Goal: Transaction & Acquisition: Purchase product/service

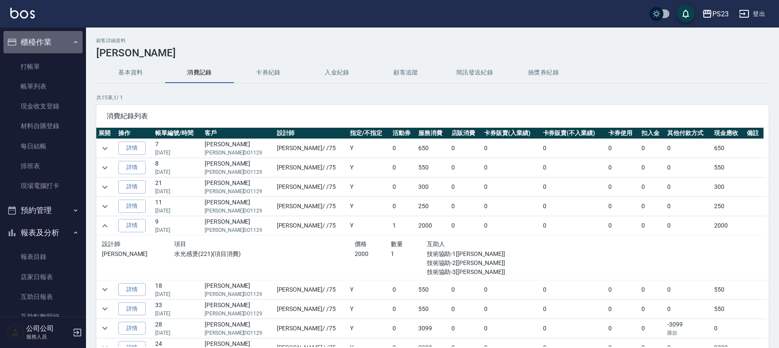
click at [47, 41] on button "櫃檯作業" at bounding box center [42, 42] width 79 height 22
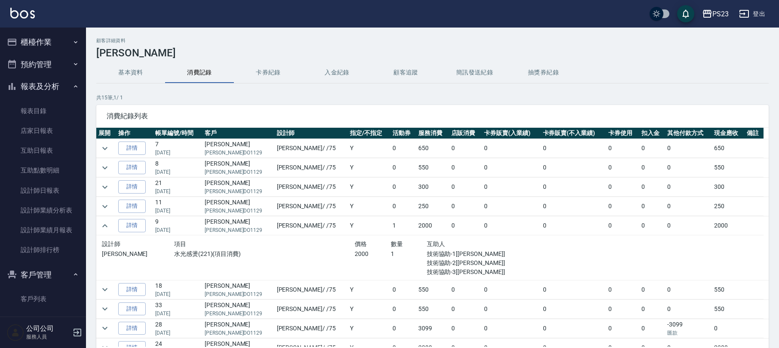
click at [51, 85] on button "報表及分析" at bounding box center [42, 86] width 79 height 22
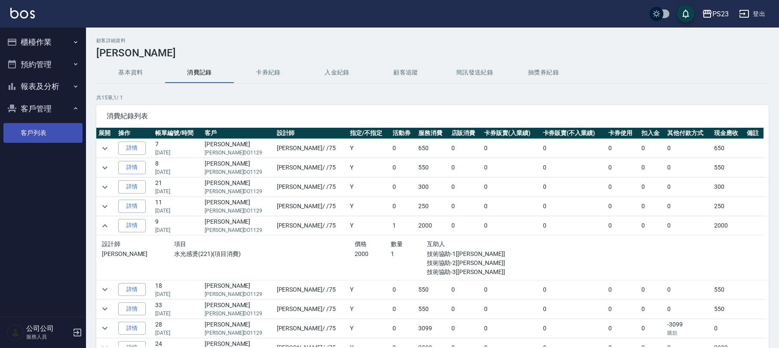
click at [46, 129] on link "客戶列表" at bounding box center [42, 133] width 79 height 20
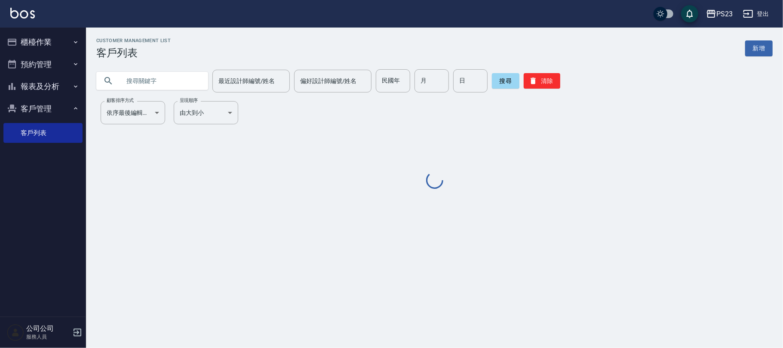
click at [127, 83] on input "text" at bounding box center [160, 80] width 81 height 23
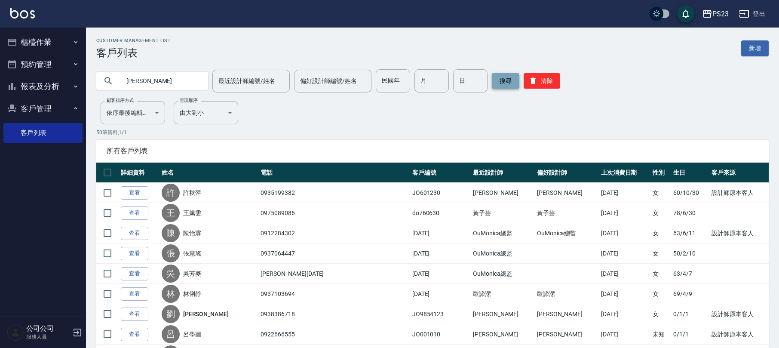
type input "[PERSON_NAME]"
click at [498, 81] on button "搜尋" at bounding box center [506, 80] width 28 height 15
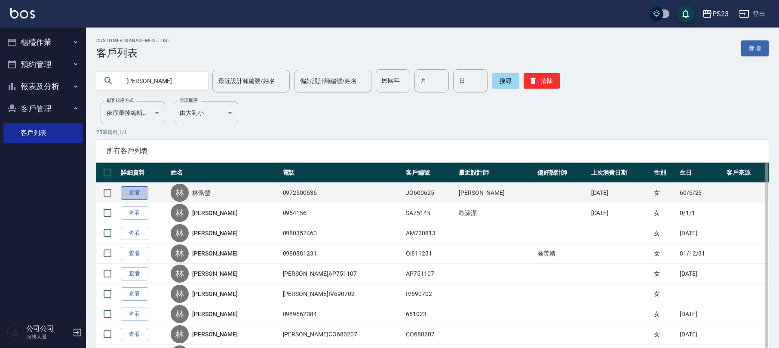
click at [138, 193] on link "查看" at bounding box center [135, 192] width 28 height 13
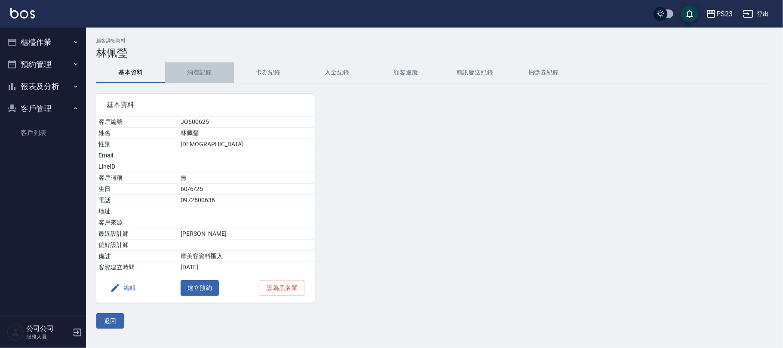
click at [206, 68] on button "消費記錄" at bounding box center [199, 72] width 69 height 21
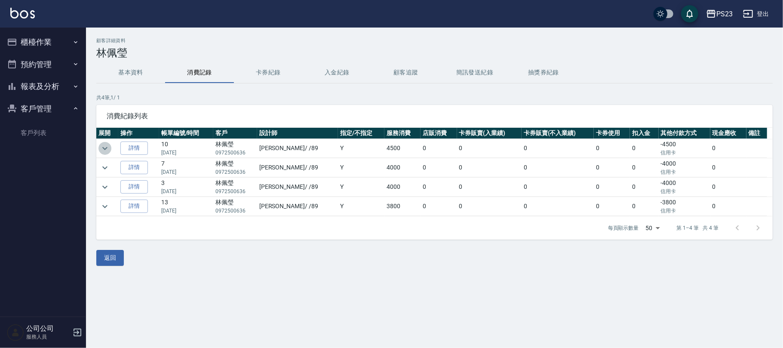
click at [104, 147] on icon "expand row" at bounding box center [105, 148] width 10 height 10
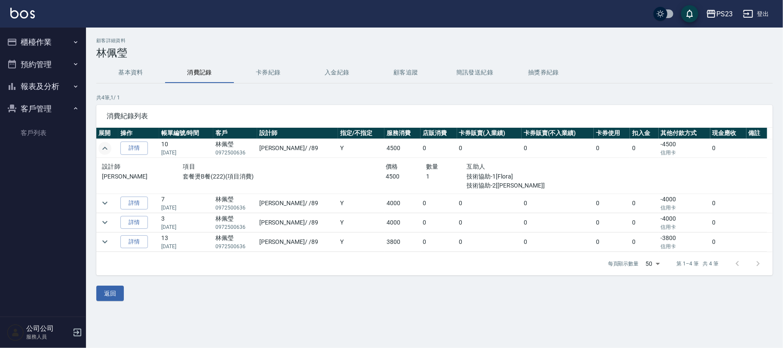
click at [104, 147] on icon "expand row" at bounding box center [105, 148] width 10 height 10
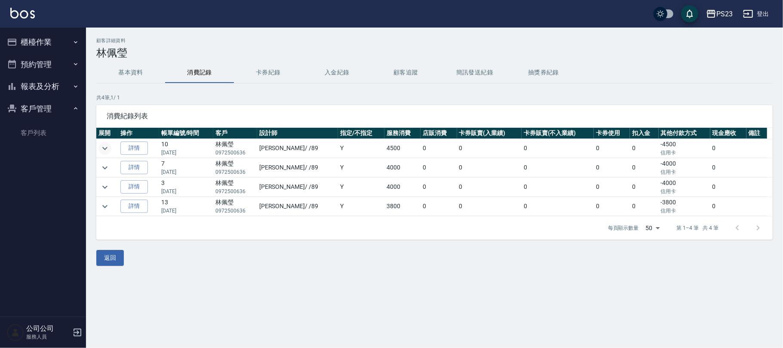
click at [234, 277] on div "顧客詳細資料 [PERSON_NAME] 基本資料 消費記錄 卡券紀錄 入金紀錄 顧客追蹤 簡訊發送紀錄 抽獎券紀錄 共 4 筆, 1 / 1 消費紀錄列表 …" at bounding box center [391, 174] width 783 height 348
click at [36, 35] on button "櫃檯作業" at bounding box center [42, 42] width 79 height 22
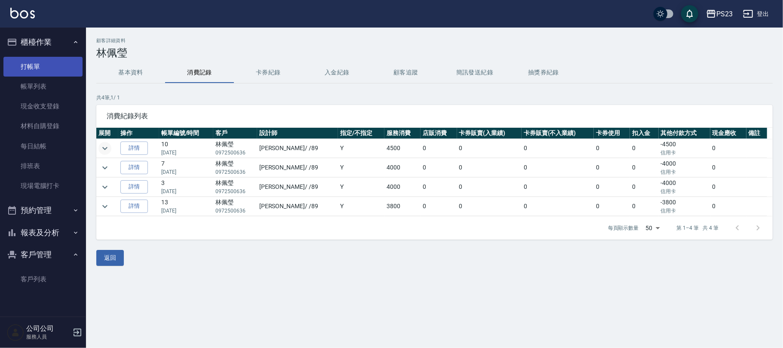
click at [52, 65] on link "打帳單" at bounding box center [42, 67] width 79 height 20
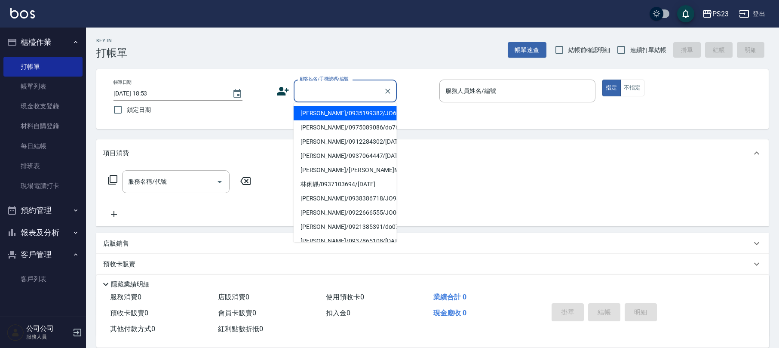
click at [358, 93] on input "顧客姓名/手機號碼/編號" at bounding box center [338, 90] width 83 height 15
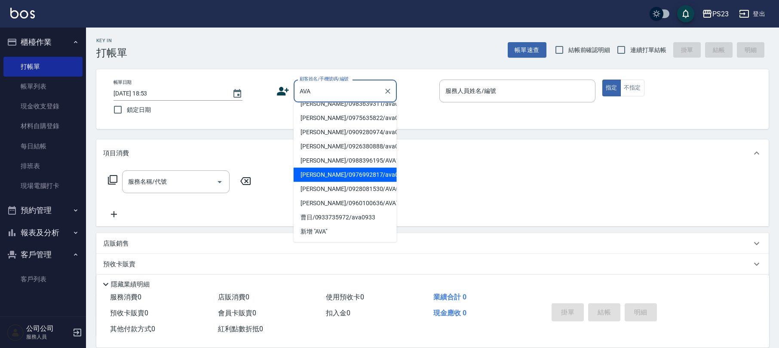
scroll to position [90, 0]
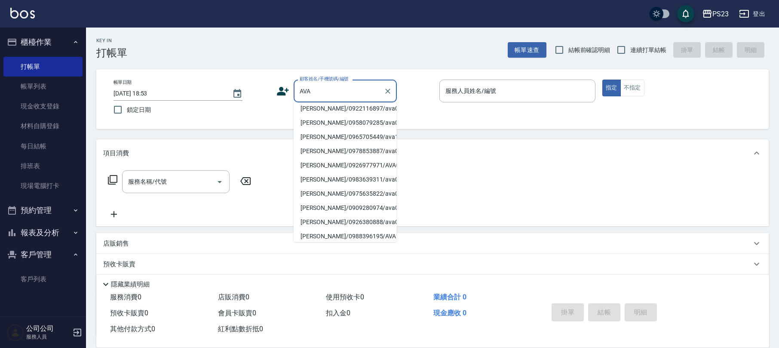
type input "AVA"
click at [281, 92] on icon at bounding box center [283, 91] width 12 height 9
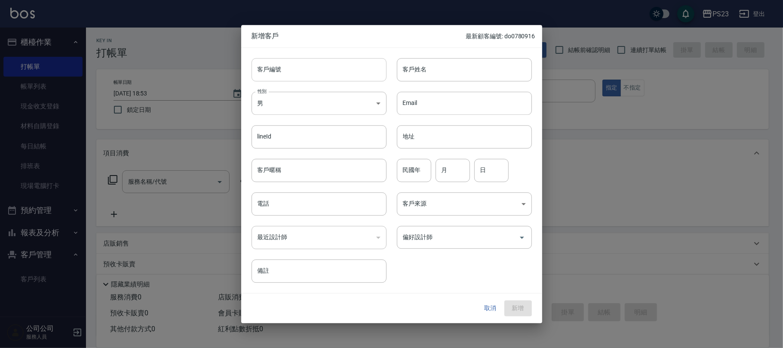
click at [291, 76] on input "客戶編號" at bounding box center [318, 69] width 135 height 23
type input "NA9191"
click at [301, 207] on input "電話" at bounding box center [318, 203] width 135 height 23
click at [434, 73] on input "客戶姓名" at bounding box center [464, 69] width 135 height 23
type input "AVA"
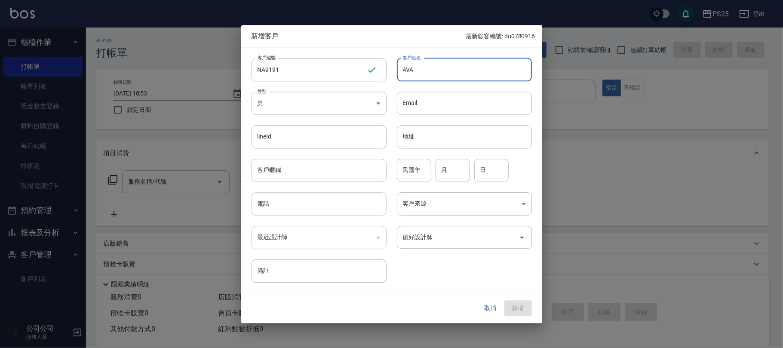
click at [315, 200] on input "電話" at bounding box center [318, 203] width 135 height 23
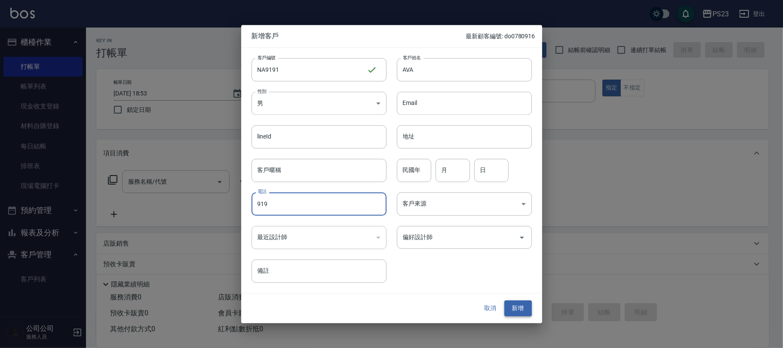
type input "919"
click at [522, 305] on button "新增" at bounding box center [518, 308] width 28 height 16
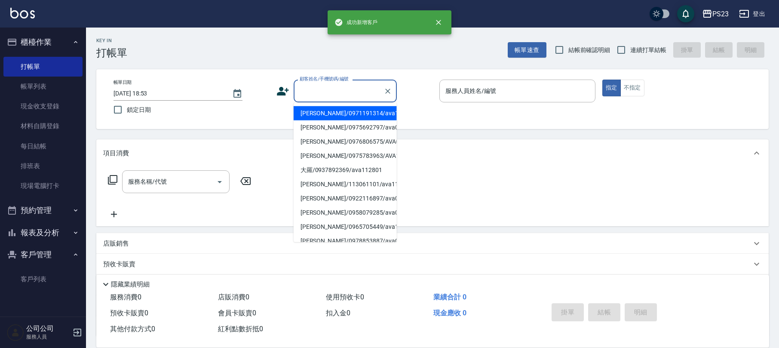
click at [316, 83] on div "顧客姓名/手機號碼/編號 顧客姓名/手機號碼/編號" at bounding box center [345, 91] width 103 height 23
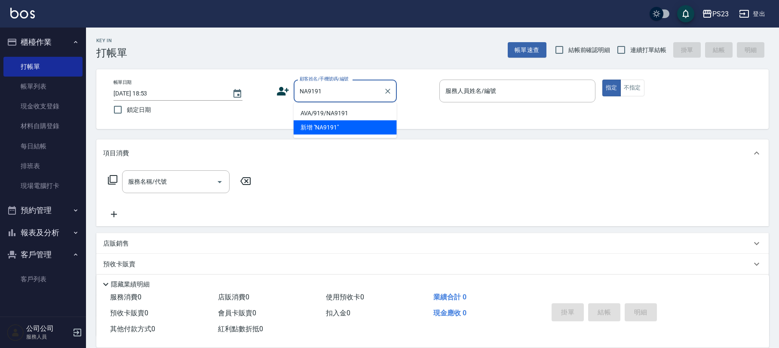
click at [329, 110] on li "AVA/919/NA9191" at bounding box center [345, 113] width 103 height 14
type input "AVA/919/NA9191"
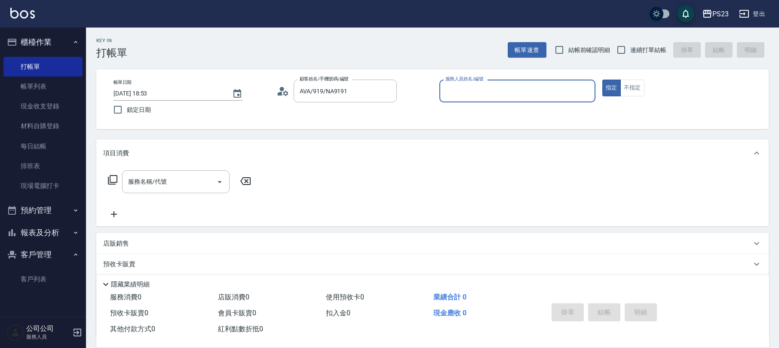
type input "2"
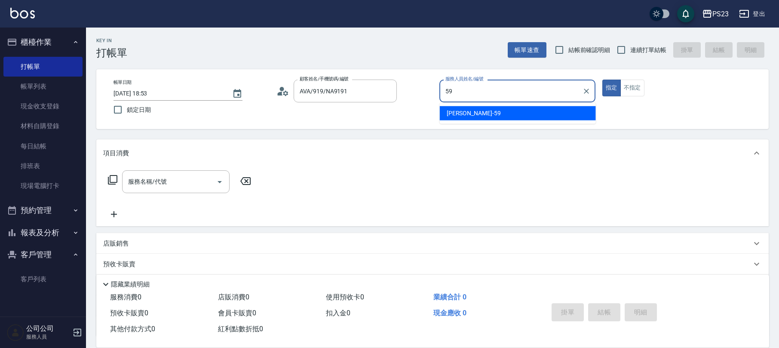
type input "Nanako-59"
type button "true"
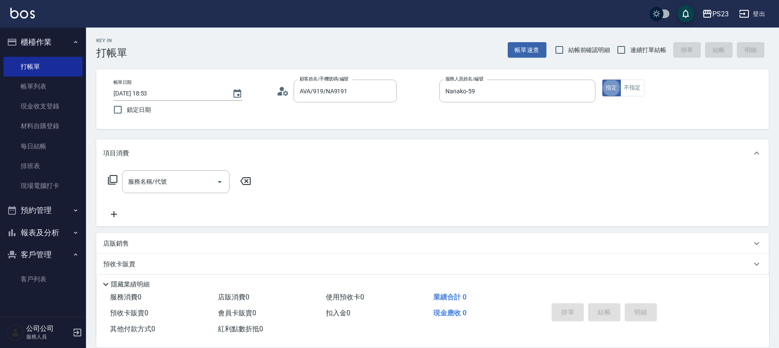
click at [634, 49] on span "連續打單結帳" at bounding box center [648, 50] width 36 height 9
click at [630, 49] on input "連續打單結帳" at bounding box center [621, 50] width 18 height 18
checkbox input "true"
click at [285, 98] on div "顧客姓名/手機號碼/編號 AVA/919/NA9191 顧客姓名/手機號碼/編號" at bounding box center [354, 91] width 156 height 23
click at [284, 90] on icon at bounding box center [282, 91] width 13 height 13
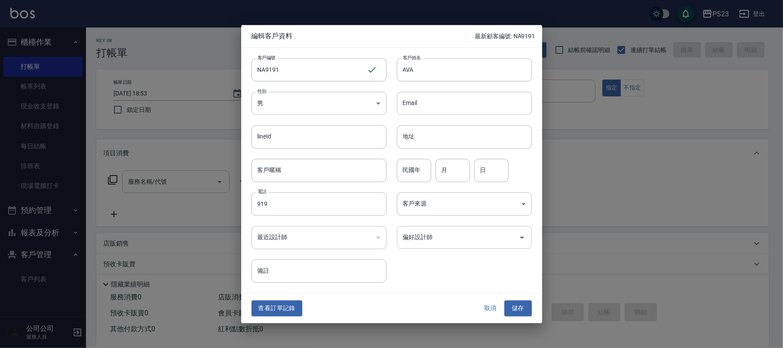
click at [454, 243] on input "偏好設計師" at bounding box center [458, 237] width 114 height 15
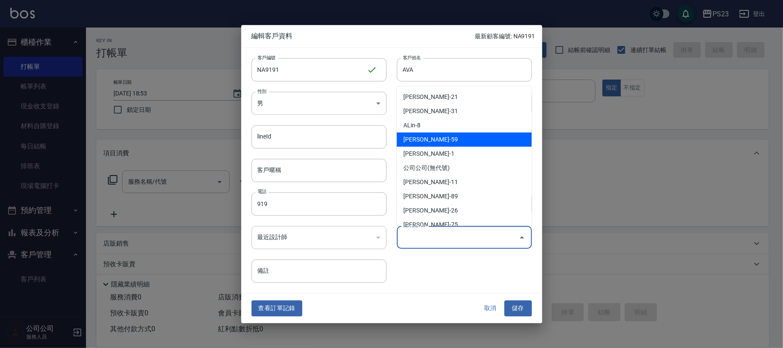
click at [443, 135] on li "[PERSON_NAME]-59" at bounding box center [464, 139] width 135 height 14
type input "[PERSON_NAME]"
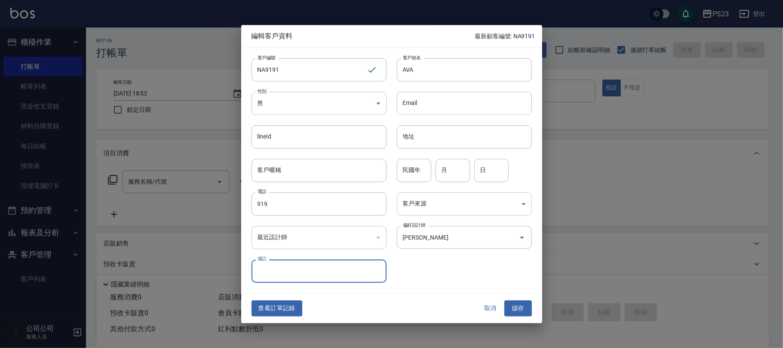
click at [425, 208] on body "PS23 登出 櫃檯作業 打帳單 帳單列表 現金收支登錄 材料自購登錄 每日結帳 排班表 現場電腦打卡 預約管理 預約管理 單日預約紀錄 單週預約紀錄 報表及…" at bounding box center [391, 208] width 783 height 417
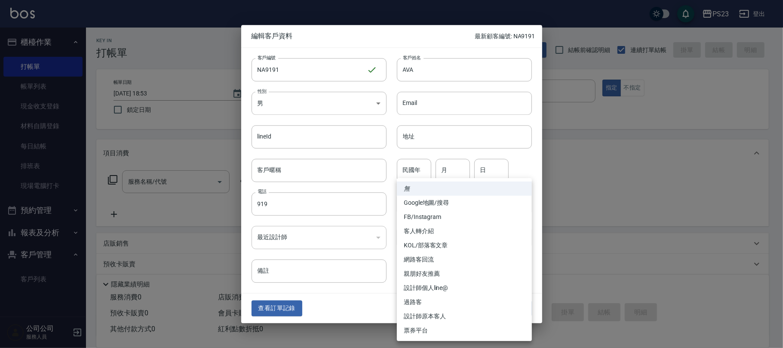
click at [444, 314] on li "設計師原本客人" at bounding box center [464, 316] width 135 height 14
type input "設計師原本客人"
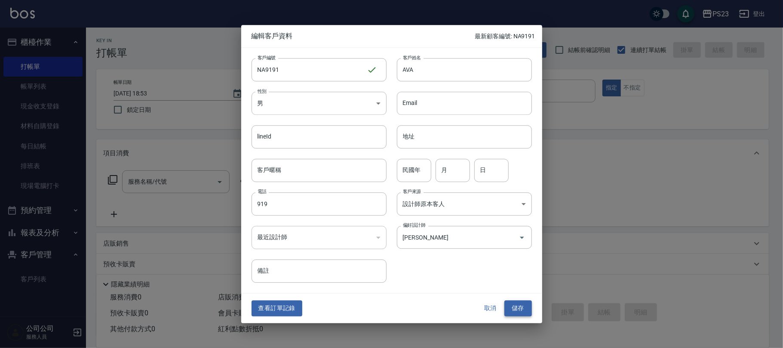
click at [517, 310] on button "儲存" at bounding box center [518, 308] width 28 height 16
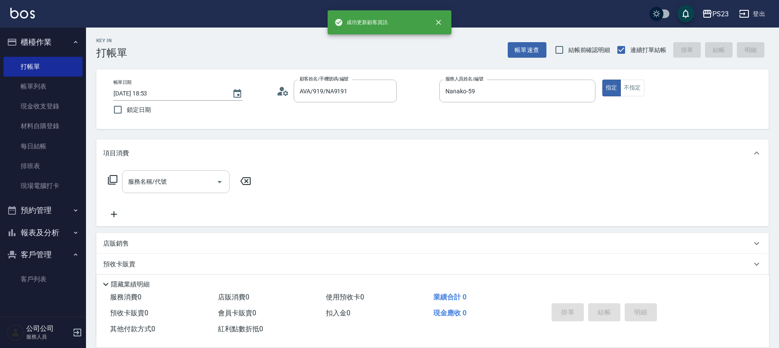
click at [187, 182] on input "服務名稱/代號" at bounding box center [169, 181] width 87 height 15
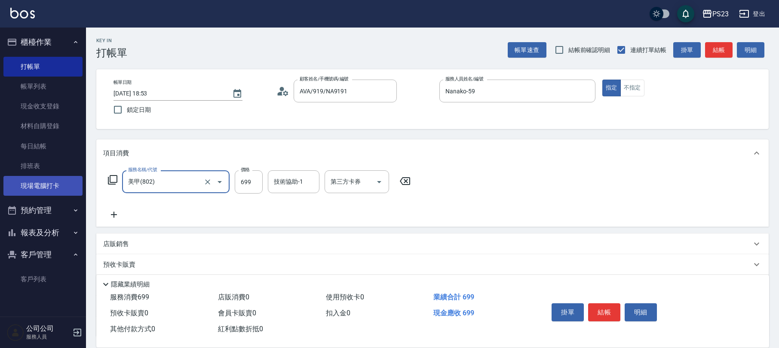
type input "美甲(802)"
type input "999"
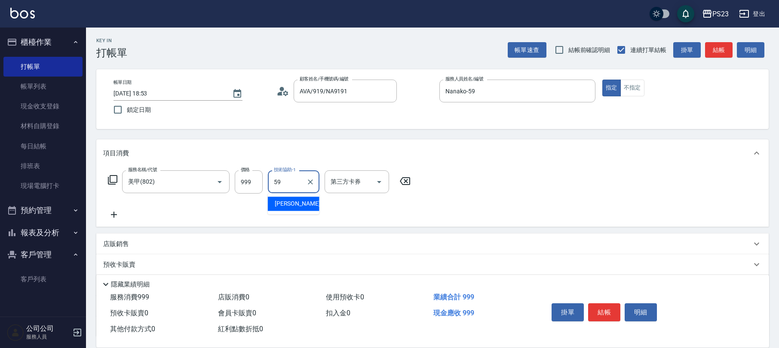
type input "Nanako-59"
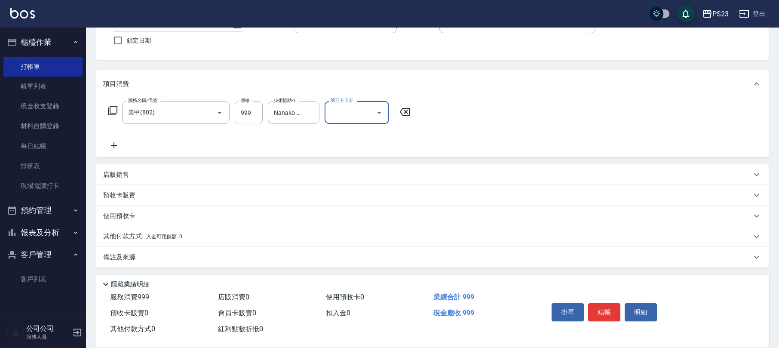
click at [121, 253] on p "備註及來源" at bounding box center [119, 257] width 32 height 9
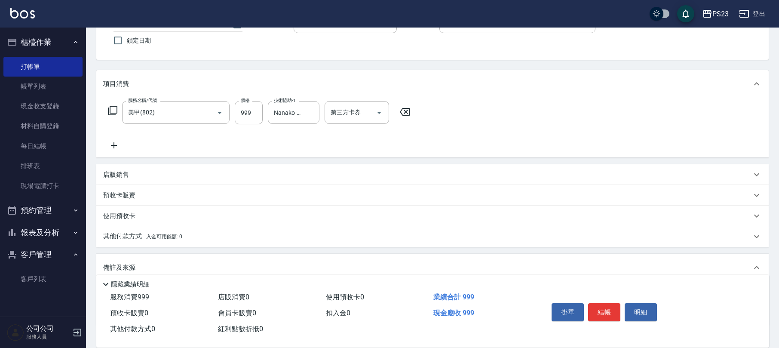
scroll to position [126, 0]
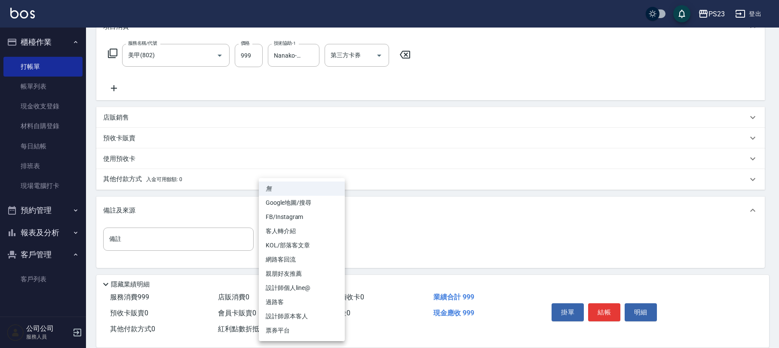
click at [274, 237] on body "PS23 登出 櫃檯作業 打帳單 帳單列表 現金收支登錄 材料自購登錄 每日結帳 排班表 現場電腦打卡 預約管理 預約管理 單日預約紀錄 單週預約紀錄 報表及…" at bounding box center [389, 111] width 779 height 475
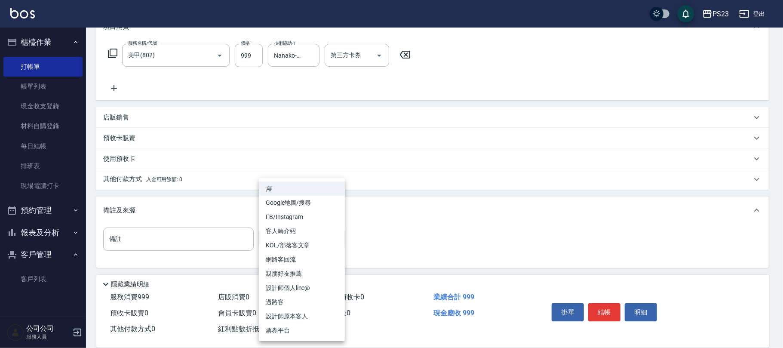
click at [300, 315] on li "設計師原本客人" at bounding box center [302, 316] width 86 height 14
type input "設計師原本客人"
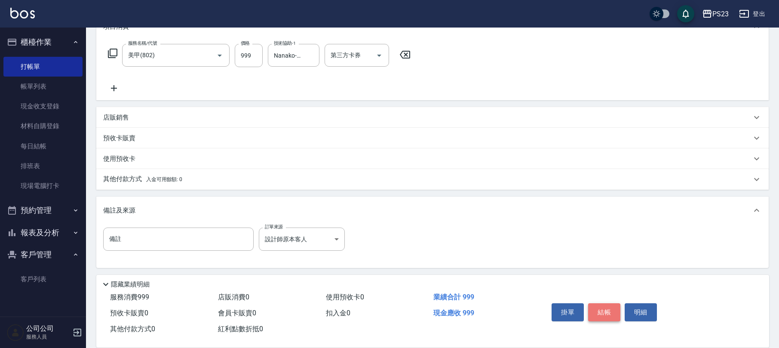
click at [609, 306] on button "結帳" at bounding box center [604, 312] width 32 height 18
type input "[DATE] 18:55"
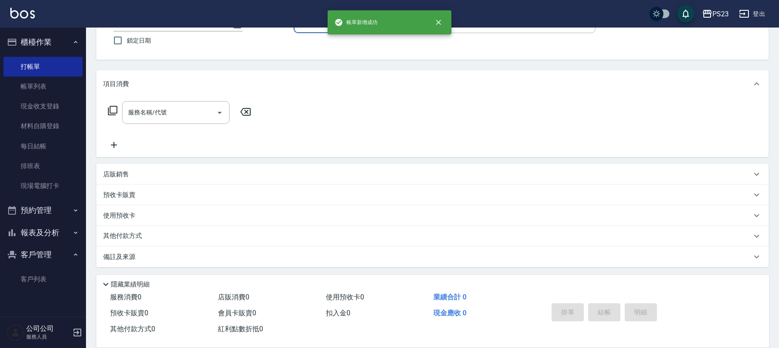
scroll to position [0, 0]
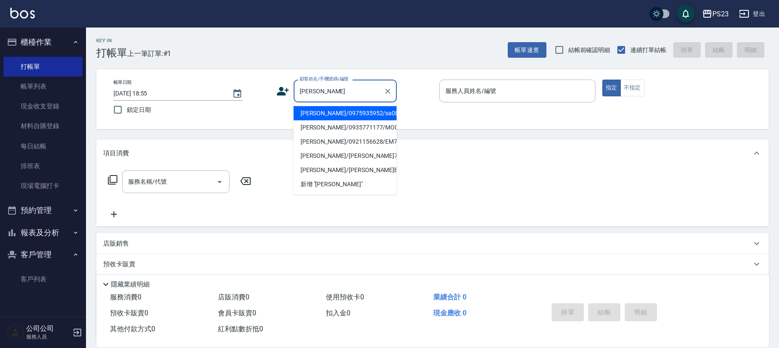
click at [361, 110] on li "[PERSON_NAME]/0975935952/sa0827" at bounding box center [345, 113] width 103 height 14
type input "[PERSON_NAME]/0975935952/sa0827"
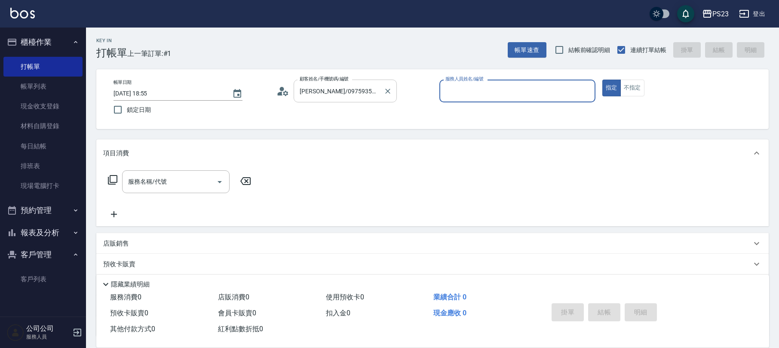
type input "SAMMI-1"
click at [148, 181] on div "服務名稱/代號 服務名稱/代號" at bounding box center [175, 181] width 107 height 23
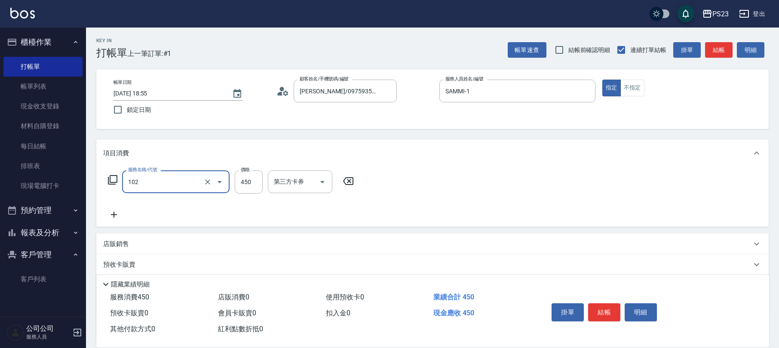
type input "洗髮450(102)"
type input "500"
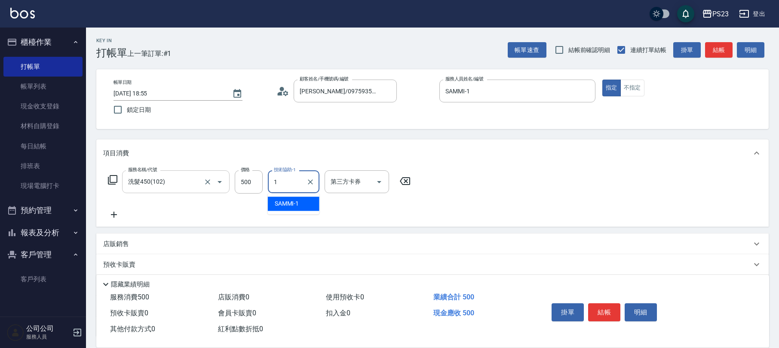
type input "SAMMI-1"
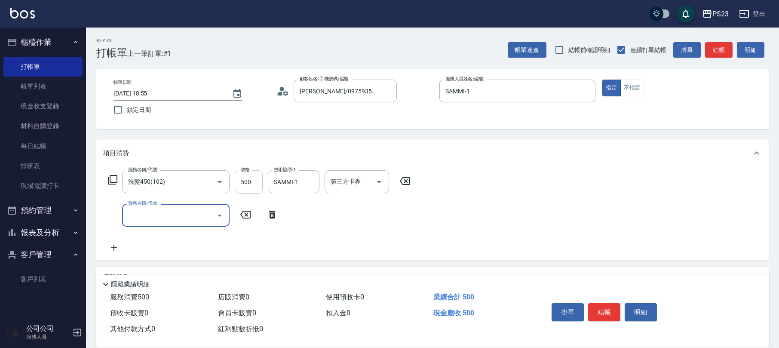
click at [253, 181] on input "500" at bounding box center [249, 181] width 28 height 23
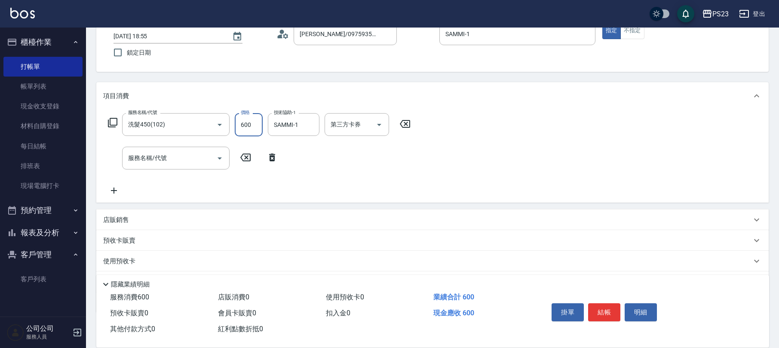
scroll to position [102, 0]
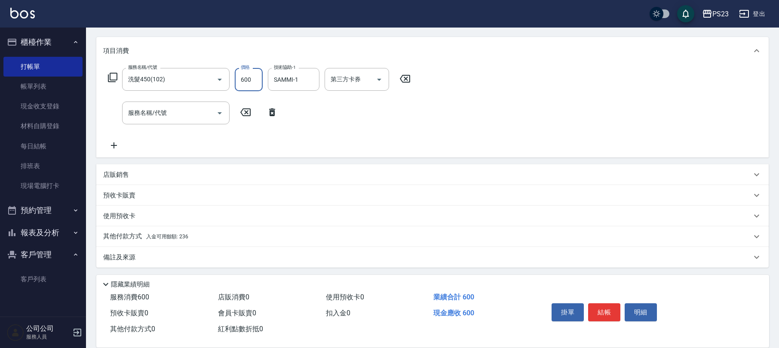
type input "600"
click at [132, 234] on p "其他付款方式 入金可用餘額: 236" at bounding box center [145, 236] width 85 height 9
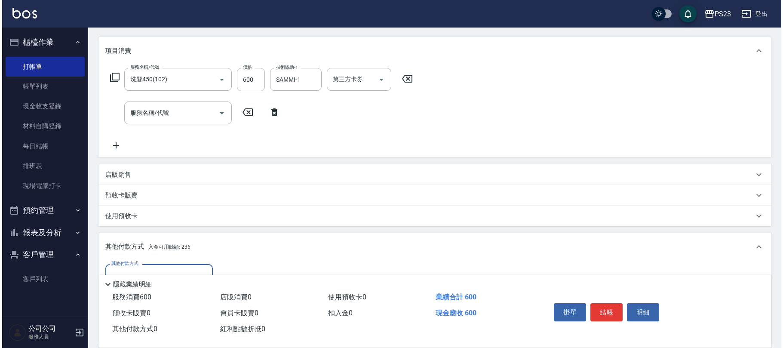
scroll to position [203, 0]
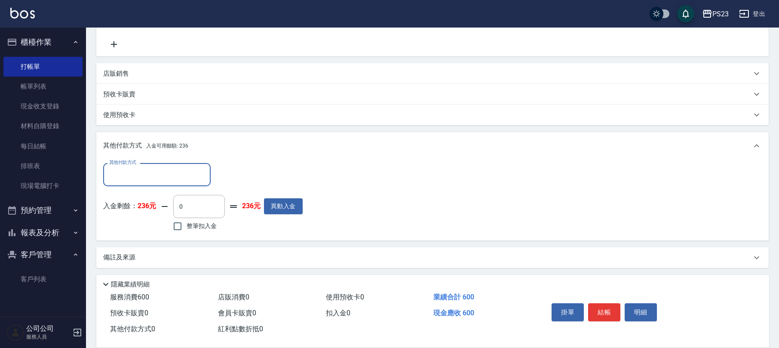
click at [148, 168] on input "其他付款方式" at bounding box center [157, 174] width 100 height 15
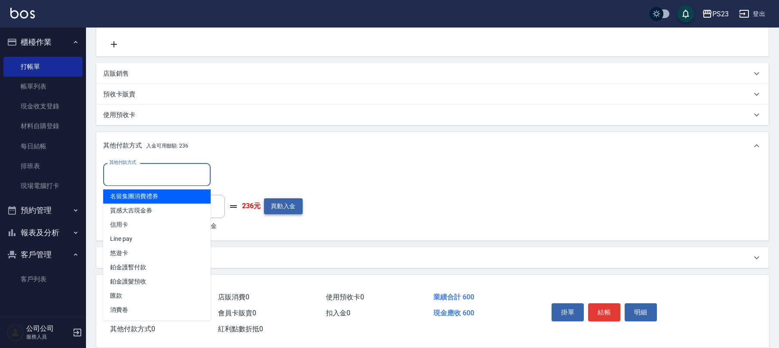
click at [291, 203] on button "異動入金" at bounding box center [283, 206] width 39 height 16
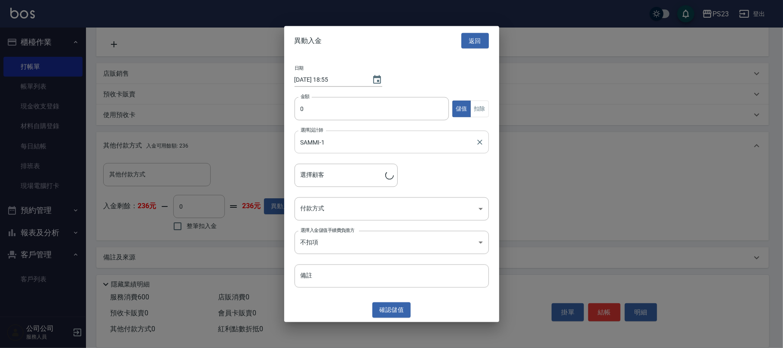
type input "[PERSON_NAME]/0975935952/sa0827"
type input "10000"
click at [376, 212] on body "PS23 登出 櫃檯作業 打帳單 帳單列表 現金收支登錄 材料自購登錄 每日結帳 排班表 現場電腦打卡 預約管理 預約管理 單日預約紀錄 單週預約紀錄 報表及…" at bounding box center [391, 73] width 783 height 552
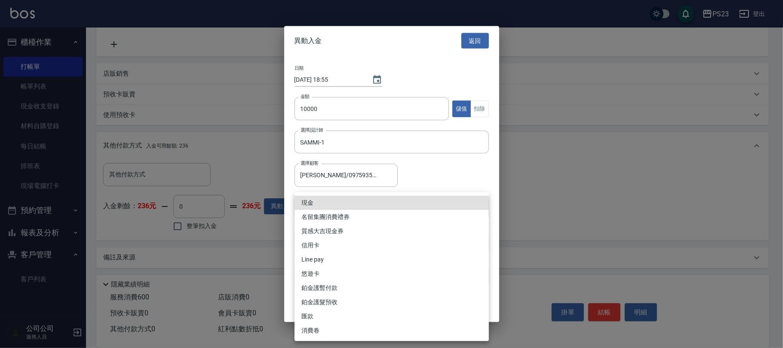
click at [323, 200] on li "現金" at bounding box center [391, 203] width 194 height 14
type input "現金"
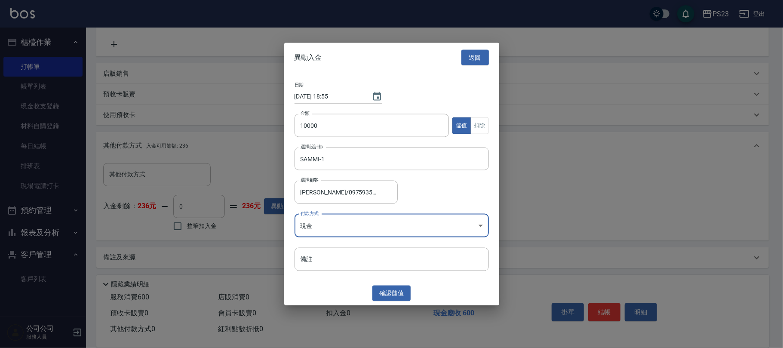
click at [382, 291] on button "確認 儲值" at bounding box center [391, 293] width 39 height 16
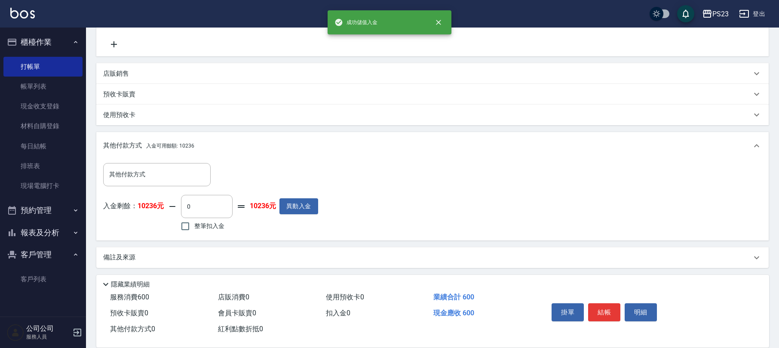
click at [198, 224] on span "整筆扣入金" at bounding box center [209, 225] width 30 height 9
click at [194, 224] on input "整筆扣入金" at bounding box center [185, 226] width 18 height 18
checkbox input "true"
type input "600"
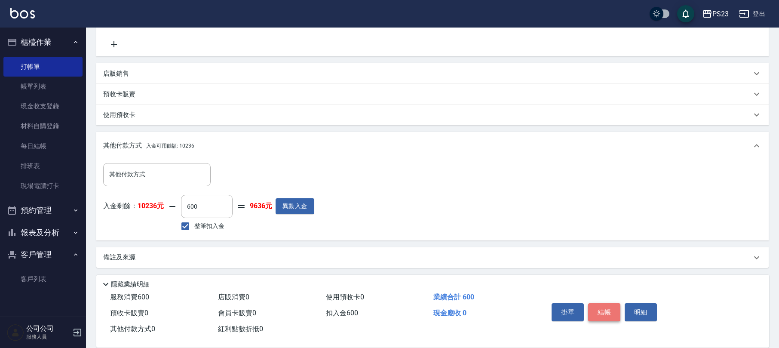
click at [607, 310] on button "結帳" at bounding box center [604, 312] width 32 height 18
type input "[DATE] 18:56"
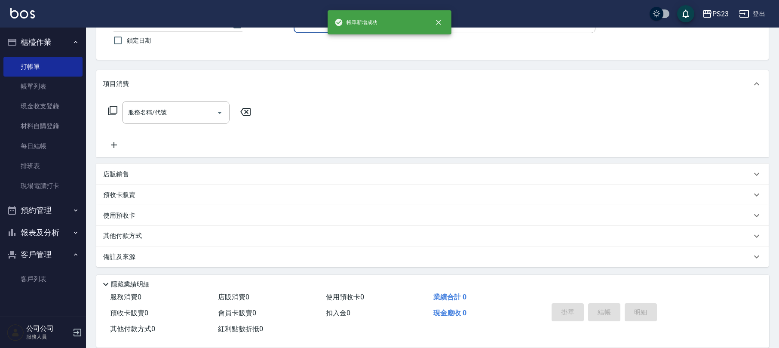
scroll to position [0, 0]
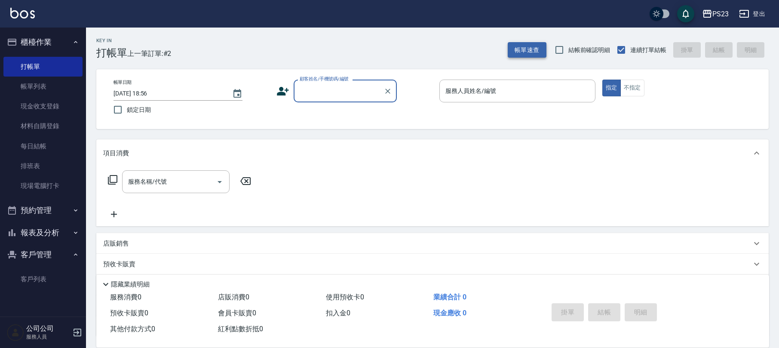
click at [528, 43] on button "帳單速查" at bounding box center [527, 50] width 39 height 16
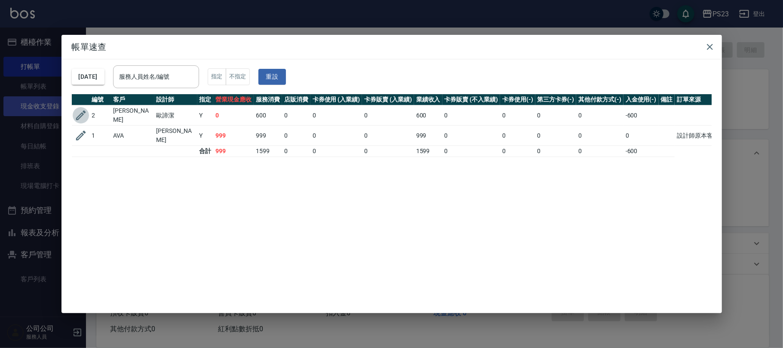
click at [81, 115] on icon "button" at bounding box center [81, 115] width 10 height 10
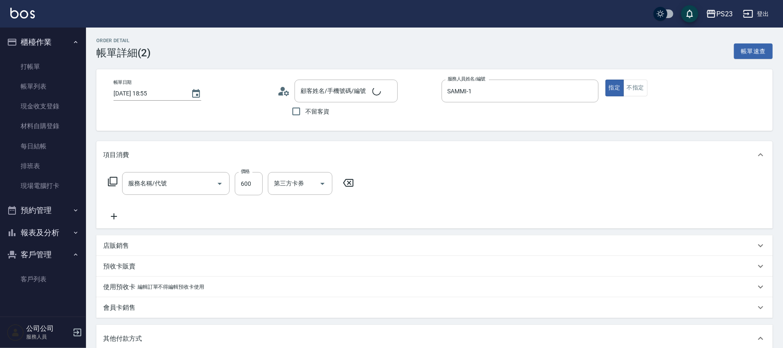
type input "[DATE] 18:55"
type input "SAMMI-1"
type input "洗髮450(102)"
type input "[PERSON_NAME]/0975935952/sa0827"
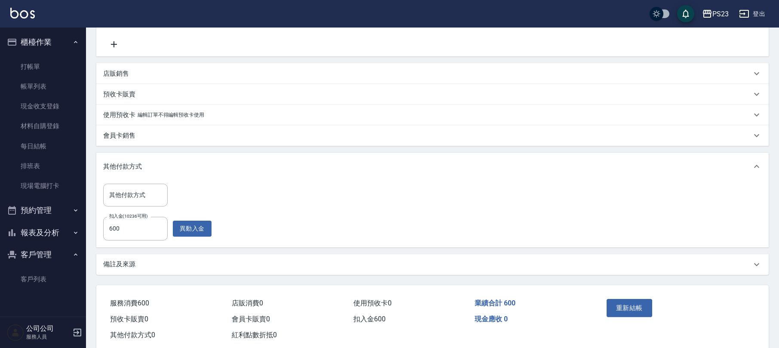
scroll to position [190, 0]
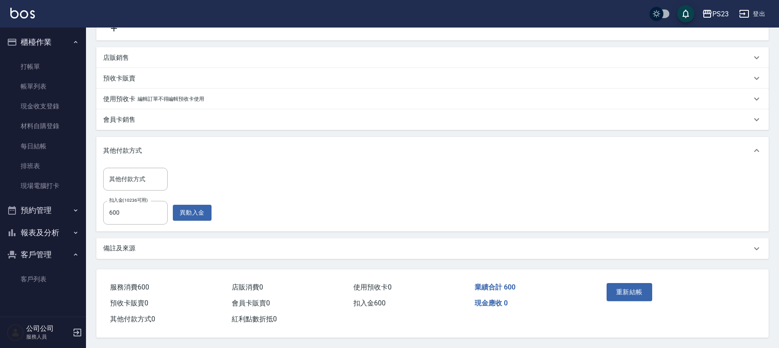
drag, startPoint x: 115, startPoint y: 254, endPoint x: 121, endPoint y: 255, distance: 6.3
click at [116, 254] on div "備註及來源" at bounding box center [432, 248] width 672 height 21
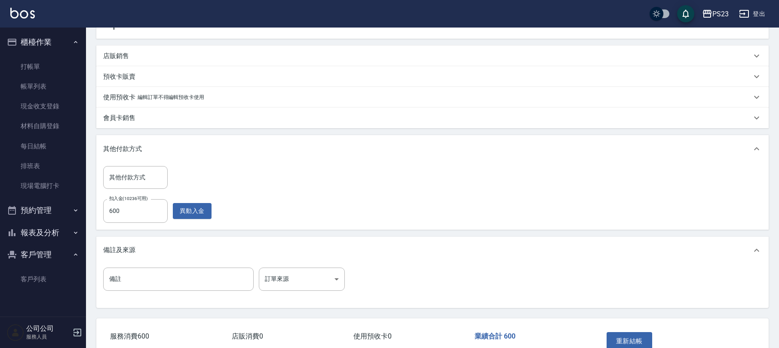
scroll to position [240, 0]
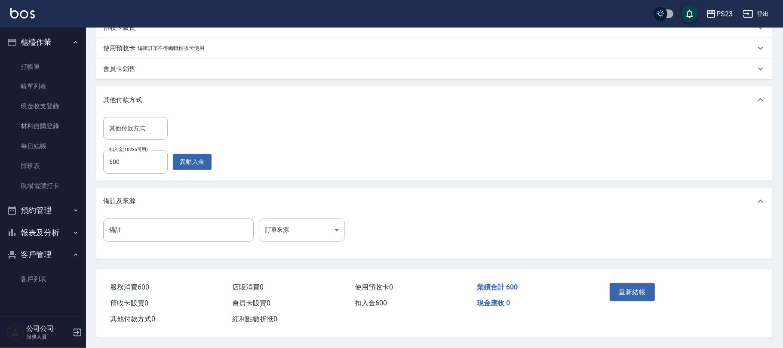
click at [325, 222] on body "PS23 登出 櫃檯作業 打帳單 帳單列表 現金收支登錄 材料自購登錄 每日結帳 排班表 現場電腦打卡 預約管理 預約管理 單日預約紀錄 單週預約紀錄 報表及…" at bounding box center [391, 54] width 783 height 586
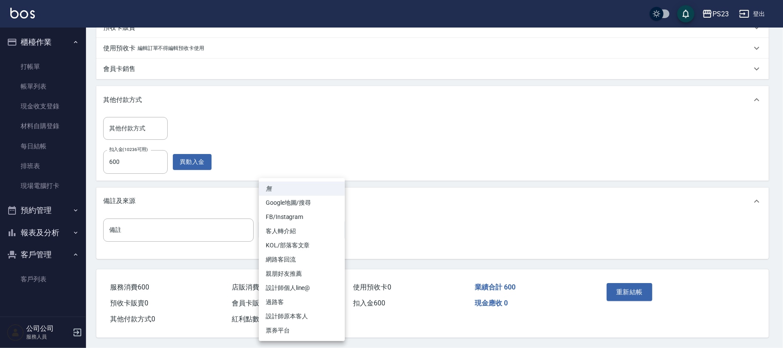
click at [293, 315] on li "設計師原本客人" at bounding box center [302, 316] width 86 height 14
type input "設計師原本客人"
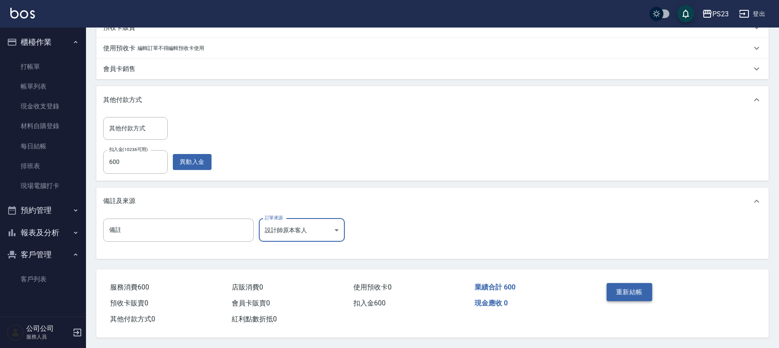
click at [637, 291] on button "重新結帳" at bounding box center [630, 292] width 46 height 18
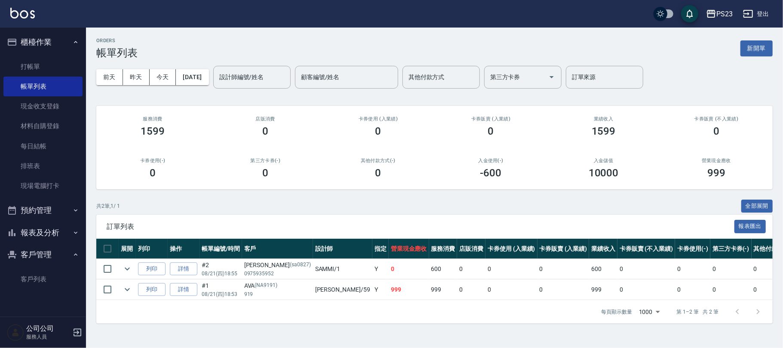
click at [40, 229] on button "報表及分析" at bounding box center [42, 232] width 79 height 22
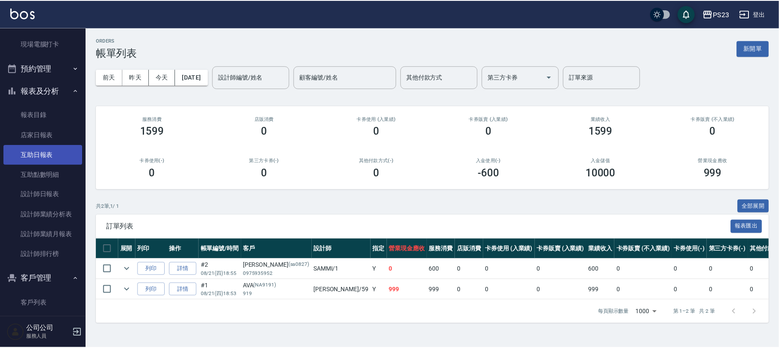
scroll to position [85, 0]
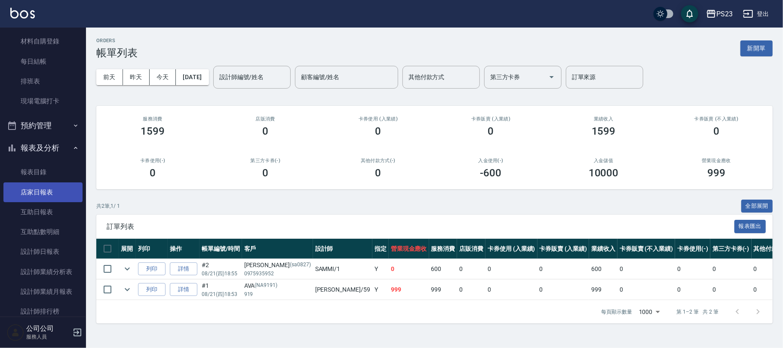
drag, startPoint x: 38, startPoint y: 194, endPoint x: 38, endPoint y: 187, distance: 7.7
click at [38, 193] on link "店家日報表" at bounding box center [42, 192] width 79 height 20
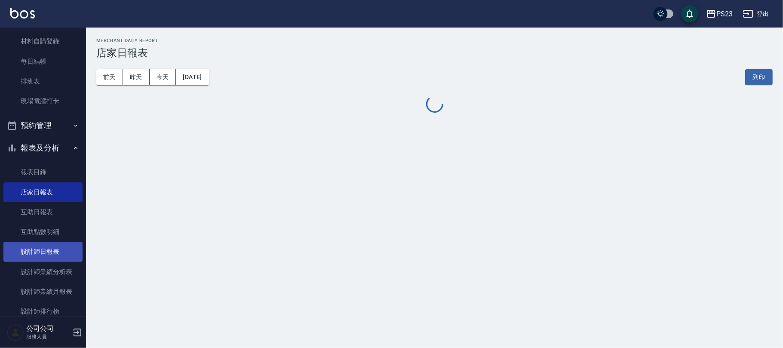
click at [51, 250] on link "設計師日報表" at bounding box center [42, 252] width 79 height 20
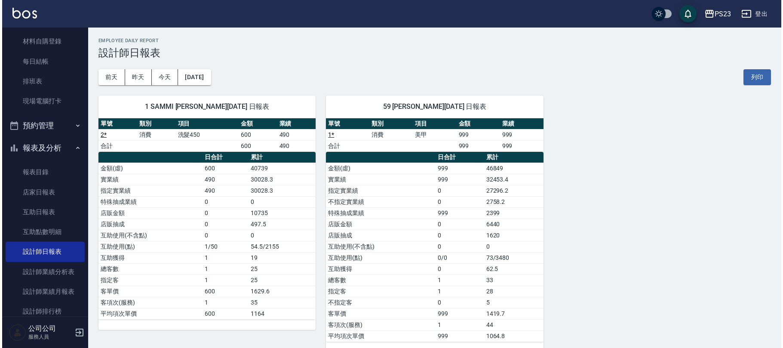
scroll to position [17, 0]
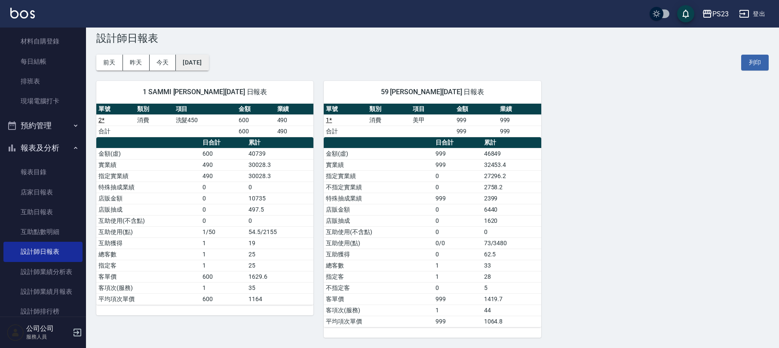
click at [184, 55] on button "[DATE]" at bounding box center [192, 63] width 33 height 16
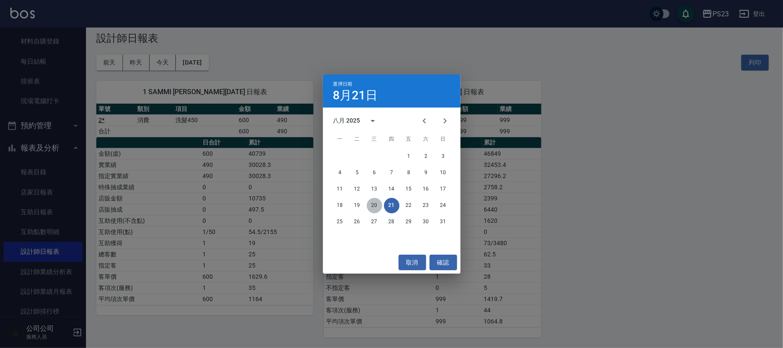
click at [377, 208] on button "20" at bounding box center [374, 205] width 15 height 15
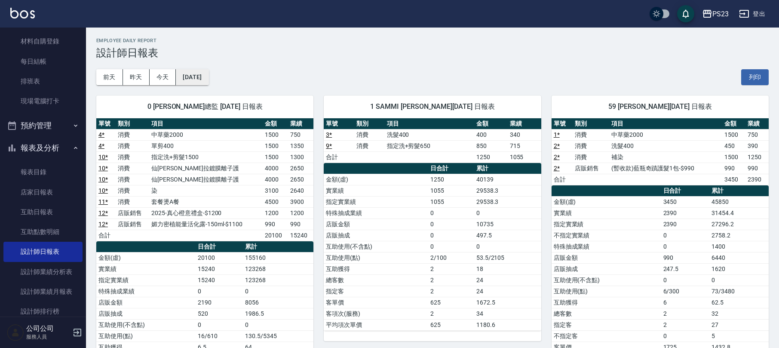
drag, startPoint x: 207, startPoint y: 78, endPoint x: 203, endPoint y: 77, distance: 4.4
click at [203, 77] on button "[DATE]" at bounding box center [192, 77] width 33 height 16
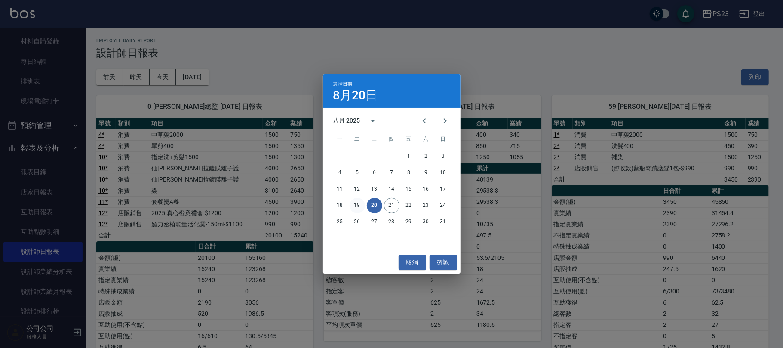
click at [358, 203] on button "19" at bounding box center [356, 205] width 15 height 15
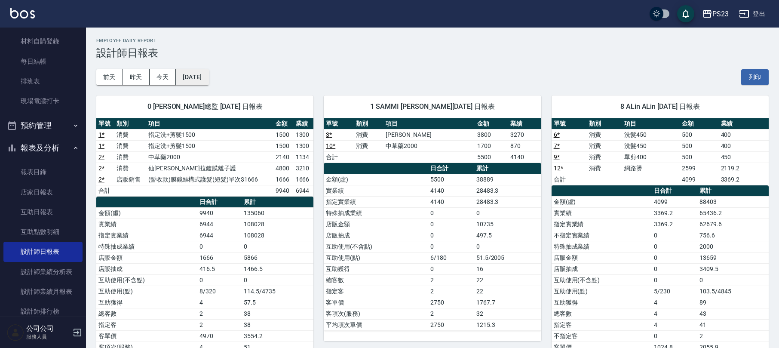
click at [204, 80] on button "[DATE]" at bounding box center [192, 77] width 33 height 16
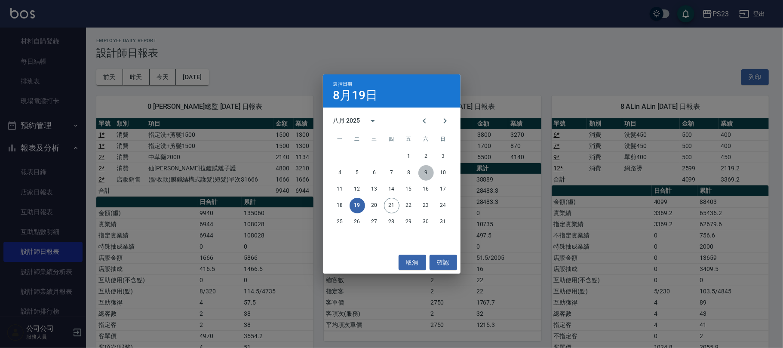
click at [425, 171] on button "9" at bounding box center [425, 172] width 15 height 15
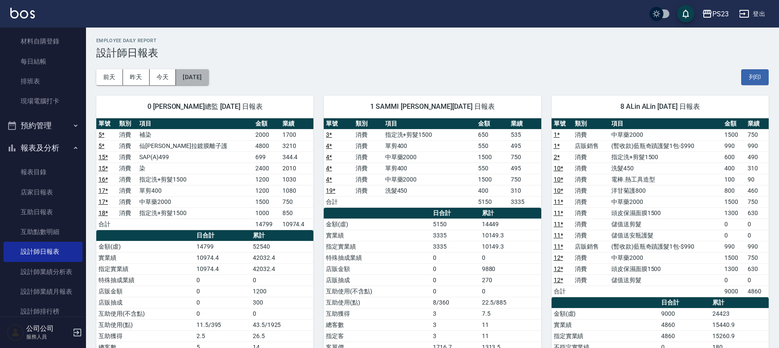
click at [194, 84] on button "[DATE]" at bounding box center [192, 77] width 33 height 16
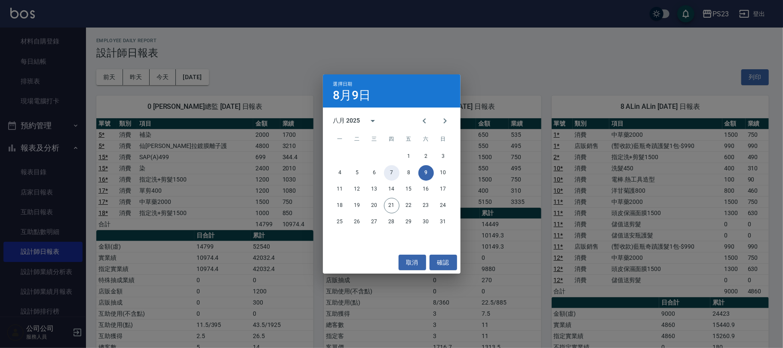
click at [387, 171] on button "7" at bounding box center [391, 172] width 15 height 15
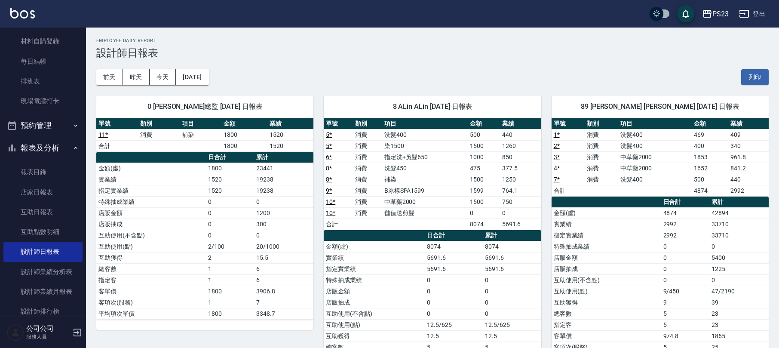
click at [208, 86] on div "0 [PERSON_NAME]總監 [DATE] 日報表 單號 類別 項目 金額 業績 11 * 消費 補染 1800 1520 合計 1800 1520 日…" at bounding box center [199, 246] width 227 height 323
click at [205, 74] on button "[DATE]" at bounding box center [192, 77] width 33 height 16
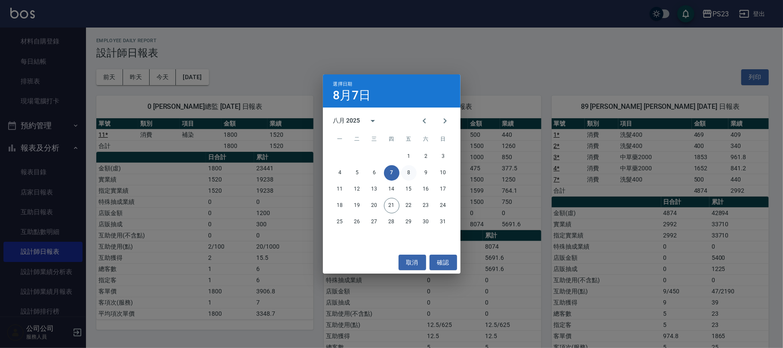
click at [405, 169] on button "8" at bounding box center [408, 172] width 15 height 15
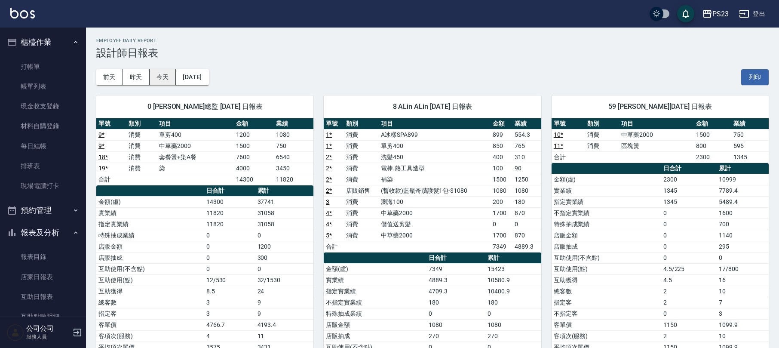
click at [170, 75] on button "今天" at bounding box center [163, 77] width 27 height 16
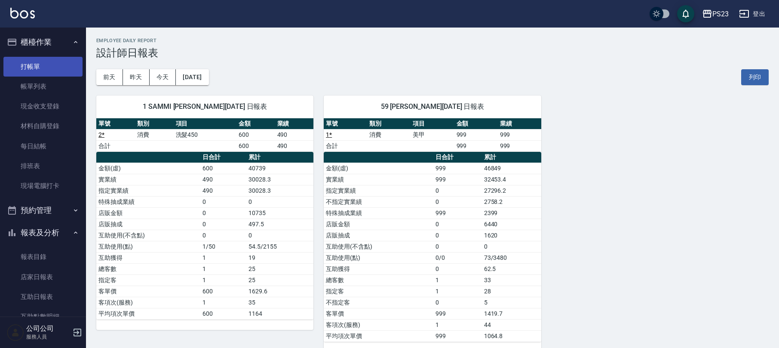
click at [58, 66] on link "打帳單" at bounding box center [42, 67] width 79 height 20
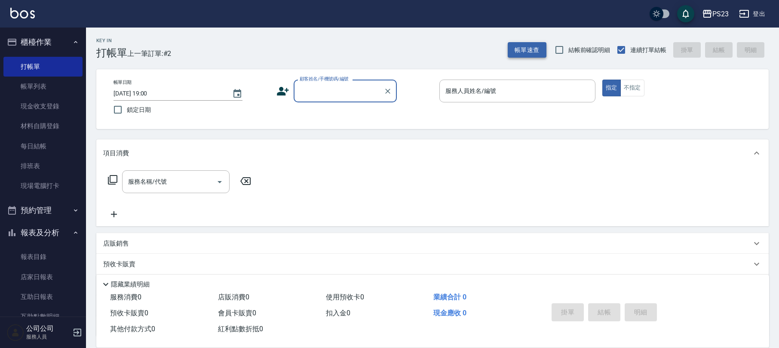
click at [516, 48] on button "帳單速查" at bounding box center [527, 50] width 39 height 16
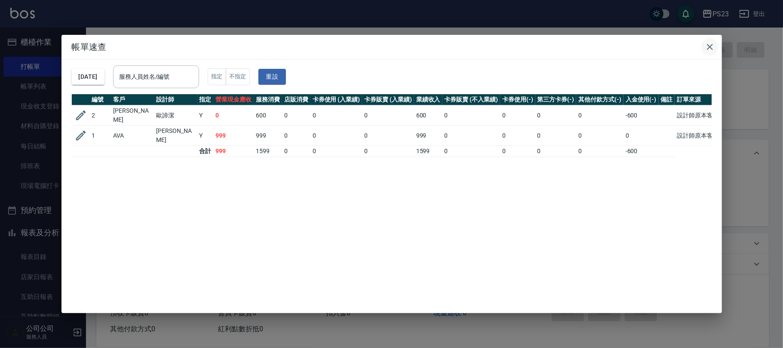
click at [709, 49] on icon "button" at bounding box center [710, 47] width 10 height 10
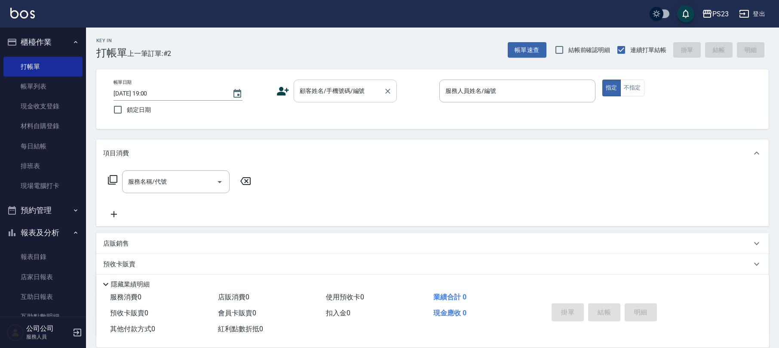
click at [319, 93] on input "顧客姓名/手機號碼/編號" at bounding box center [338, 90] width 83 height 15
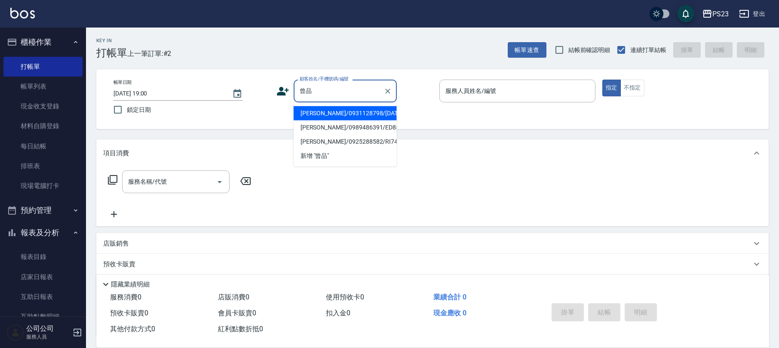
click at [370, 113] on li "[PERSON_NAME]/0931128798/[DATE]" at bounding box center [345, 113] width 103 height 14
type input "[PERSON_NAME]/0931128798/[DATE]"
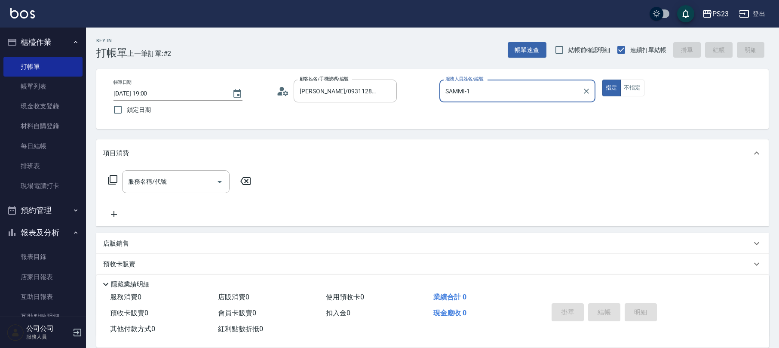
type input "SAMMI-1"
drag, startPoint x: 177, startPoint y: 173, endPoint x: 176, endPoint y: 167, distance: 5.7
click at [178, 173] on div "服務名稱/代號" at bounding box center [175, 181] width 107 height 23
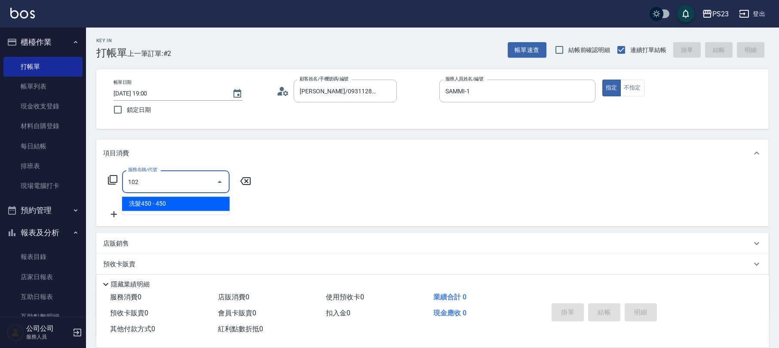
type input "洗髮450(102)"
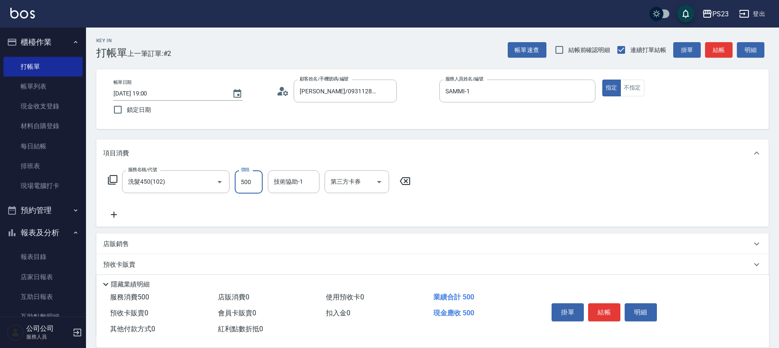
type input "500"
type input "SAMMI-1"
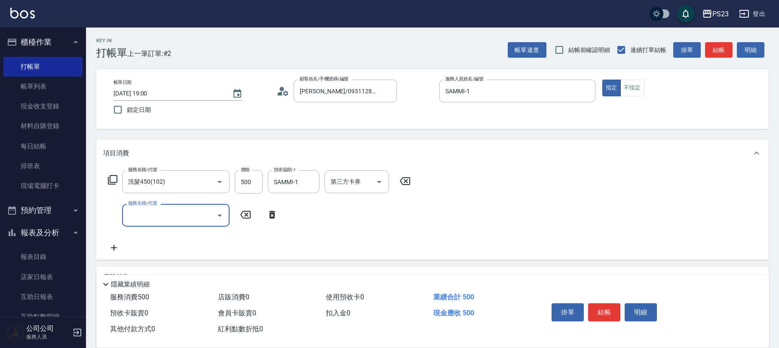
scroll to position [102, 0]
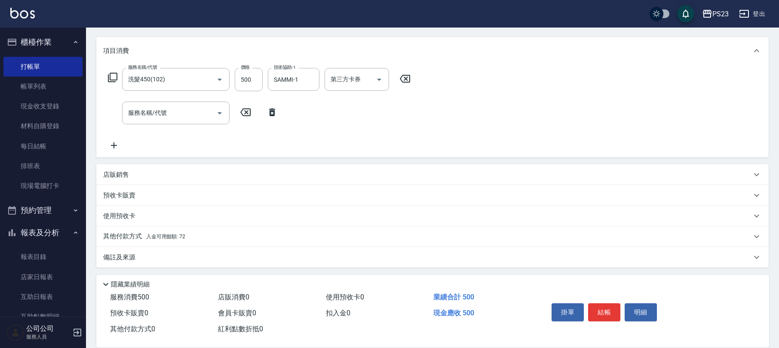
click at [133, 173] on div "店販銷售" at bounding box center [427, 174] width 648 height 9
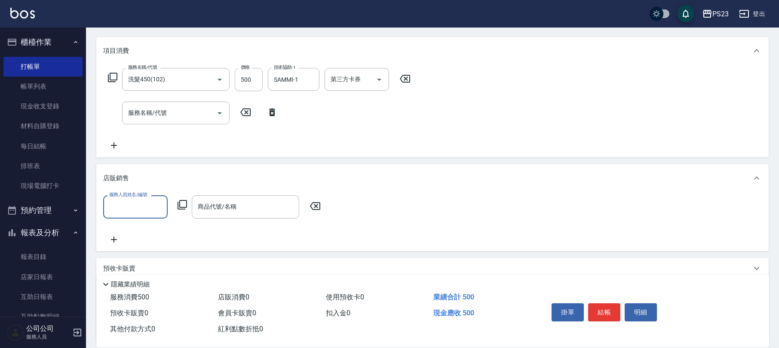
scroll to position [0, 0]
type input "ㄉ"
type input "SAMMI-1"
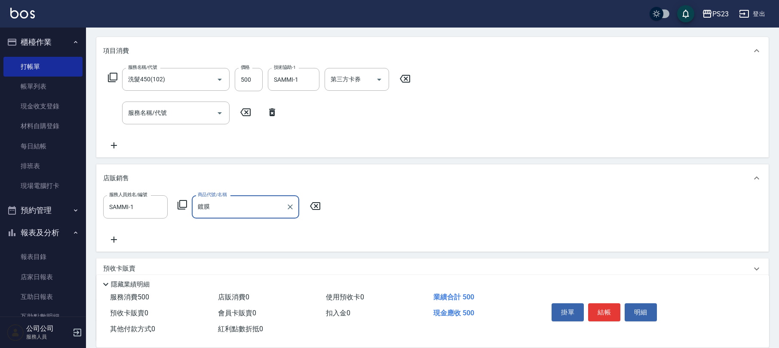
type input "度"
type input "膜鏡"
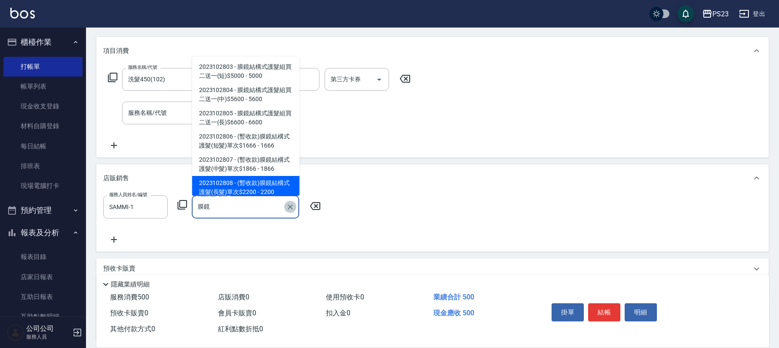
click at [292, 207] on icon "Clear" at bounding box center [290, 206] width 9 height 9
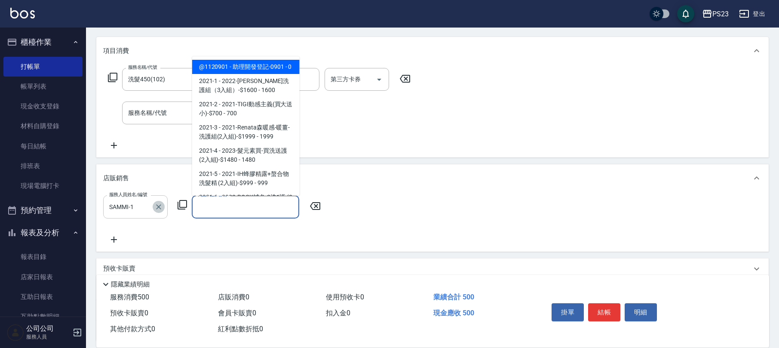
click at [162, 208] on icon "Clear" at bounding box center [158, 206] width 9 height 9
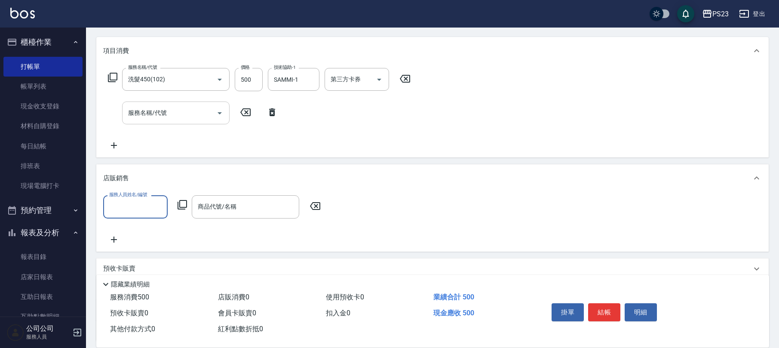
click at [159, 106] on div "服務名稱/代號 服務名稱/代號" at bounding box center [175, 112] width 107 height 23
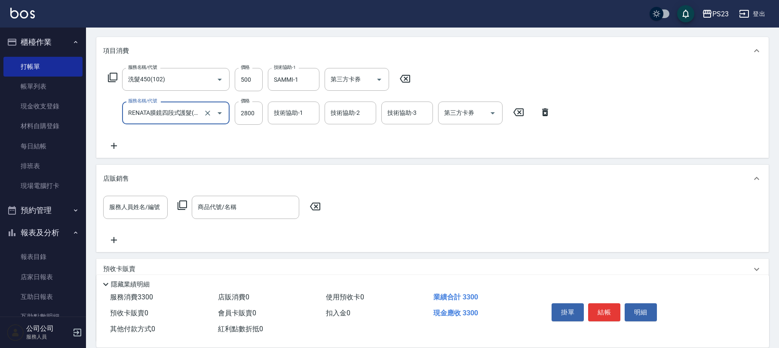
type input "RENATA膜鏡四段式護髮(888)"
type input "2240"
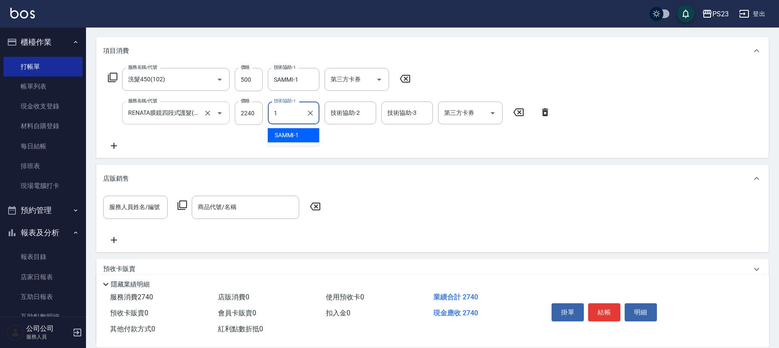
type input "SAMMI-1"
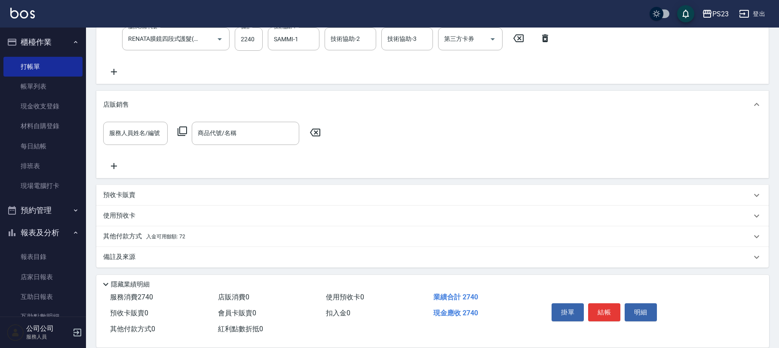
click at [122, 253] on p "備註及來源" at bounding box center [119, 256] width 32 height 9
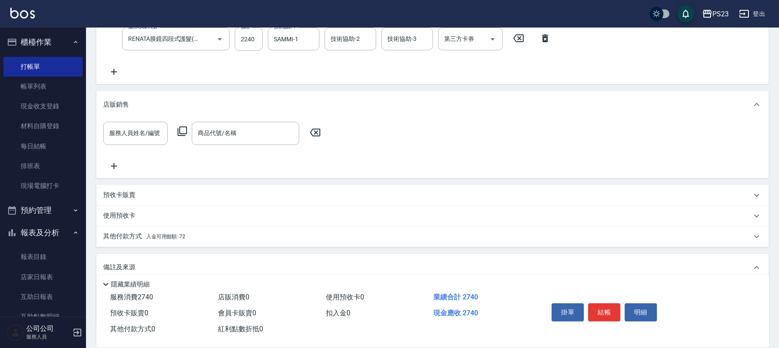
scroll to position [233, 0]
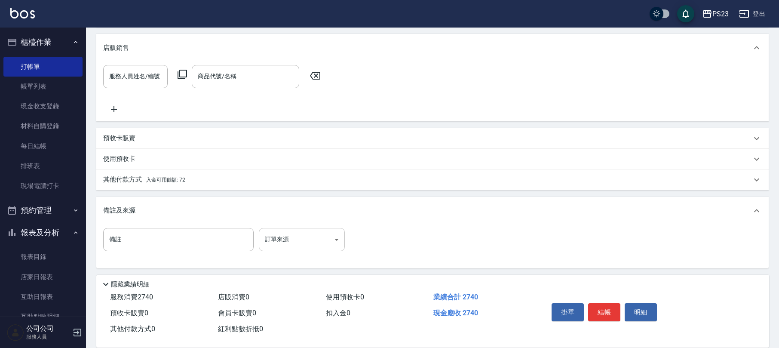
click at [284, 238] on body "PS23 登出 櫃檯作業 打帳單 帳單列表 現金收支登錄 材料自購登錄 每日結帳 排班表 現場電腦打卡 預約管理 預約管理 單日預約紀錄 單週預約紀錄 報表及…" at bounding box center [389, 58] width 779 height 582
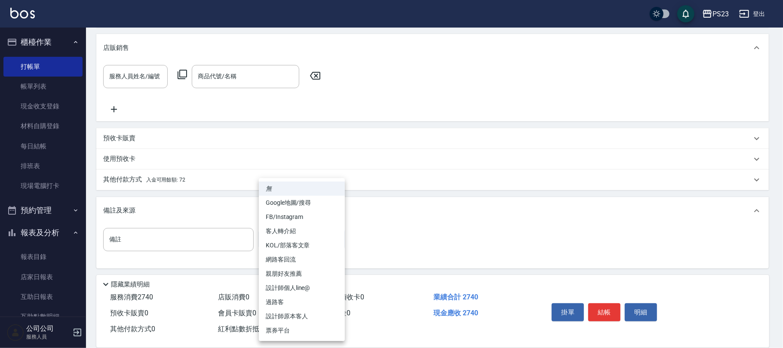
click at [294, 315] on li "設計師原本客人" at bounding box center [302, 316] width 86 height 14
type input "設計師原本客人"
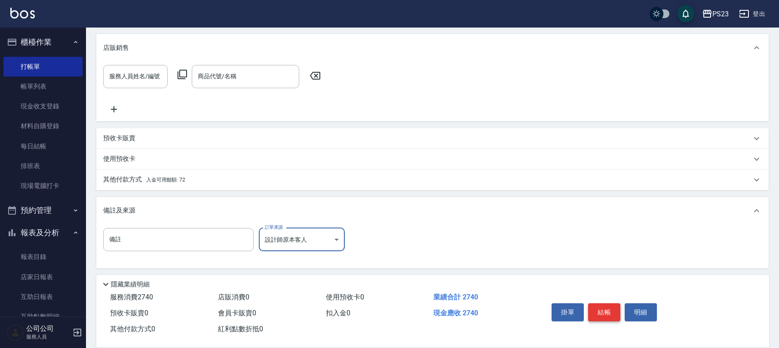
click at [602, 311] on button "結帳" at bounding box center [604, 312] width 32 height 18
click at [316, 76] on icon at bounding box center [315, 76] width 10 height 8
click at [319, 78] on icon at bounding box center [314, 75] width 21 height 10
click at [319, 77] on icon at bounding box center [314, 75] width 21 height 10
click at [320, 77] on icon at bounding box center [314, 75] width 21 height 10
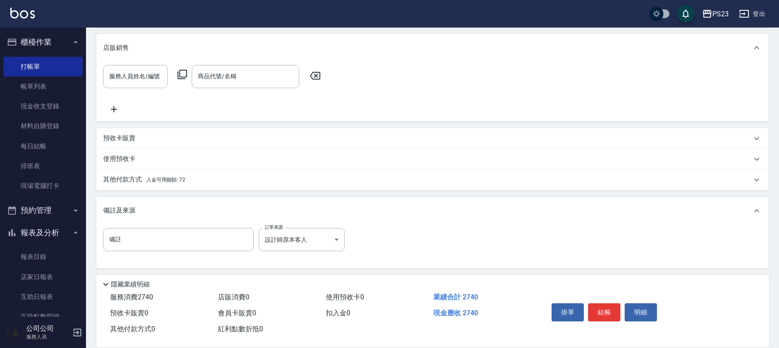
click at [322, 77] on icon at bounding box center [314, 75] width 21 height 10
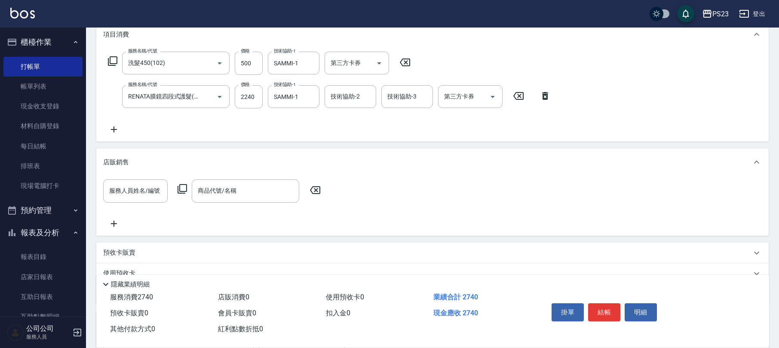
scroll to position [234, 0]
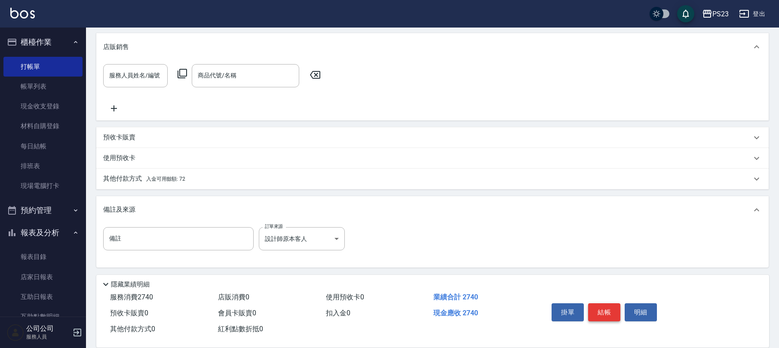
click at [606, 309] on button "結帳" at bounding box center [604, 312] width 32 height 18
type input "[DATE] 19:01"
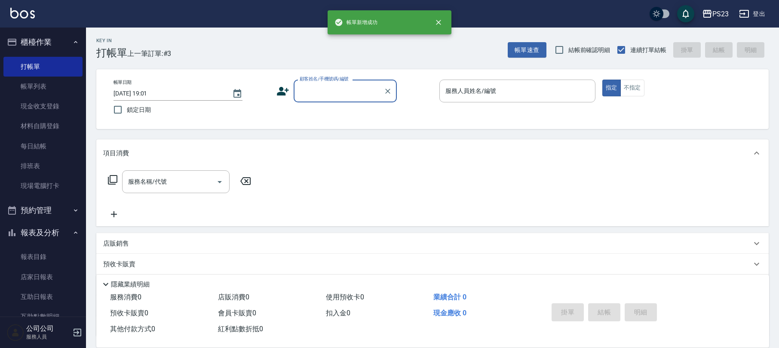
scroll to position [0, 0]
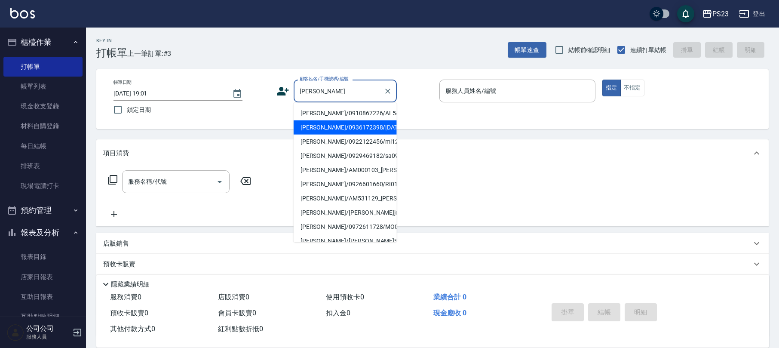
click at [324, 123] on li "[PERSON_NAME]/0936172398/[DATE]" at bounding box center [345, 127] width 103 height 14
type input "[PERSON_NAME]/0936172398/[DATE]"
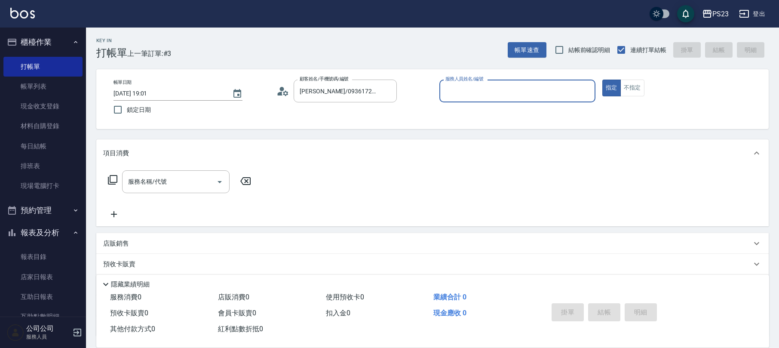
click at [284, 90] on icon at bounding box center [282, 91] width 13 height 13
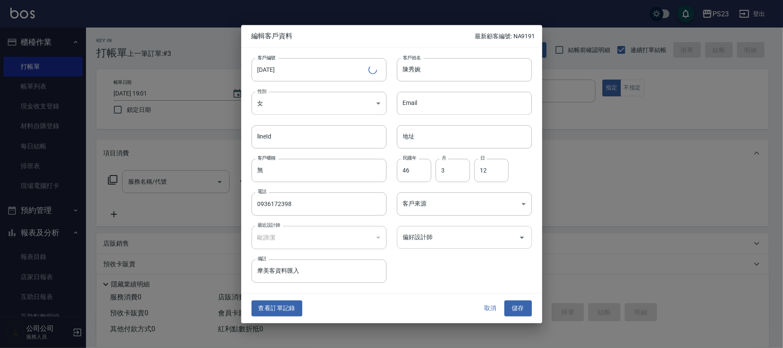
click at [429, 246] on div "偏好設計師" at bounding box center [464, 237] width 135 height 23
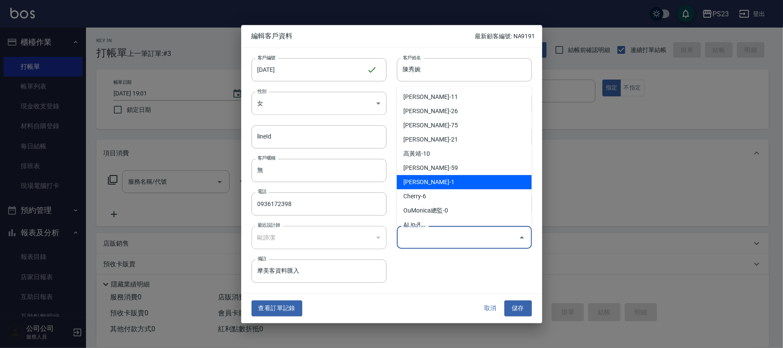
click at [438, 181] on li "[PERSON_NAME]-1" at bounding box center [464, 182] width 135 height 14
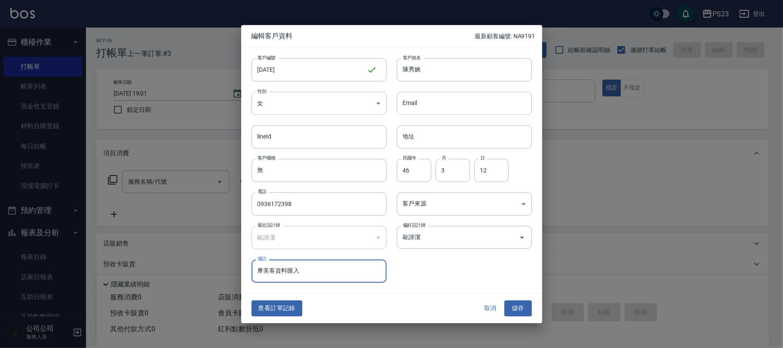
type input "歐諦潔"
click at [437, 200] on body "PS23 登出 櫃檯作業 打帳單 帳單列表 現金收支登錄 材料自購登錄 每日結帳 排班表 現場電腦打卡 預約管理 預約管理 單日預約紀錄 單週預約紀錄 報表及…" at bounding box center [391, 208] width 783 height 417
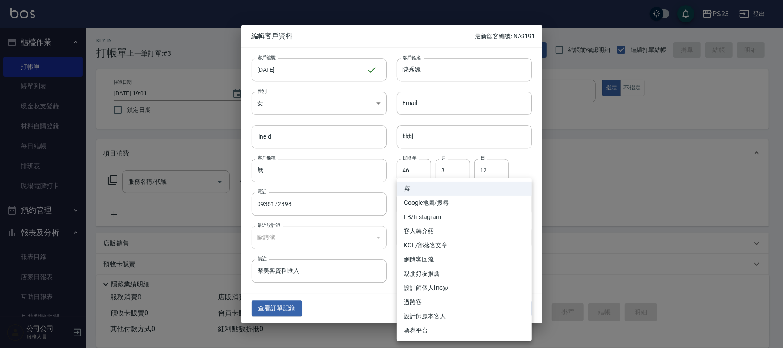
click at [438, 312] on li "設計師原本客人" at bounding box center [464, 316] width 135 height 14
type input "設計師原本客人"
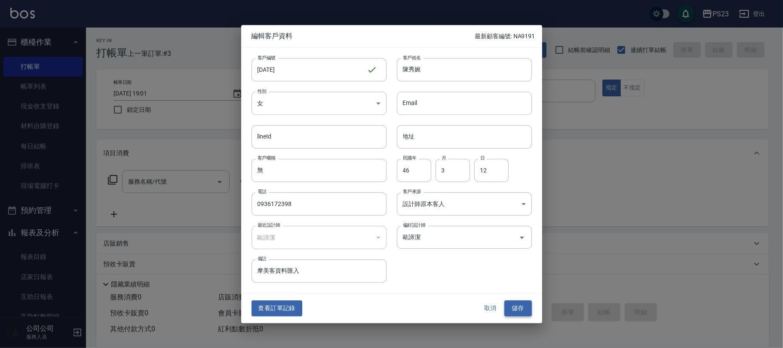
click at [514, 305] on button "儲存" at bounding box center [518, 308] width 28 height 16
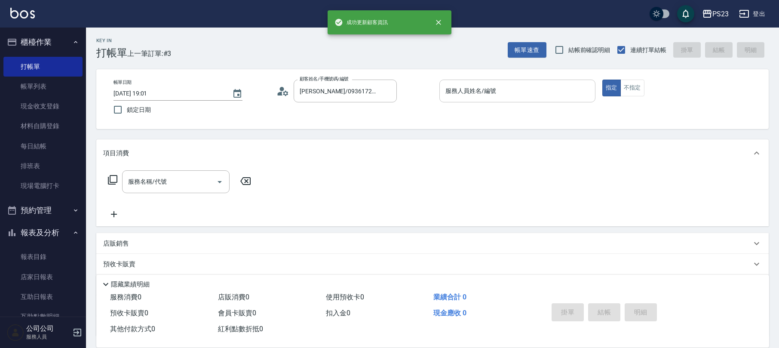
drag, startPoint x: 458, startPoint y: 97, endPoint x: 450, endPoint y: 95, distance: 8.3
click at [458, 96] on input "服務人員姓名/編號" at bounding box center [517, 90] width 148 height 15
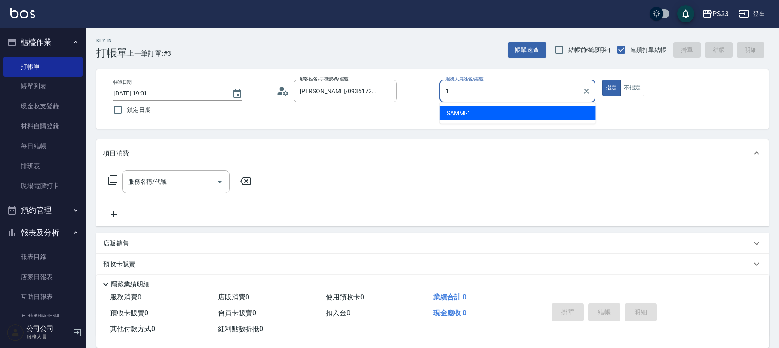
type input "SAMMI-1"
type button "true"
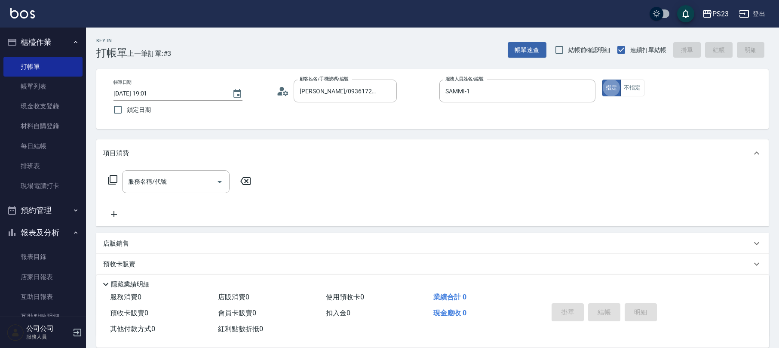
drag, startPoint x: 133, startPoint y: 183, endPoint x: 136, endPoint y: 177, distance: 6.3
click at [135, 183] on div "服務名稱/代號 服務名稱/代號" at bounding box center [175, 181] width 107 height 23
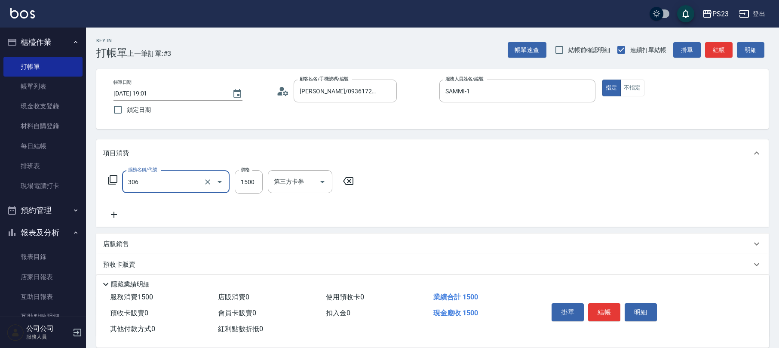
type input "指定洗+剪髮1500(306)"
type input "850"
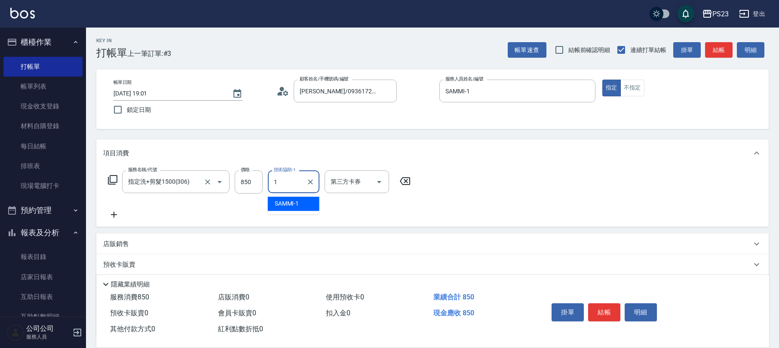
type input "SAMMI-1"
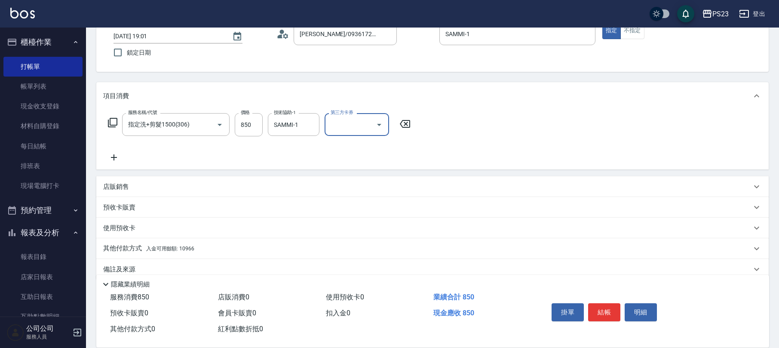
scroll to position [69, 0]
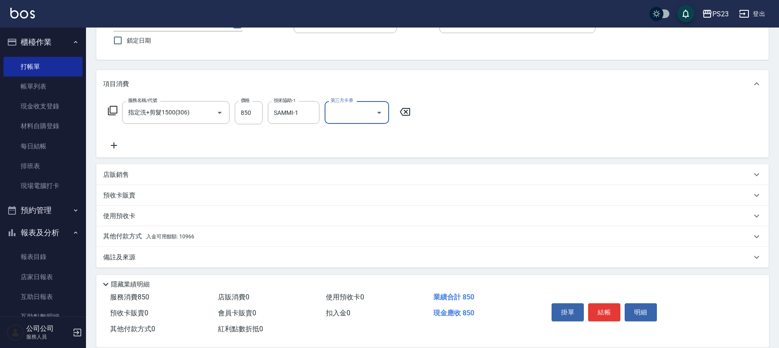
click at [118, 175] on p "店販銷售" at bounding box center [116, 174] width 26 height 9
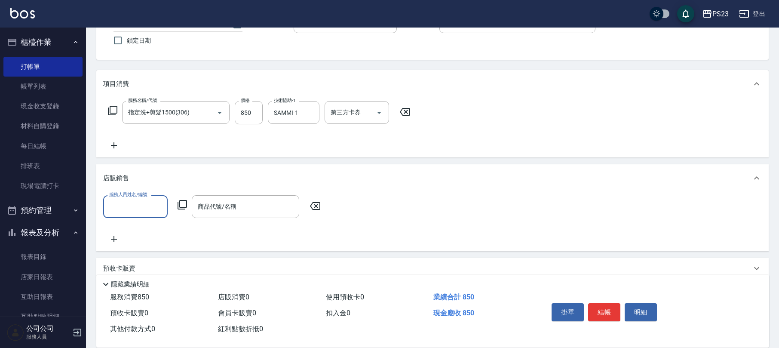
scroll to position [0, 0]
type input "SAMMI-1"
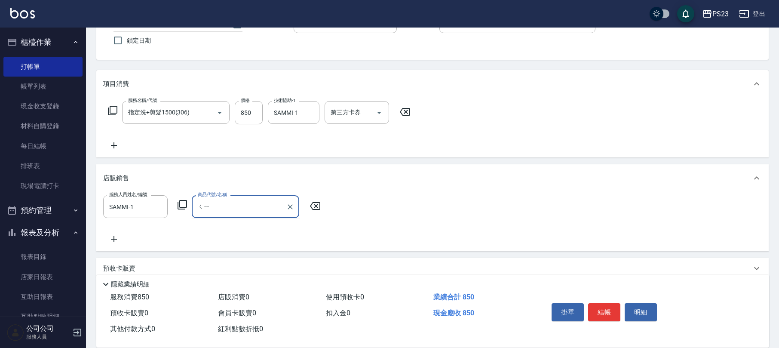
type input "其"
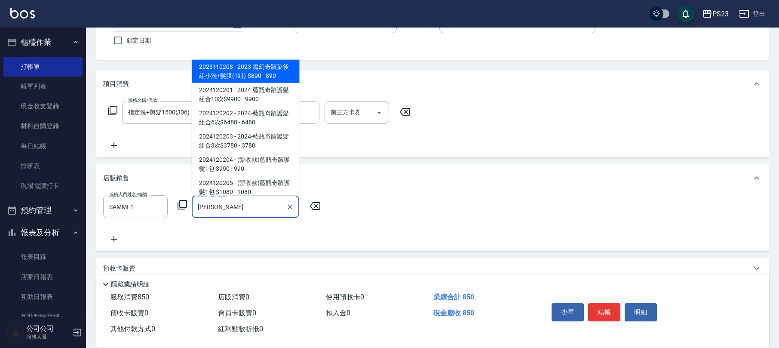
scroll to position [96, 0]
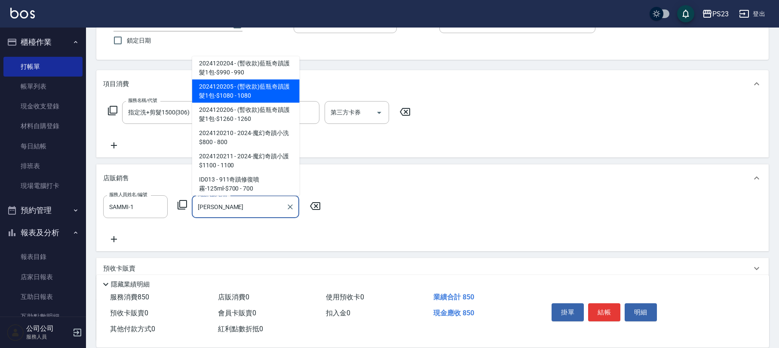
type input "(暫收款)藍瓶奇蹟護髮1包-$1080"
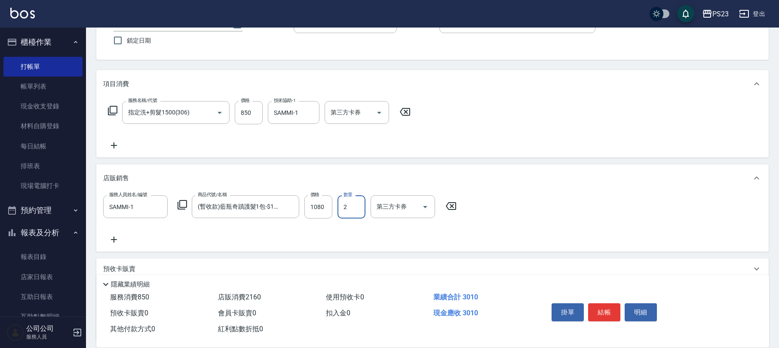
type input "2"
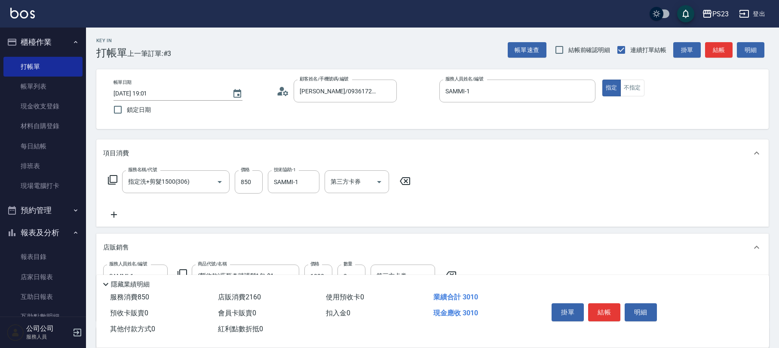
click at [114, 217] on icon at bounding box center [113, 214] width 21 height 10
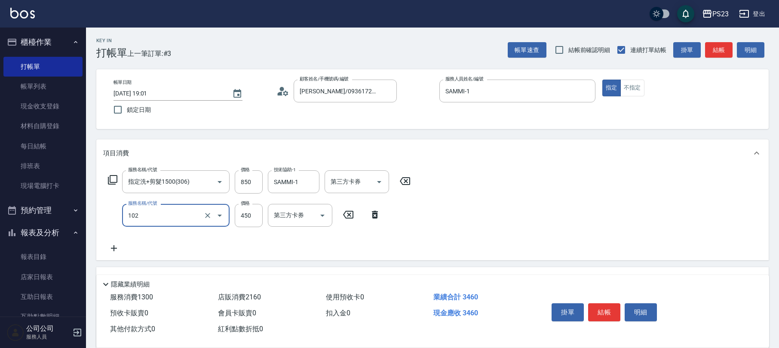
type input "洗髮450(102)"
type input "500"
type input "1"
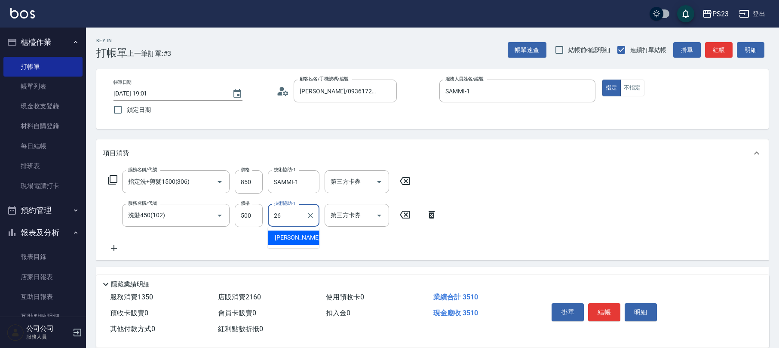
type input "青惠-26"
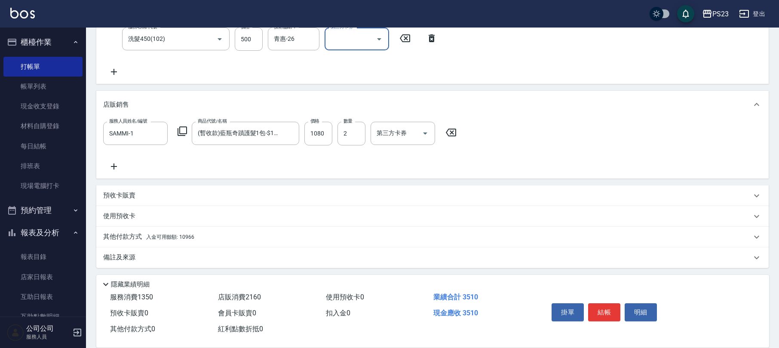
click at [146, 255] on div "備註及來源" at bounding box center [427, 257] width 648 height 9
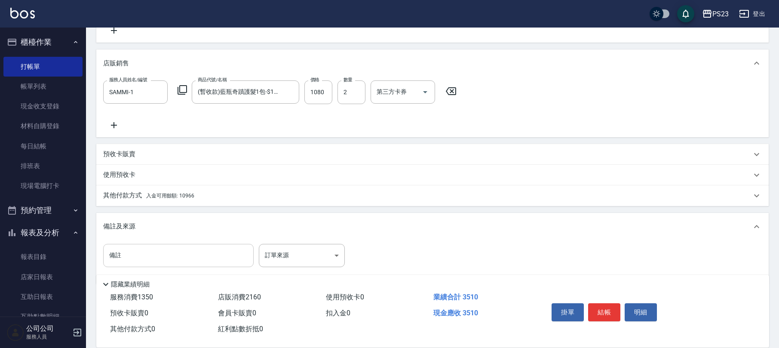
scroll to position [233, 0]
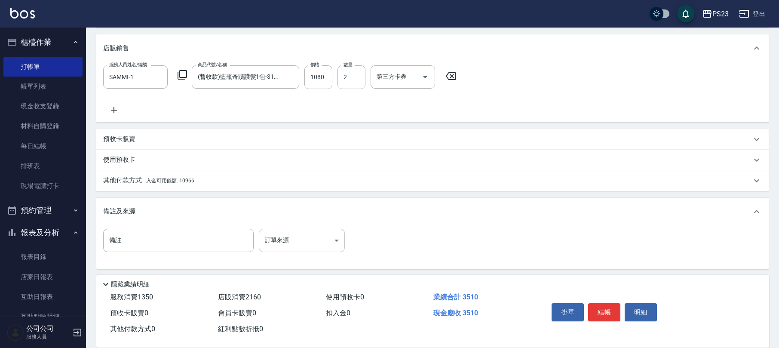
click at [329, 244] on body "PS23 登出 櫃檯作業 打帳單 帳單列表 現金收支登錄 材料自購登錄 每日結帳 排班表 現場電腦打卡 預約管理 預約管理 單日預約紀錄 單週預約紀錄 報表及…" at bounding box center [389, 58] width 779 height 582
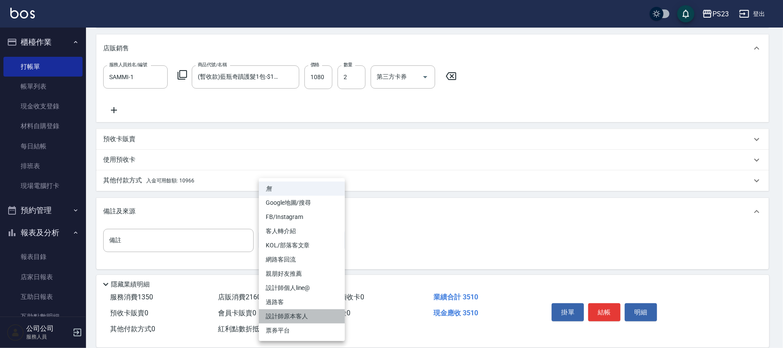
click at [294, 310] on li "設計師原本客人" at bounding box center [302, 316] width 86 height 14
type input "設計師原本客人"
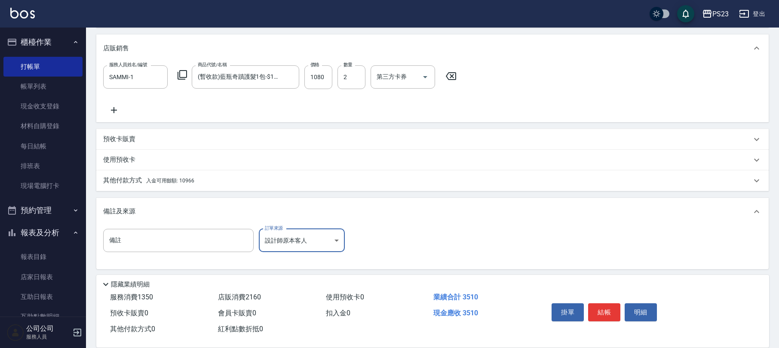
click at [196, 185] on div "其他付款方式 入金可用餘額: 10966" at bounding box center [432, 180] width 672 height 21
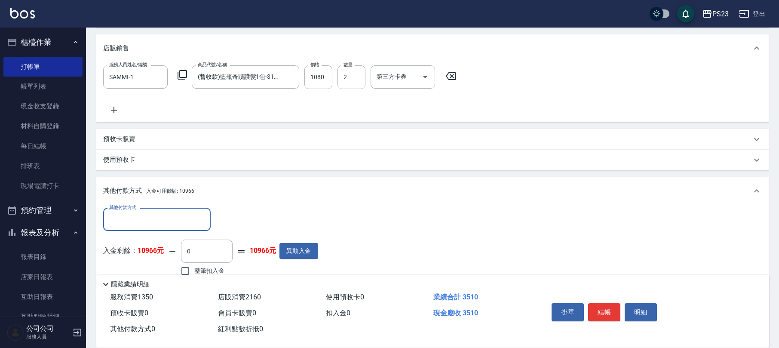
scroll to position [328, 0]
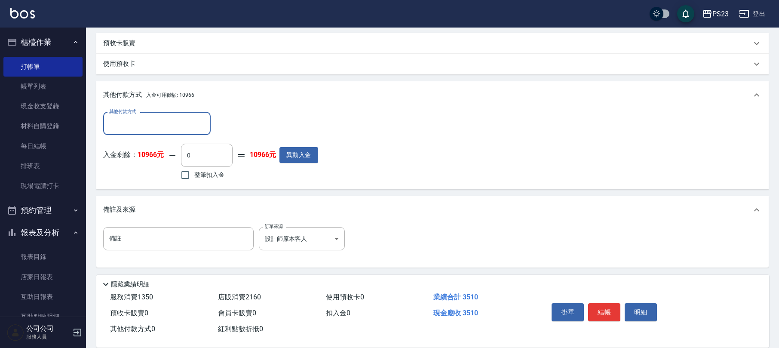
click at [181, 126] on input "其他付款方式" at bounding box center [157, 123] width 100 height 15
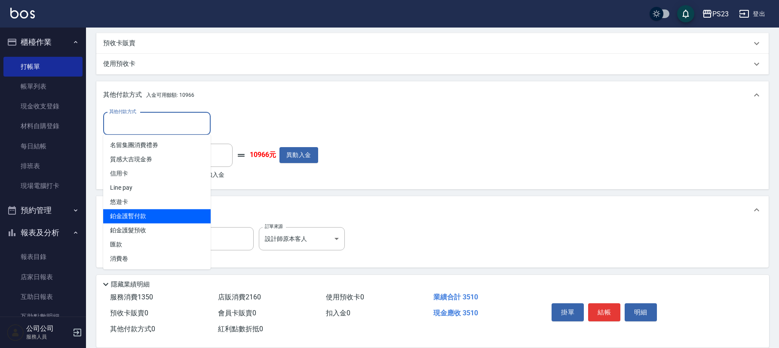
drag, startPoint x: 150, startPoint y: 209, endPoint x: 155, endPoint y: 203, distance: 7.6
click at [150, 209] on span "鉑金護暫付款" at bounding box center [156, 216] width 107 height 14
type input "鉑金護暫付款"
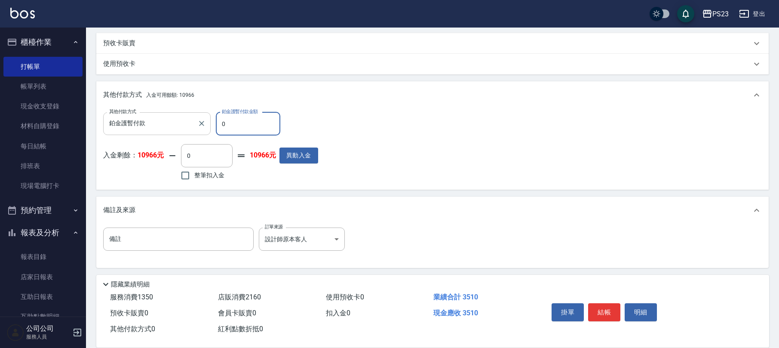
drag, startPoint x: 235, startPoint y: 125, endPoint x: 209, endPoint y: 127, distance: 25.9
click at [209, 127] on div "其他付款方式 鉑金護暫付款 其他付款方式 鉑金護暫付款金額 0 鉑金護暫付款金額" at bounding box center [210, 123] width 215 height 23
type input "2160"
click at [210, 175] on span "整筆扣入金" at bounding box center [209, 175] width 30 height 9
click at [194, 175] on input "整筆扣入金" at bounding box center [185, 175] width 18 height 18
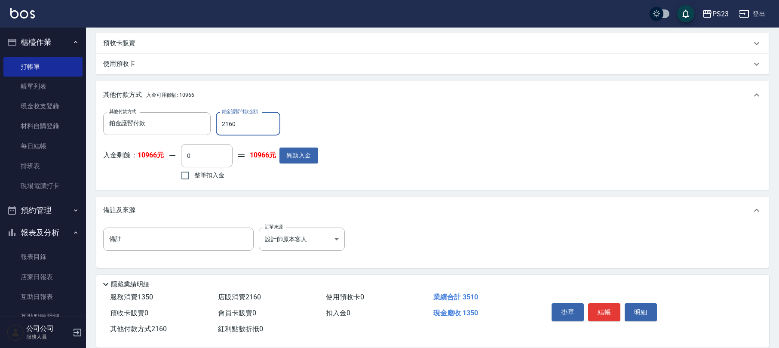
checkbox input "true"
type input "1350"
click at [602, 311] on button "結帳" at bounding box center [604, 312] width 32 height 18
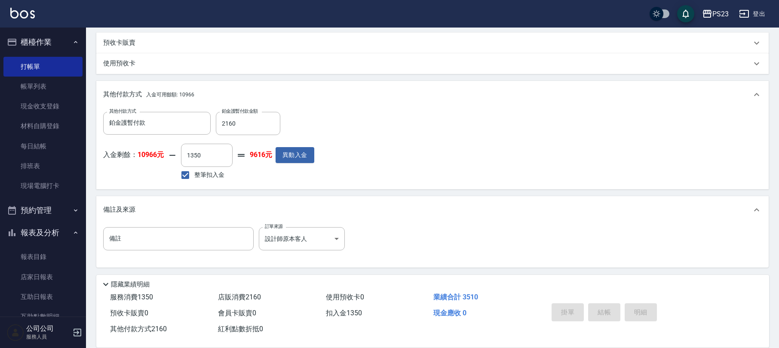
type input "[DATE] 19:03"
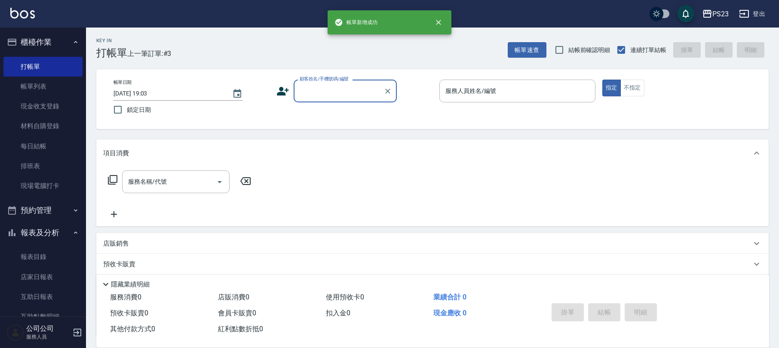
scroll to position [0, 0]
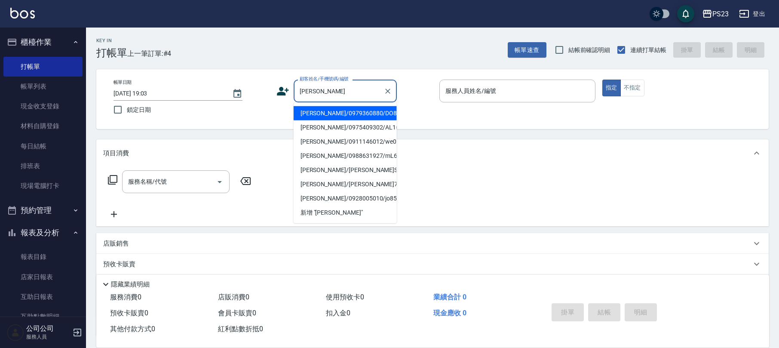
click at [370, 117] on li "[PERSON_NAME]/0979360880/DO870123" at bounding box center [345, 113] width 103 height 14
type input "[PERSON_NAME]/0979360880/DO870123"
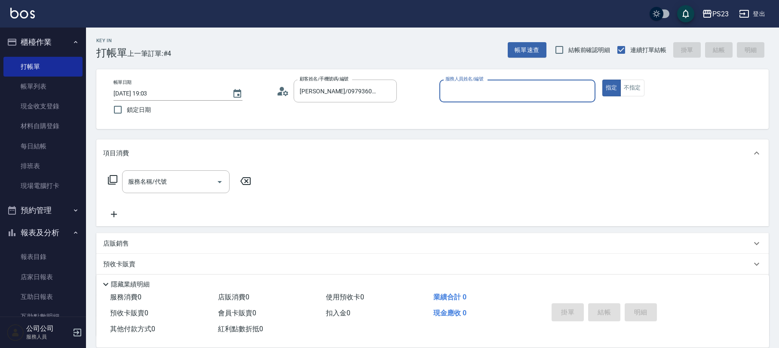
click at [280, 88] on circle at bounding box center [282, 89] width 4 height 4
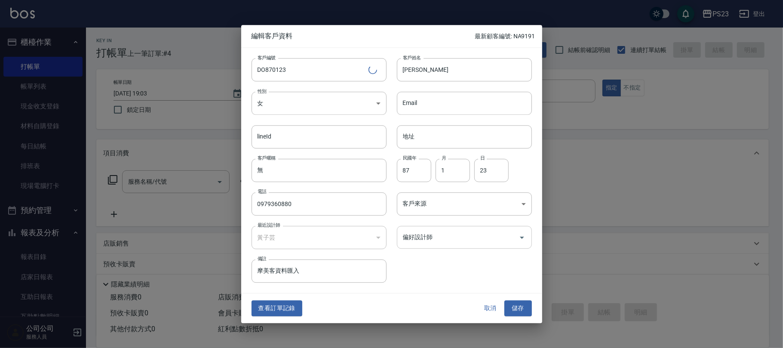
click at [453, 230] on input "偏好設計師" at bounding box center [458, 237] width 114 height 15
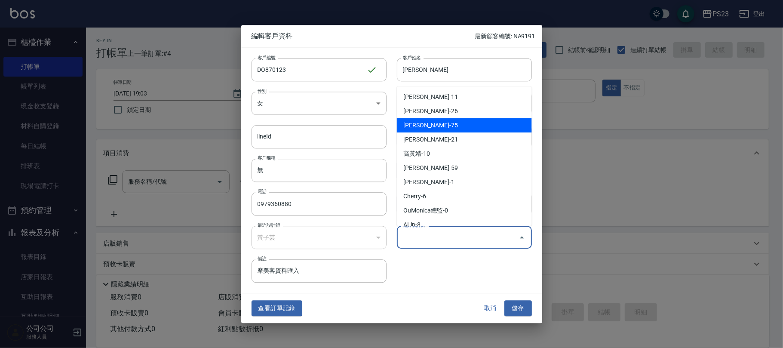
click at [438, 122] on li "[PERSON_NAME]-75" at bounding box center [464, 125] width 135 height 14
type input "黃子芸"
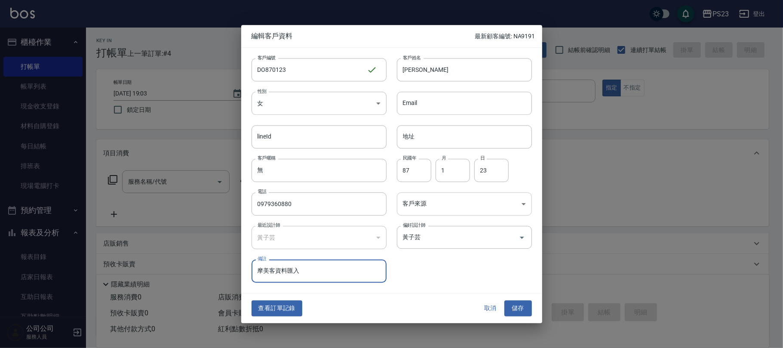
click at [427, 203] on body "PS23 登出 櫃檯作業 打帳單 帳單列表 現金收支登錄 材料自購登錄 每日結帳 排班表 現場電腦打卡 預約管理 預約管理 單日預約紀錄 單週預約紀錄 報表及…" at bounding box center [391, 208] width 783 height 417
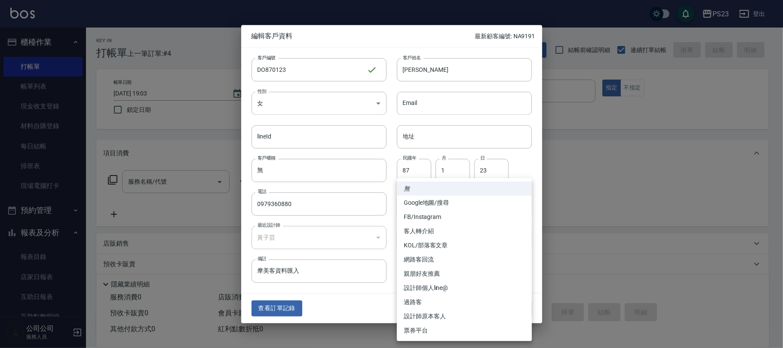
click at [439, 315] on li "設計師原本客人" at bounding box center [464, 316] width 135 height 14
type input "設計師原本客人"
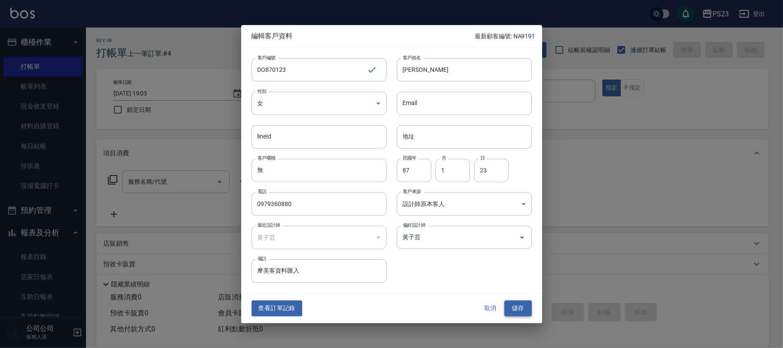
click at [521, 305] on button "儲存" at bounding box center [518, 308] width 28 height 16
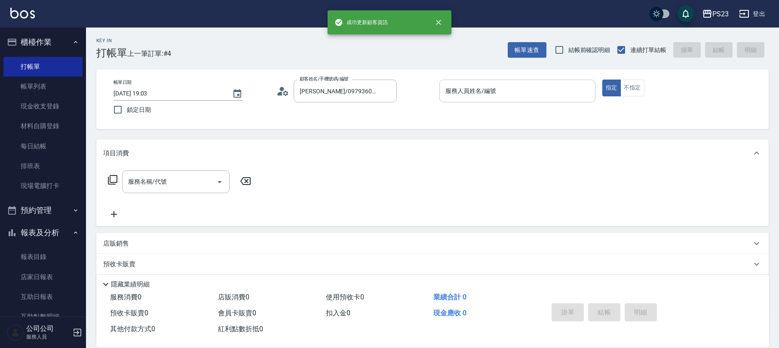
click at [499, 82] on div "服務人員姓名/編號" at bounding box center [517, 91] width 156 height 23
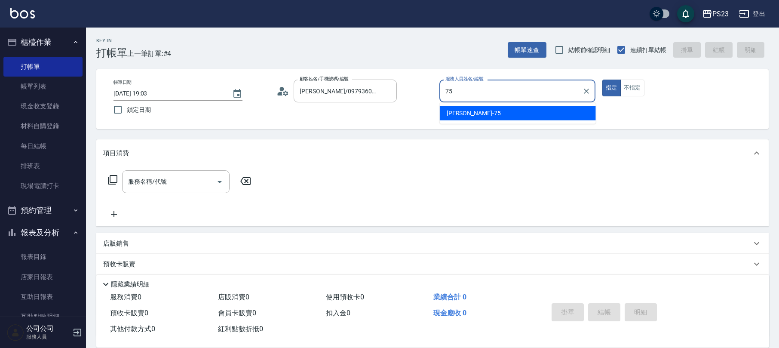
type input "Donna-75"
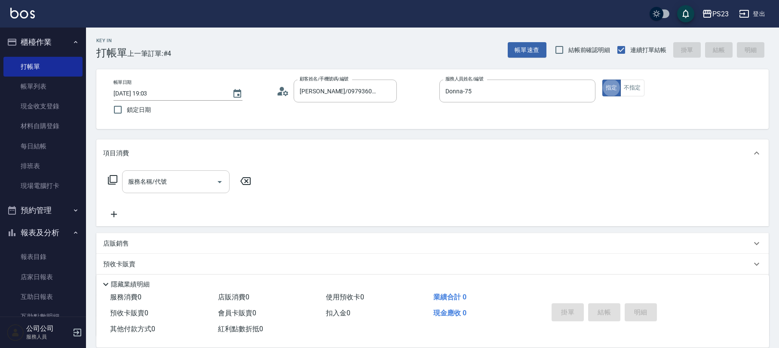
drag, startPoint x: 174, startPoint y: 178, endPoint x: 169, endPoint y: 172, distance: 7.3
click at [174, 178] on input "服務名稱/代號" at bounding box center [169, 181] width 87 height 15
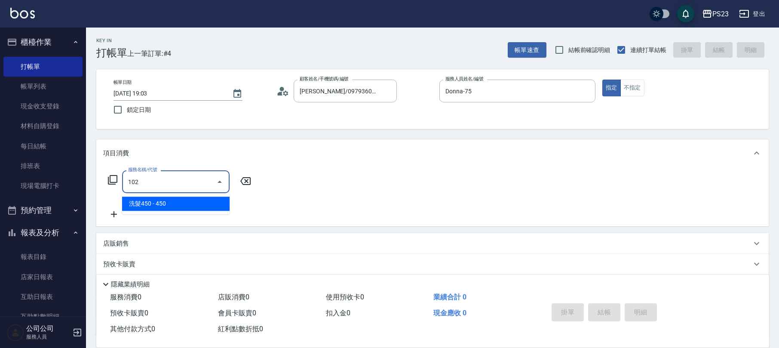
type input "洗髮450(102)"
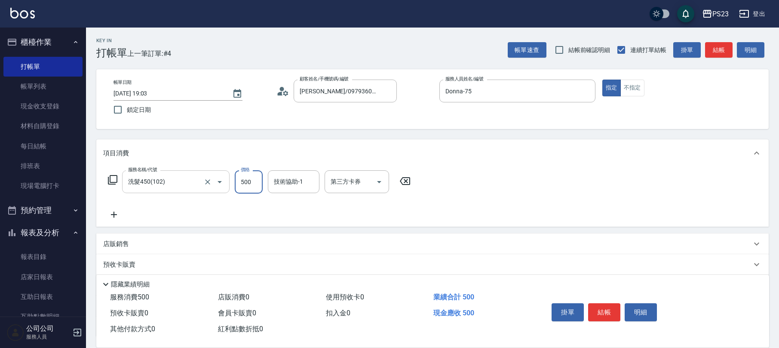
type input "500"
type input "Donna-75"
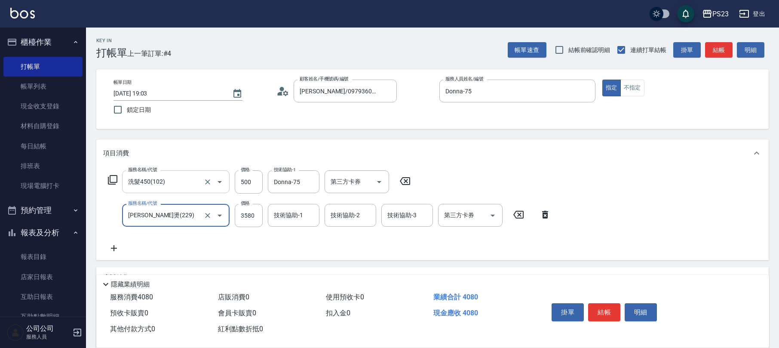
type input "[PERSON_NAME]燙(229)"
type input "2000"
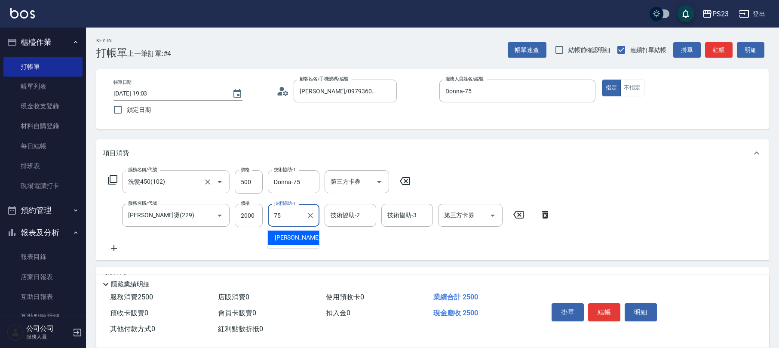
type input "Donna-75"
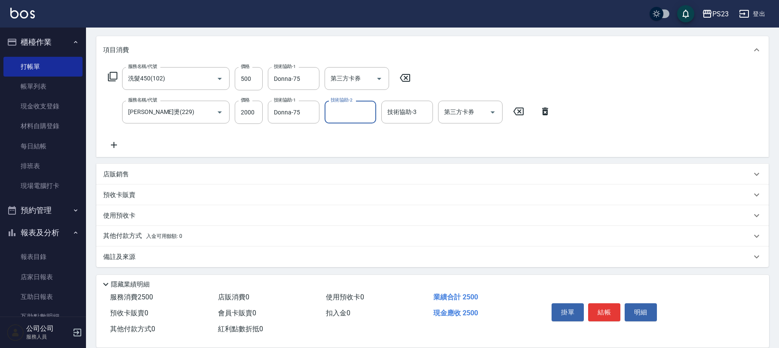
click at [155, 249] on div "備註及來源" at bounding box center [432, 256] width 672 height 21
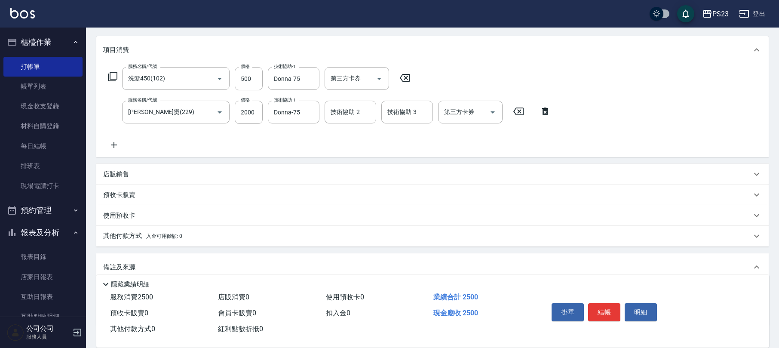
scroll to position [160, 0]
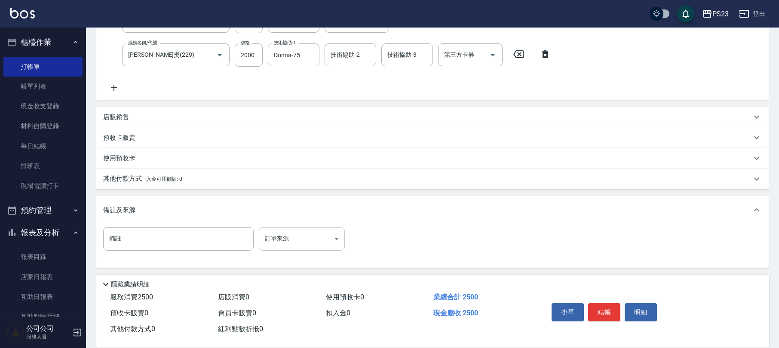
click at [289, 239] on body "PS23 登出 櫃檯作業 打帳單 帳單列表 現金收支登錄 材料自購登錄 每日結帳 排班表 現場電腦打卡 預約管理 預約管理 單日預約紀錄 單週預約紀錄 報表及…" at bounding box center [389, 94] width 779 height 509
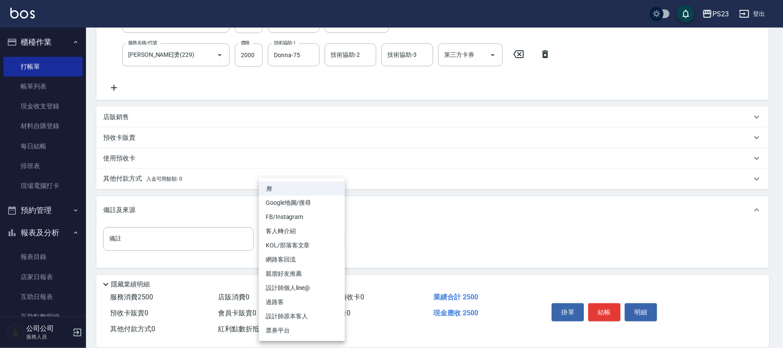
click at [317, 315] on li "設計師原本客人" at bounding box center [302, 316] width 86 height 14
type input "設計師原本客人"
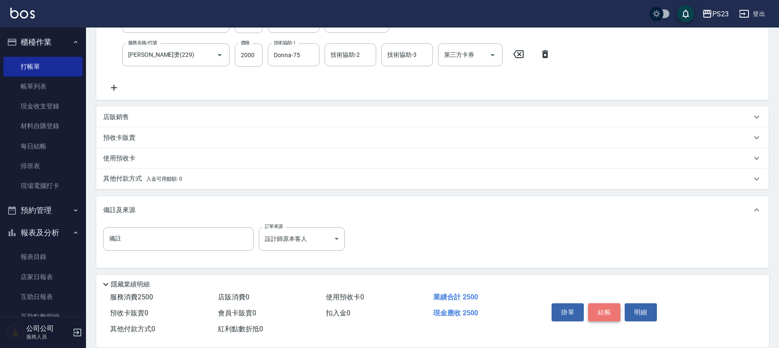
click at [611, 306] on button "結帳" at bounding box center [604, 312] width 32 height 18
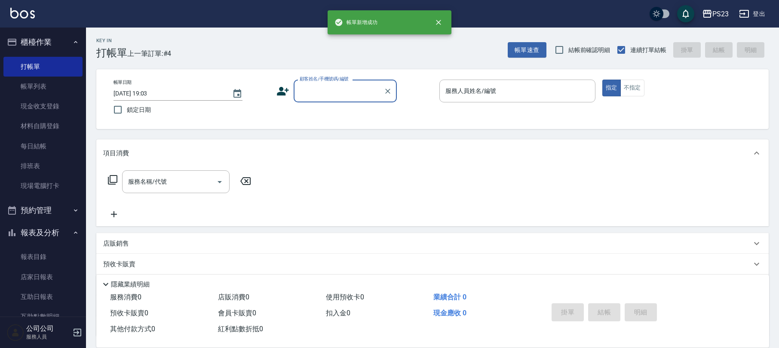
scroll to position [0, 0]
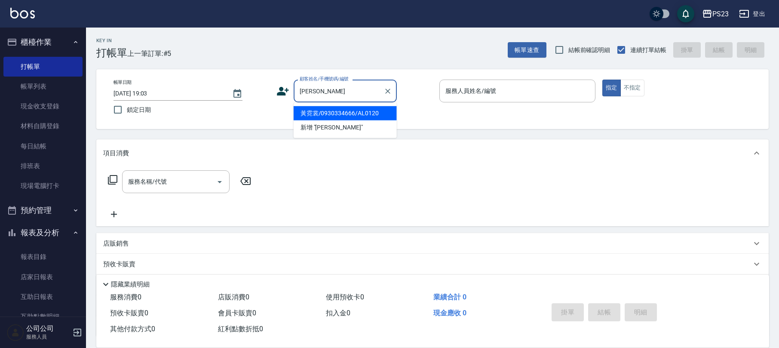
click at [353, 103] on ul "黃霓裳/0930334666/AL0120 新增 "[PERSON_NAME]"" at bounding box center [345, 120] width 103 height 35
click at [346, 109] on li "黃霓裳/0930334666/AL0120" at bounding box center [345, 113] width 103 height 14
type input "黃霓裳/0930334666/AL0120"
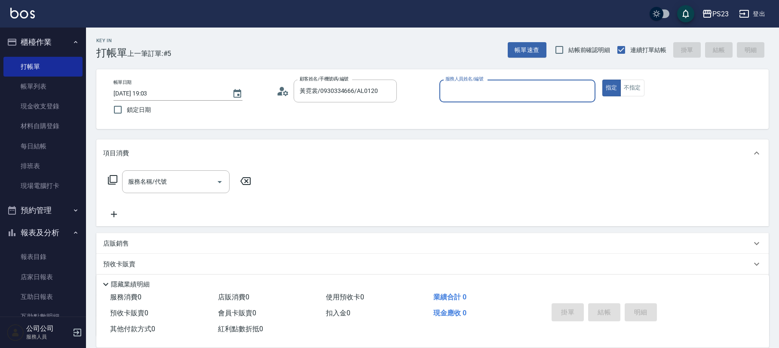
click at [282, 94] on icon at bounding box center [282, 91] width 13 height 13
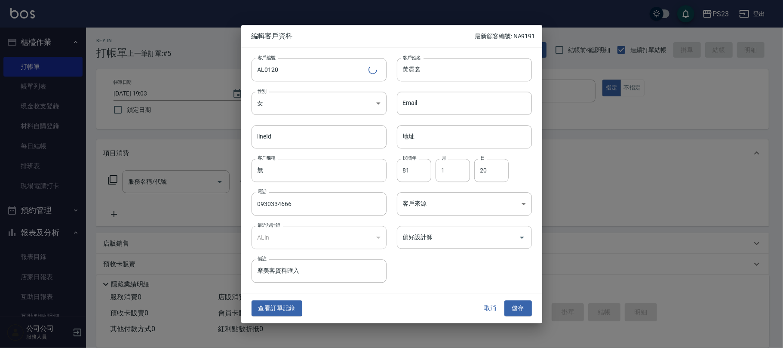
click at [430, 237] on input "偏好設計師" at bounding box center [458, 237] width 114 height 15
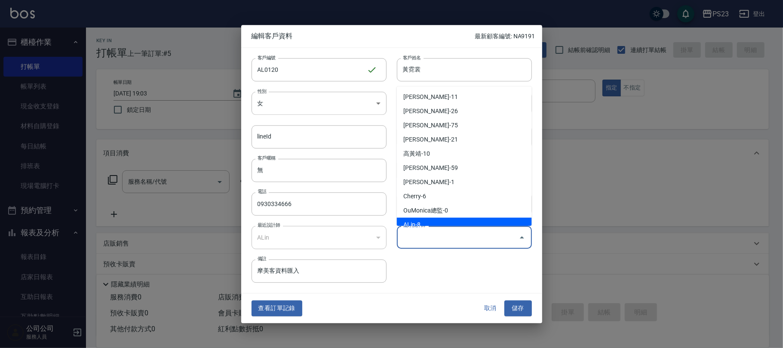
click at [425, 219] on li "ALin-8" at bounding box center [464, 225] width 135 height 14
type input "ALin"
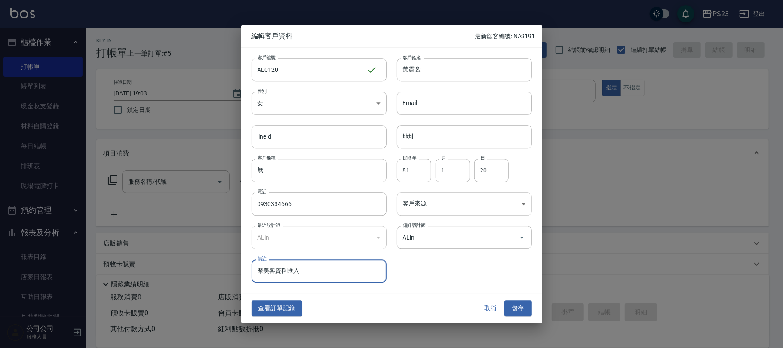
click at [429, 200] on body "PS23 登出 櫃檯作業 打帳單 帳單列表 現金收支登錄 材料自購登錄 每日結帳 排班表 現場電腦打卡 預約管理 預約管理 單日預約紀錄 單週預約紀錄 報表及…" at bounding box center [391, 208] width 783 height 417
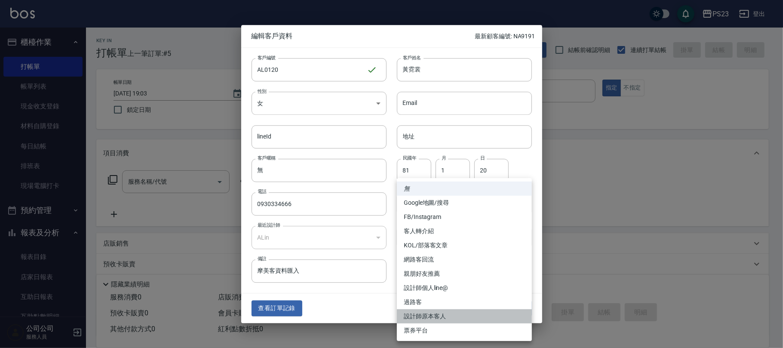
click at [434, 316] on li "設計師原本客人" at bounding box center [464, 316] width 135 height 14
type input "設計師原本客人"
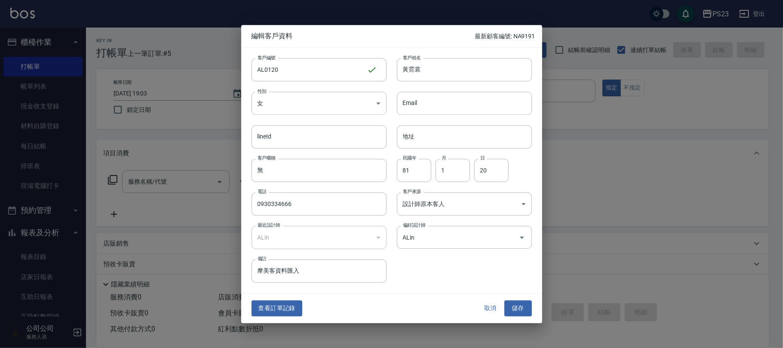
click at [511, 310] on button "儲存" at bounding box center [518, 308] width 28 height 16
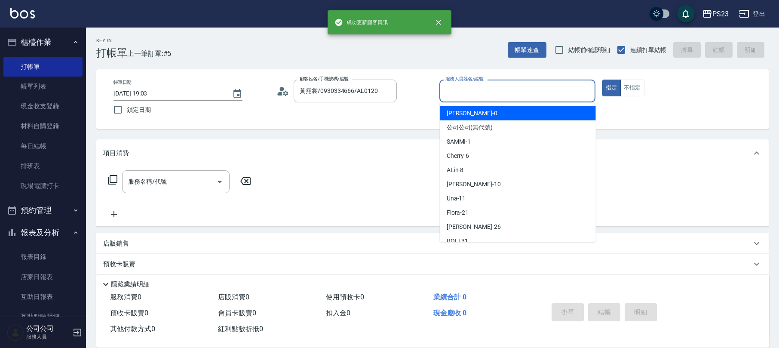
drag, startPoint x: 458, startPoint y: 90, endPoint x: 438, endPoint y: 85, distance: 20.3
click at [459, 89] on input "服務人員姓名/編號" at bounding box center [517, 90] width 148 height 15
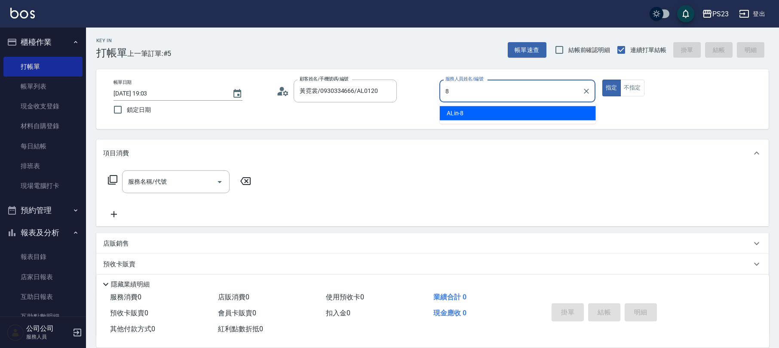
type input "ALin-8"
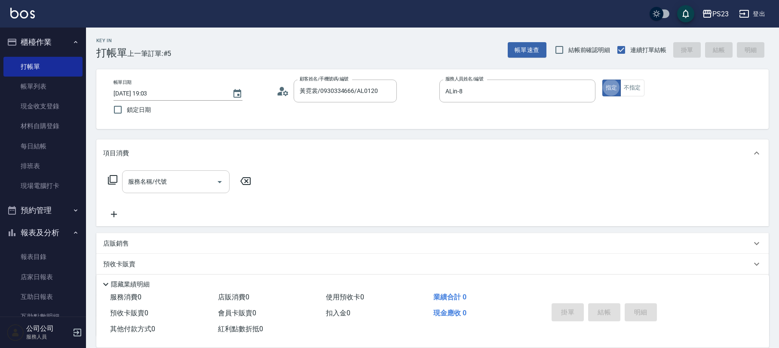
click at [167, 190] on div "服務名稱/代號" at bounding box center [175, 181] width 107 height 23
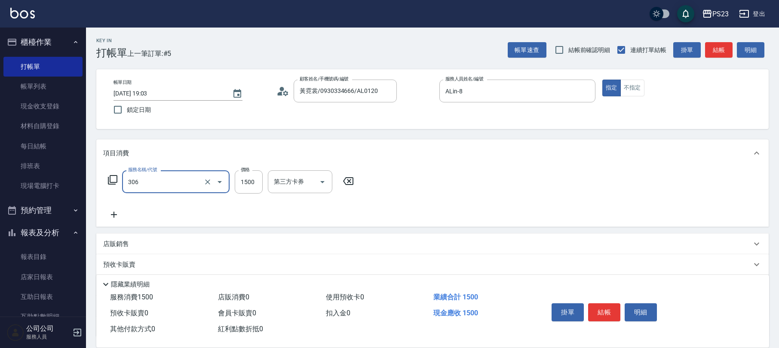
type input "指定洗+剪髮1500(306)"
type input "850"
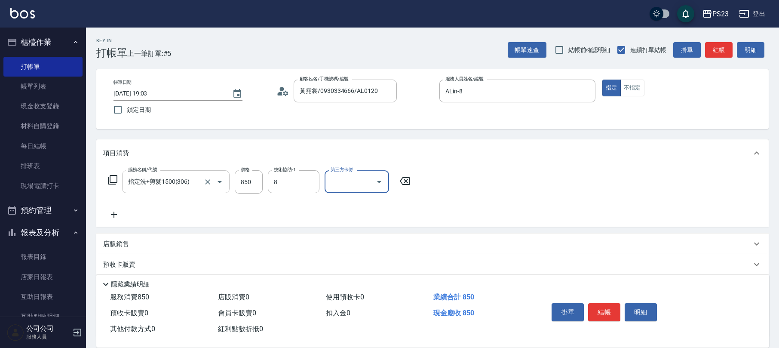
type input "ALin-8"
click at [141, 243] on div "店販銷售" at bounding box center [427, 243] width 648 height 9
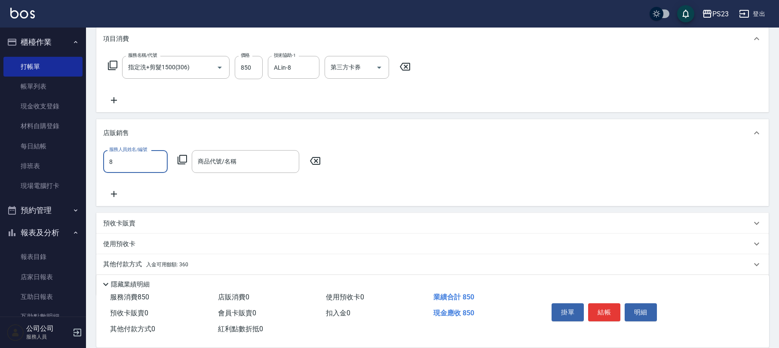
type input "ALin-8"
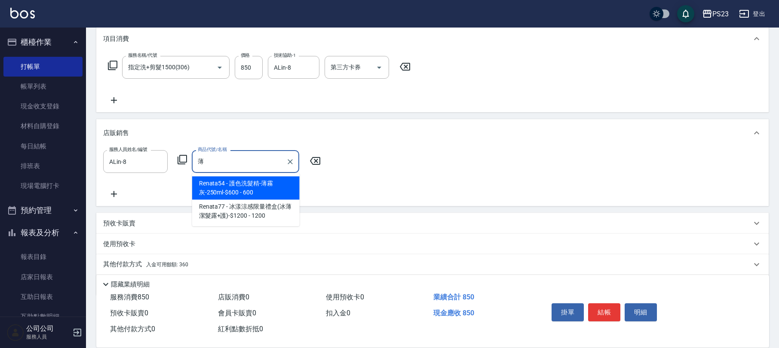
type input "護色洗髮精-薄霧灰-250ml-$600"
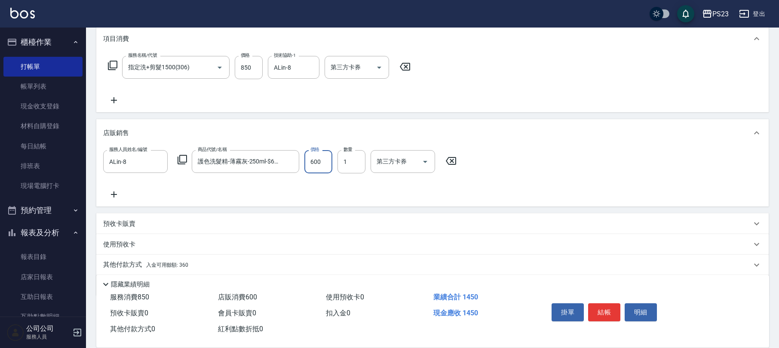
click at [320, 159] on input "600" at bounding box center [318, 161] width 28 height 23
type input "570"
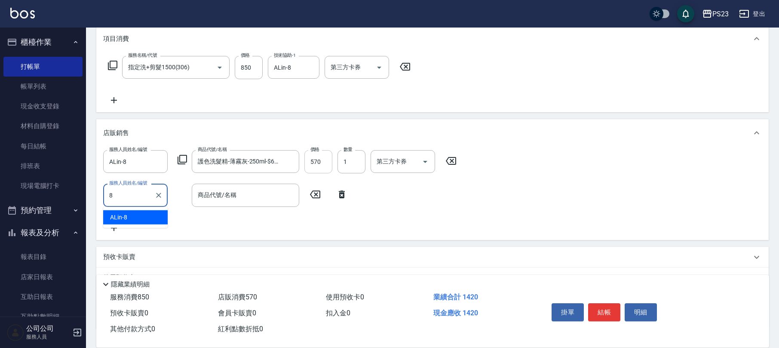
type input "ALin-8"
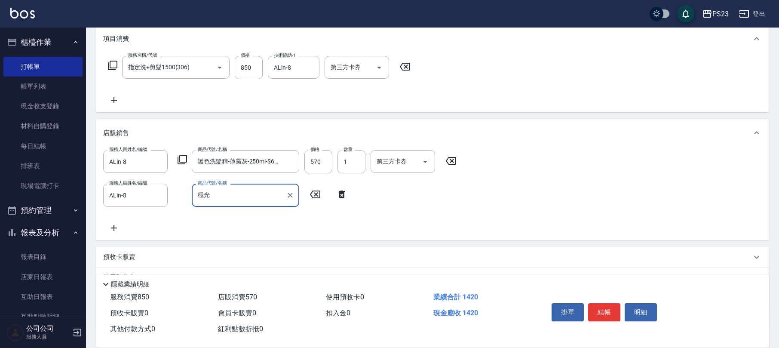
type input "極光"
click at [186, 157] on icon at bounding box center [182, 159] width 10 height 10
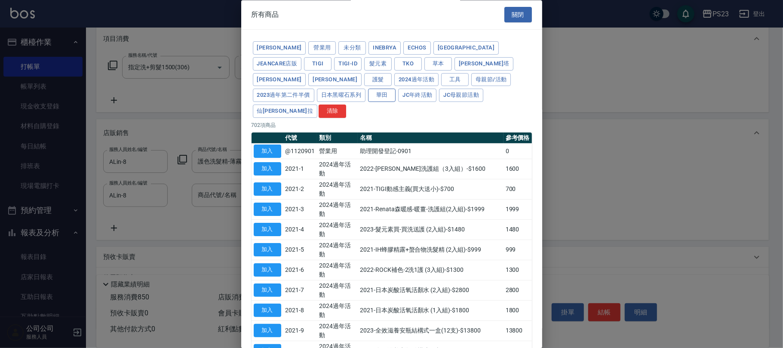
click at [395, 89] on button "華田" at bounding box center [382, 95] width 28 height 13
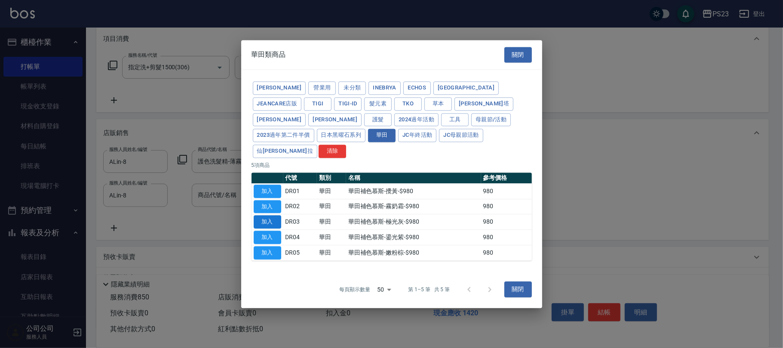
click at [268, 215] on button "加入" at bounding box center [268, 221] width 28 height 13
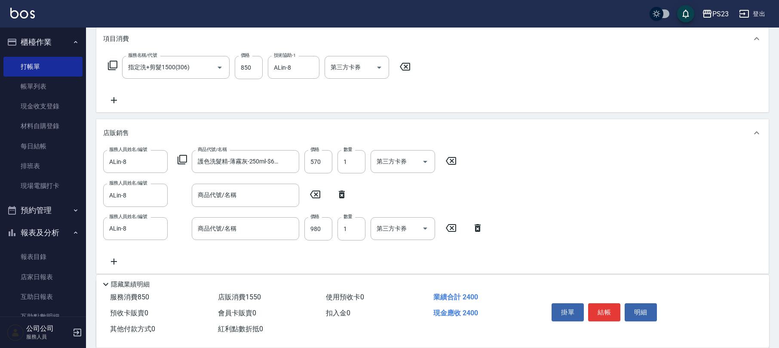
click at [348, 195] on icon at bounding box center [341, 194] width 21 height 10
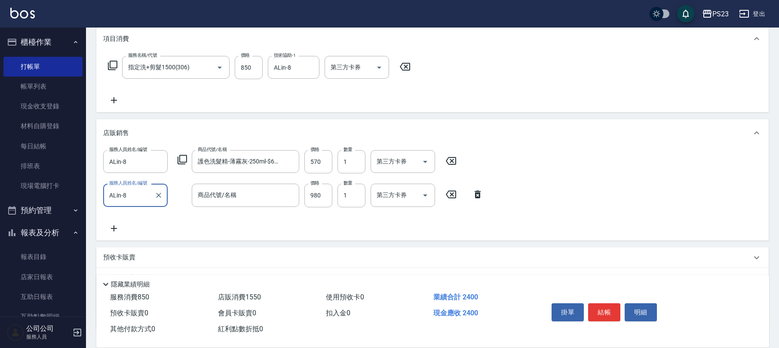
scroll to position [176, 0]
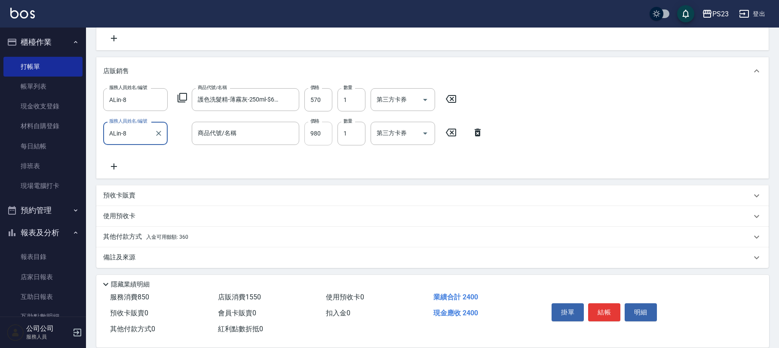
click at [317, 136] on input "980" at bounding box center [318, 133] width 28 height 23
type input "931"
drag, startPoint x: 145, startPoint y: 259, endPoint x: 162, endPoint y: 257, distance: 16.9
click at [147, 258] on div "備註及來源" at bounding box center [427, 257] width 648 height 9
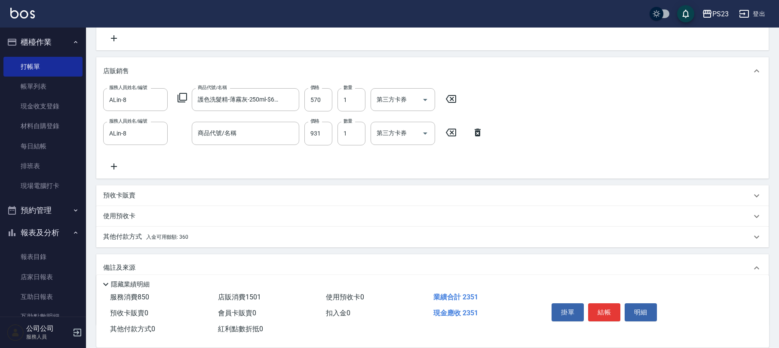
scroll to position [234, 0]
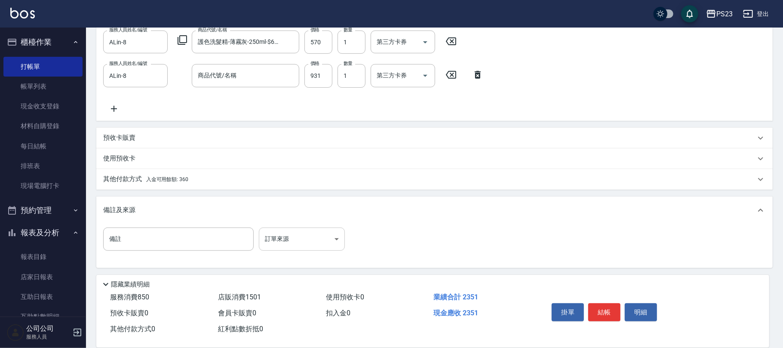
click at [269, 245] on body "PS23 登出 櫃檯作業 打帳單 帳單列表 現金收支登錄 材料自購登錄 每日結帳 排班表 現場電腦打卡 預約管理 預約管理 單日預約紀錄 單週預約紀錄 報表及…" at bounding box center [391, 57] width 783 height 582
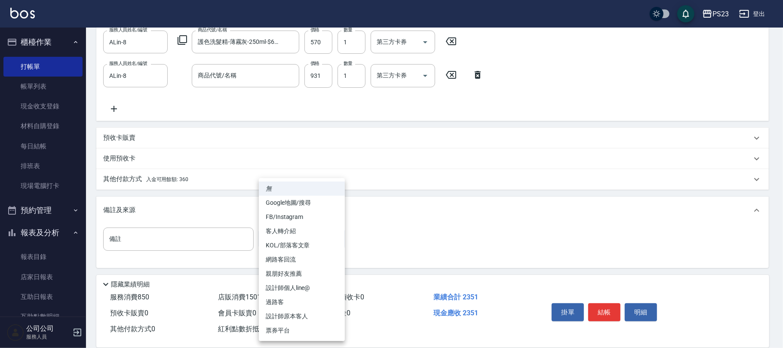
click at [301, 316] on li "設計師原本客人" at bounding box center [302, 316] width 86 height 14
type input "設計師原本客人"
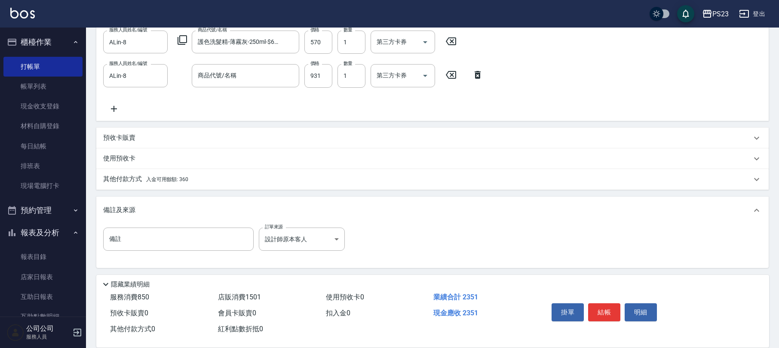
click at [143, 171] on div "其他付款方式 入金可用餘額: 360" at bounding box center [432, 179] width 672 height 21
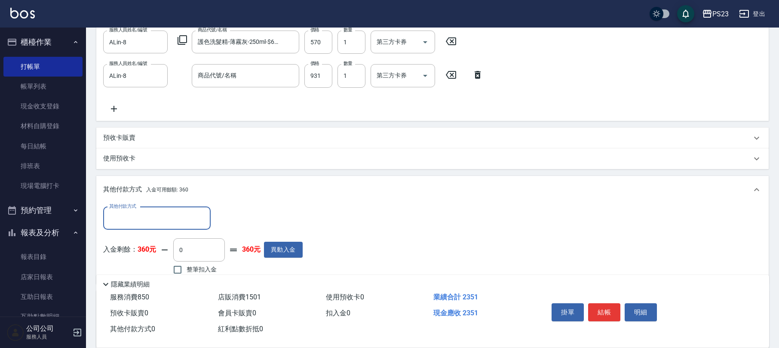
scroll to position [328, 0]
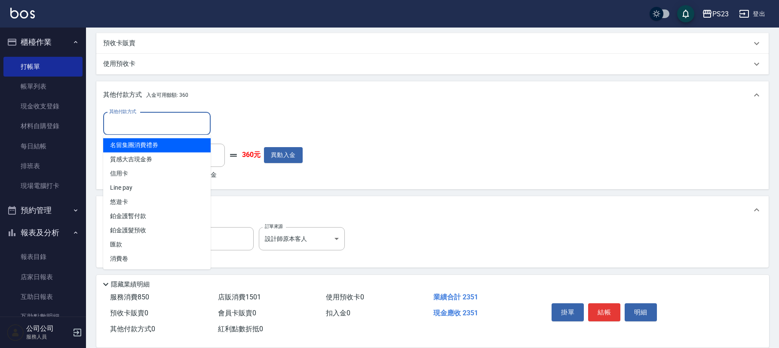
click at [162, 131] on input "其他付款方式" at bounding box center [157, 123] width 100 height 15
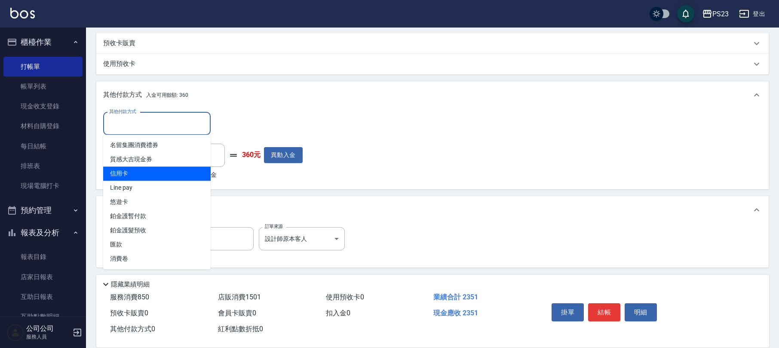
click at [133, 172] on span "信用卡" at bounding box center [156, 173] width 107 height 14
type input "信用卡"
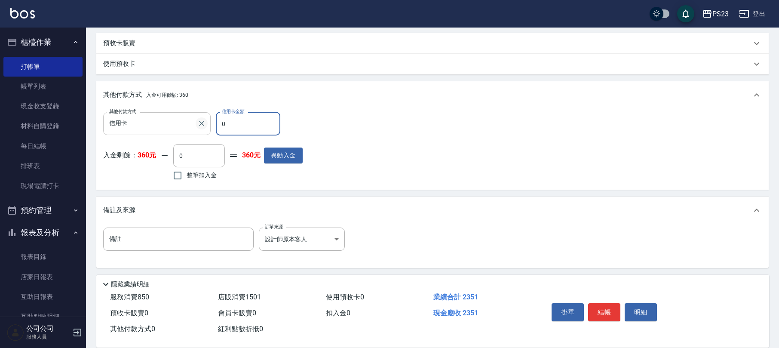
drag, startPoint x: 248, startPoint y: 116, endPoint x: 200, endPoint y: 128, distance: 49.1
click at [200, 128] on div "其他付款方式 信用卡 其他付款方式 信用卡金額 0 信用卡金額" at bounding box center [202, 123] width 199 height 23
type input "2351"
click at [613, 308] on button "結帳" at bounding box center [604, 312] width 32 height 18
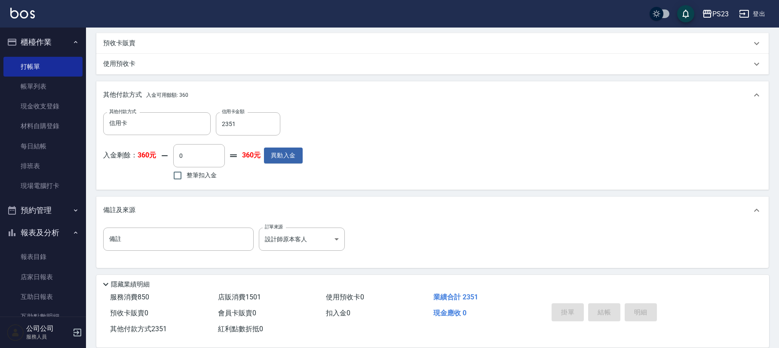
type input "[DATE] 19:04"
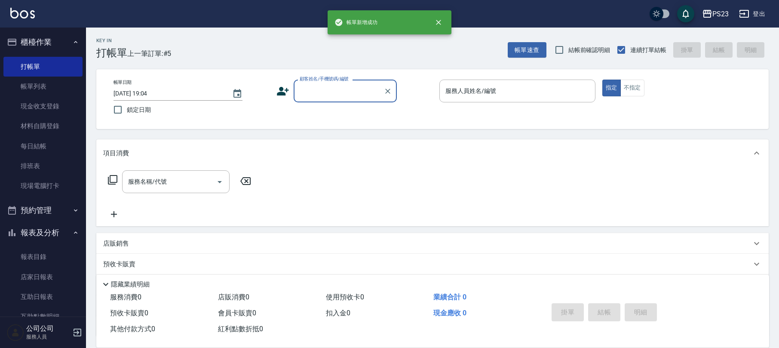
scroll to position [0, 0]
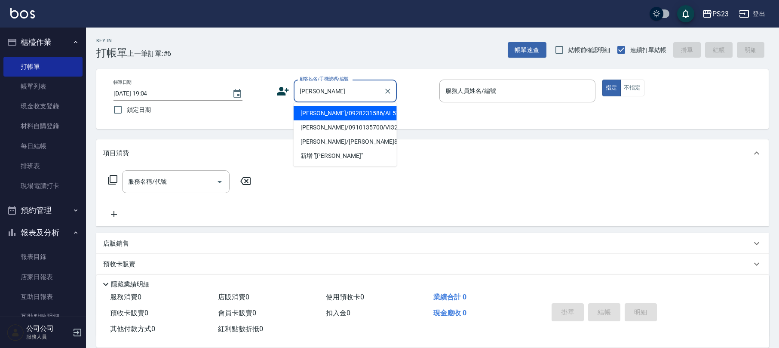
click at [370, 112] on li "[PERSON_NAME]/0928231586/AL570312" at bounding box center [345, 113] width 103 height 14
type input "[PERSON_NAME]/0928231586/AL570312"
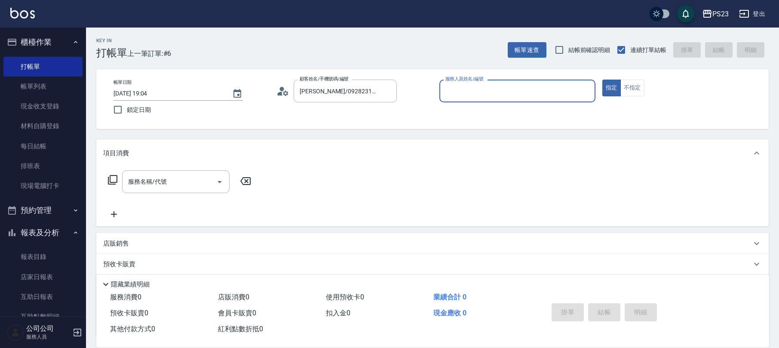
type input "ALin-8"
click at [176, 178] on input "服務名稱/代號" at bounding box center [169, 181] width 87 height 15
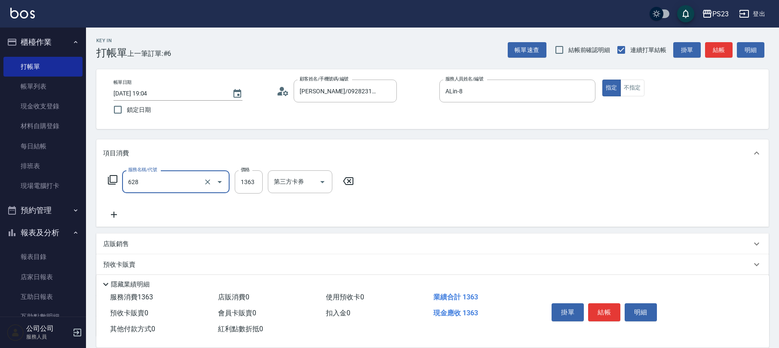
type input "中草藥2000(628)"
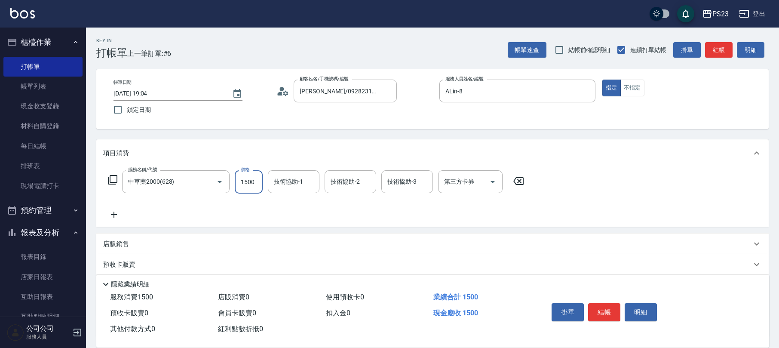
type input "1500"
type input "ALin-8"
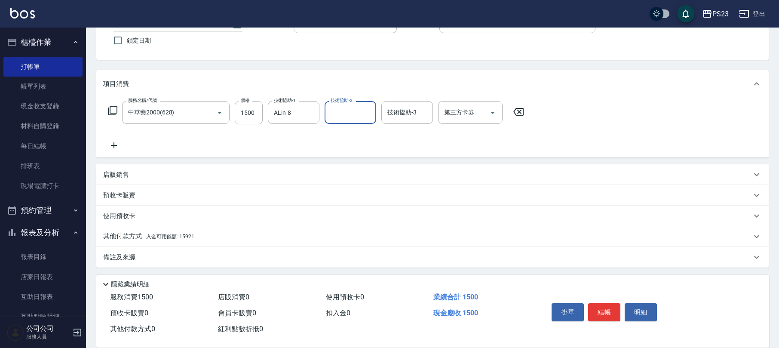
click at [186, 227] on div "其他付款方式 入金可用餘額: 15921" at bounding box center [432, 236] width 672 height 21
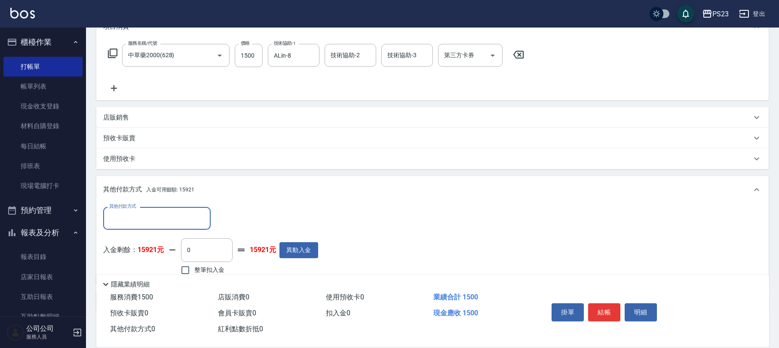
scroll to position [171, 0]
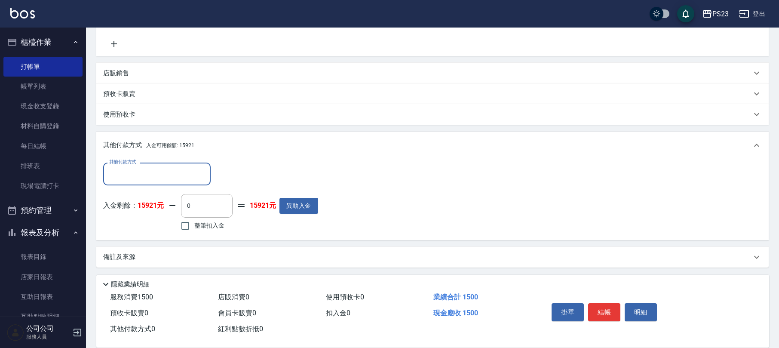
click at [208, 223] on span "整筆扣入金" at bounding box center [209, 225] width 30 height 9
click at [194, 223] on input "整筆扣入金" at bounding box center [185, 226] width 18 height 18
checkbox input "true"
type input "1500"
drag, startPoint x: 125, startPoint y: 254, endPoint x: 129, endPoint y: 245, distance: 10.6
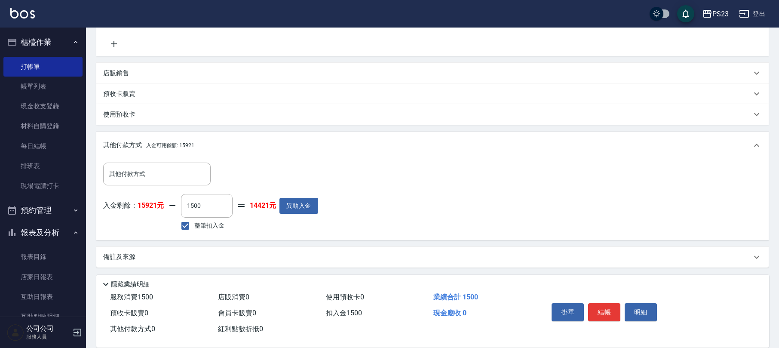
click at [126, 255] on p "備註及來源" at bounding box center [119, 256] width 32 height 9
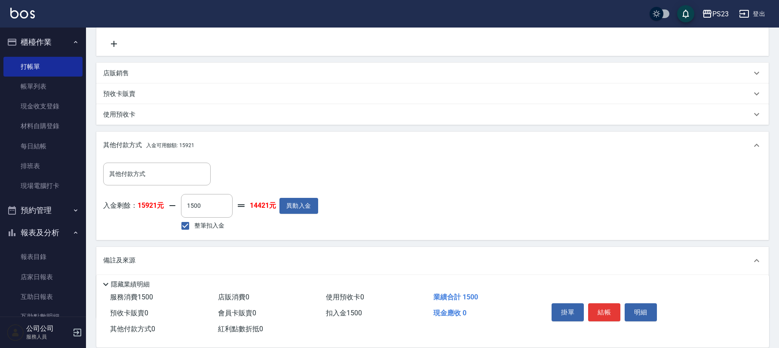
scroll to position [221, 0]
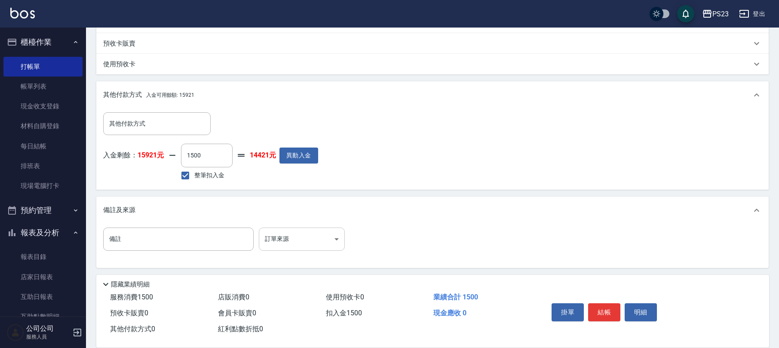
click at [281, 235] on body "PS23 登出 櫃檯作業 打帳單 帳單列表 現金收支登錄 材料自購登錄 每日結帳 排班表 現場電腦打卡 預約管理 預約管理 單日預約紀錄 單週預約紀錄 報表及…" at bounding box center [389, 64] width 779 height 570
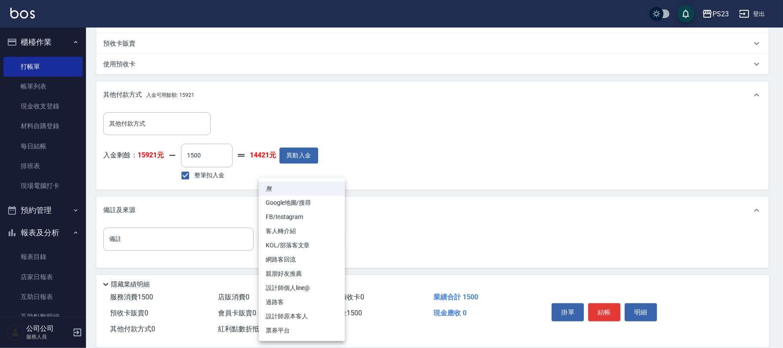
drag, startPoint x: 289, startPoint y: 316, endPoint x: 294, endPoint y: 316, distance: 5.2
click at [291, 316] on li "設計師原本客人" at bounding box center [302, 316] width 86 height 14
type input "設計師原本客人"
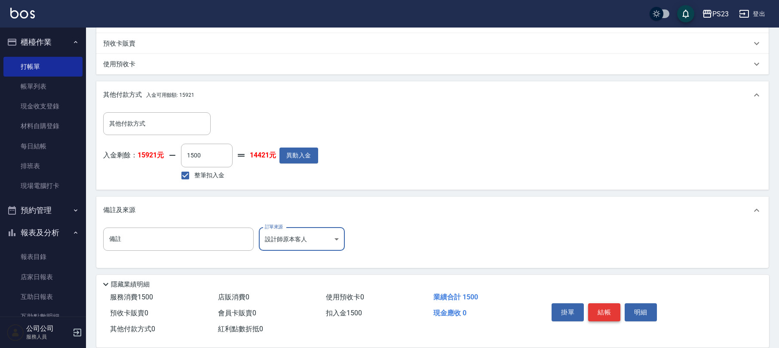
click at [610, 312] on button "結帳" at bounding box center [604, 312] width 32 height 18
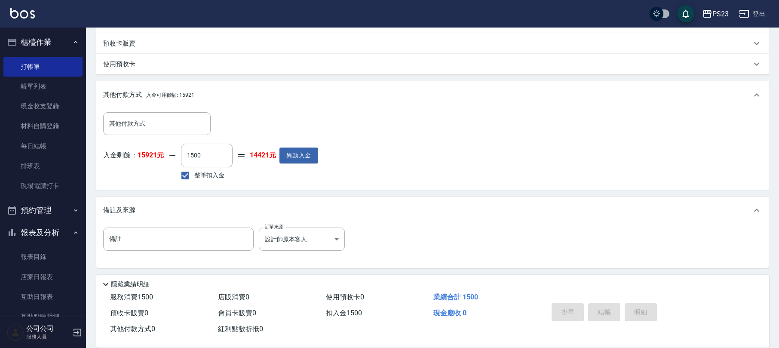
type input "[DATE] 19:05"
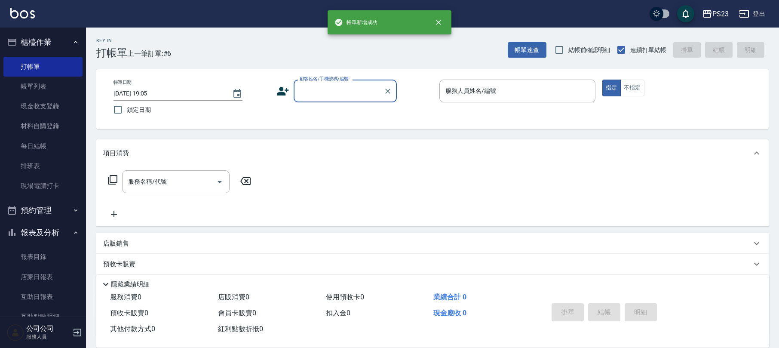
scroll to position [0, 0]
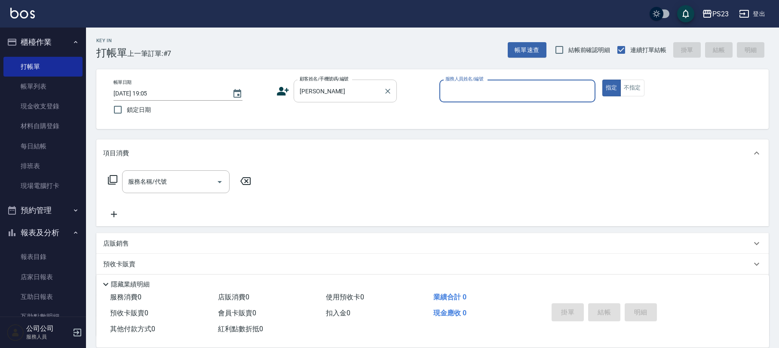
drag, startPoint x: 329, startPoint y: 81, endPoint x: 328, endPoint y: 87, distance: 6.1
click at [331, 81] on label "顧客姓名/手機號碼/編號" at bounding box center [324, 79] width 49 height 6
click at [331, 83] on input "[PERSON_NAME]" at bounding box center [338, 90] width 83 height 15
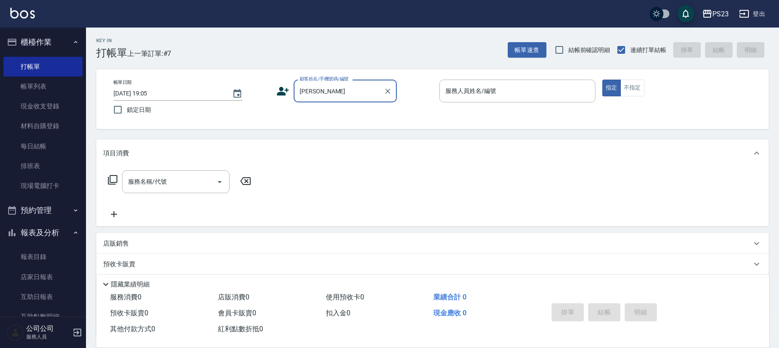
click at [322, 97] on input "[PERSON_NAME]" at bounding box center [338, 90] width 83 height 15
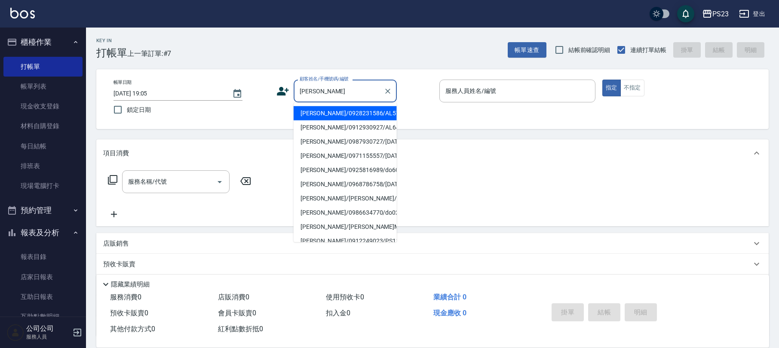
click at [322, 114] on li "[PERSON_NAME]/0928231586/AL570312" at bounding box center [345, 113] width 103 height 14
type input "[PERSON_NAME]/0928231586/AL570312"
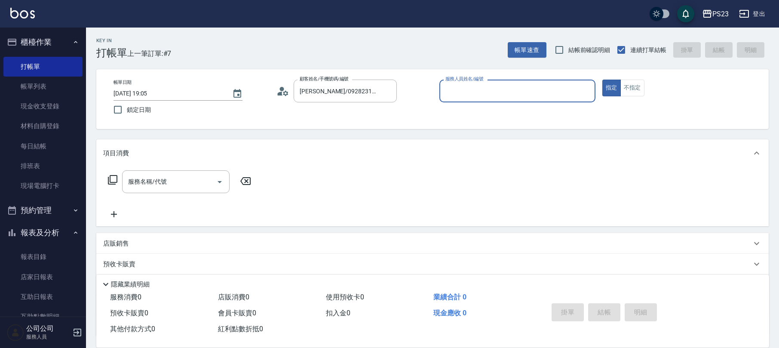
type input "ALin-8"
click at [138, 180] on div "服務名稱/代號 服務名稱/代號" at bounding box center [175, 181] width 107 height 23
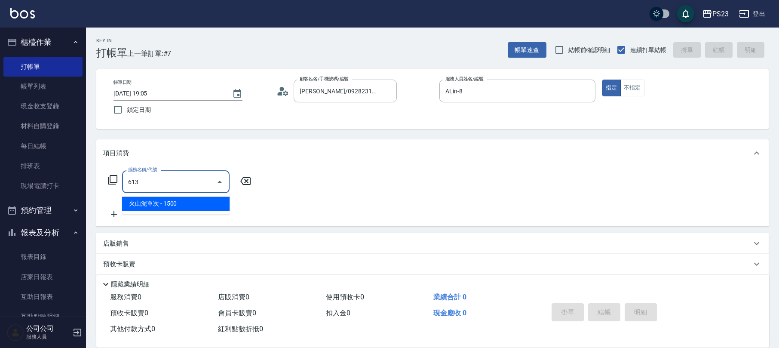
type input "火山泥單次(613)"
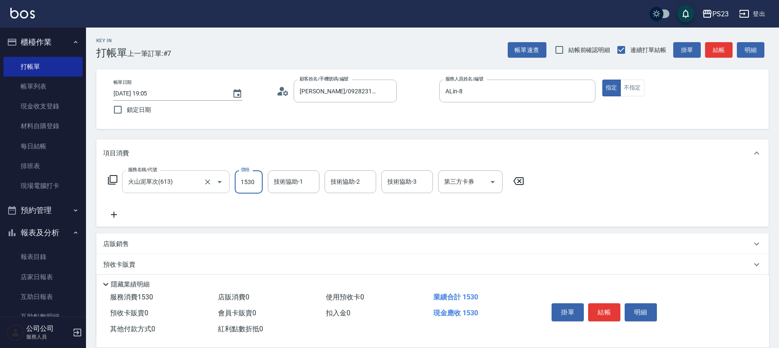
type input "1530"
type input "ALin-8"
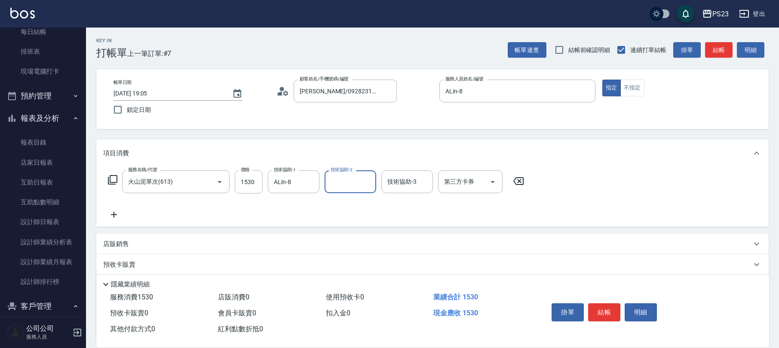
scroll to position [69, 0]
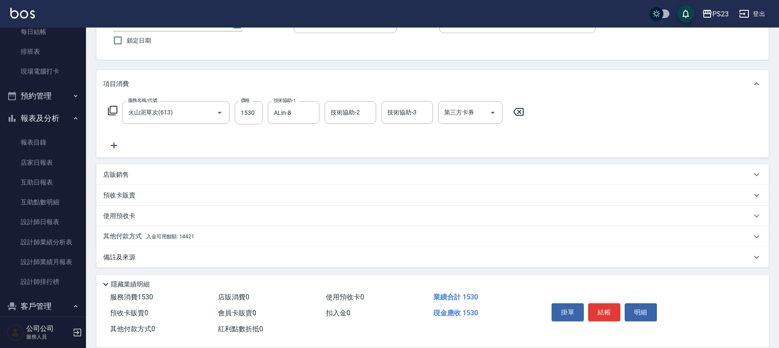
click at [164, 232] on p "其他付款方式 入金可用餘額: 14421" at bounding box center [148, 236] width 91 height 9
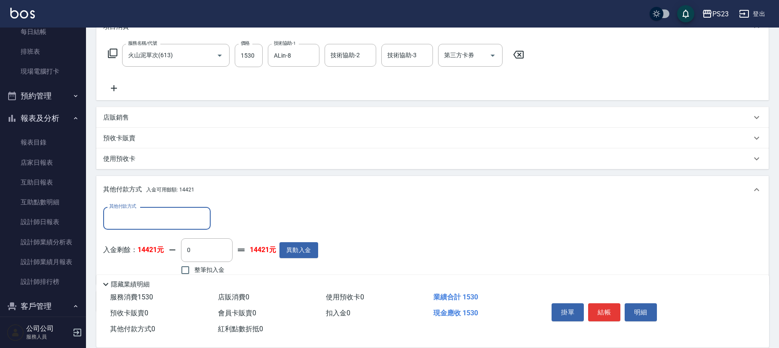
scroll to position [171, 0]
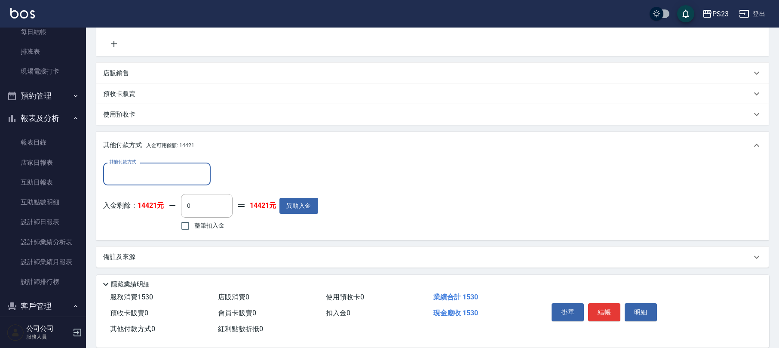
click at [208, 227] on span "整筆扣入金" at bounding box center [209, 225] width 30 height 9
click at [194, 227] on input "整筆扣入金" at bounding box center [185, 226] width 18 height 18
checkbox input "true"
type input "1530"
drag, startPoint x: 116, startPoint y: 260, endPoint x: 133, endPoint y: 250, distance: 19.5
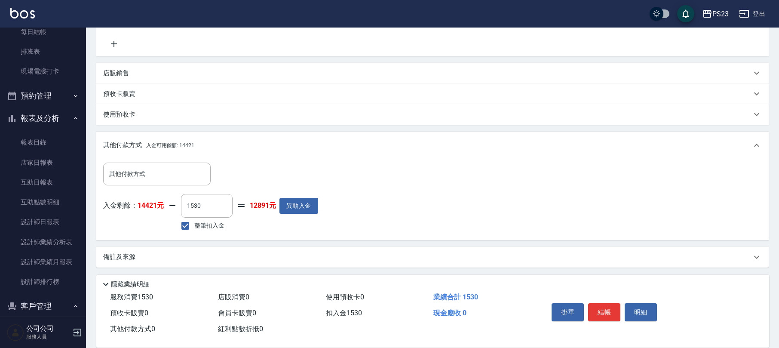
click at [118, 261] on div "備註及來源" at bounding box center [432, 257] width 672 height 21
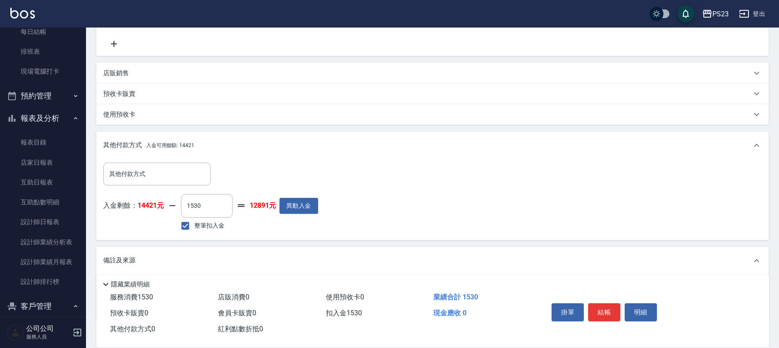
scroll to position [221, 0]
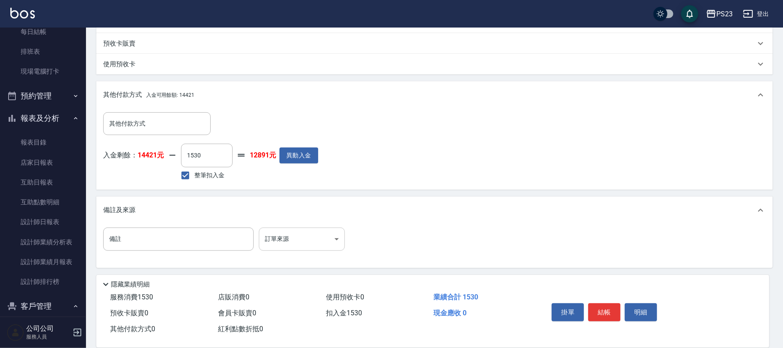
click at [324, 234] on body "PS23 登出 櫃檯作業 打帳單 帳單列表 現金收支登錄 材料自購登錄 每日結帳 排班表 現場電腦打卡 預約管理 預約管理 單日預約紀錄 單週預約紀錄 報表及…" at bounding box center [391, 64] width 783 height 570
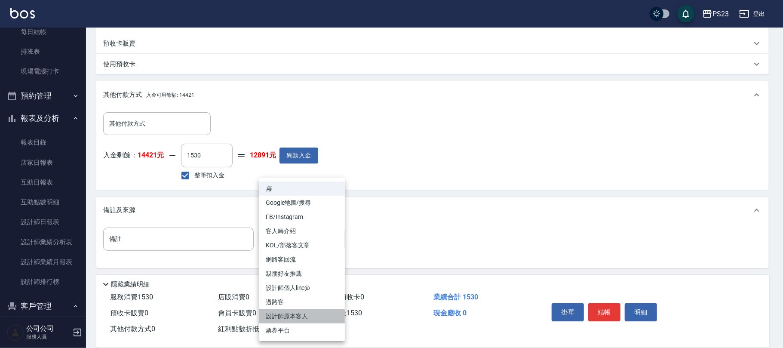
click at [291, 315] on li "設計師原本客人" at bounding box center [302, 316] width 86 height 14
type input "設計師原本客人"
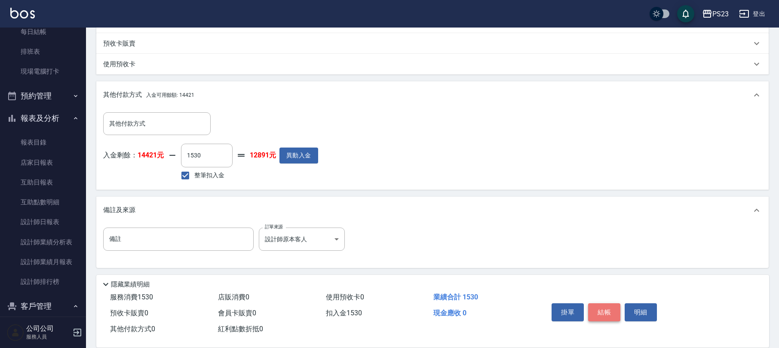
click at [609, 304] on button "結帳" at bounding box center [604, 312] width 32 height 18
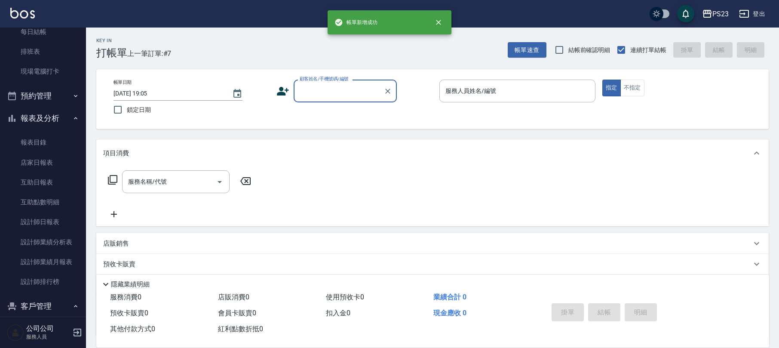
scroll to position [0, 0]
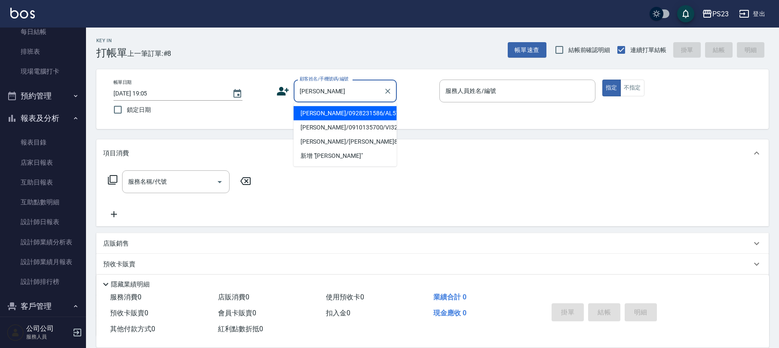
type input "[PERSON_NAME]/0928231586/AL570312"
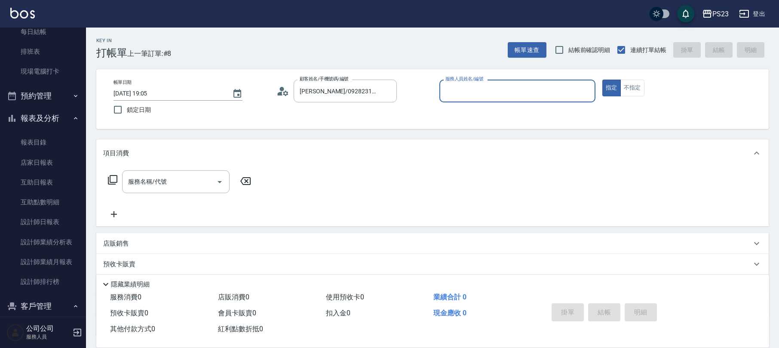
type input "ALin-8"
click at [602, 80] on button "指定" at bounding box center [611, 88] width 18 height 17
click at [200, 181] on input "服務名稱/代號" at bounding box center [169, 181] width 87 height 15
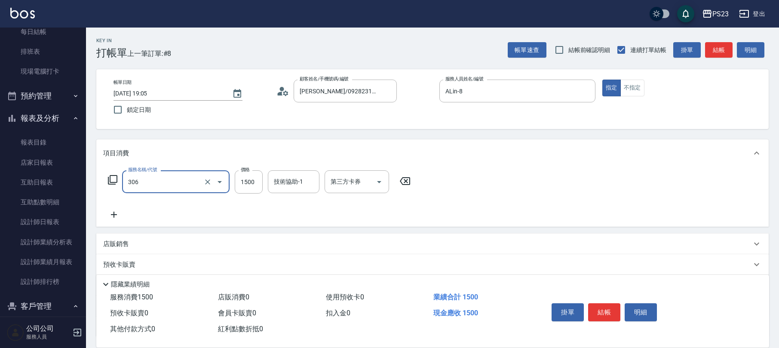
type input "指定洗+剪髮1500(306)"
type input "638"
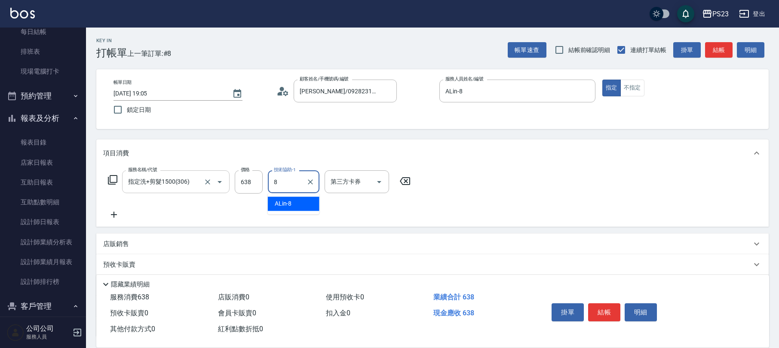
type input "ALin-8"
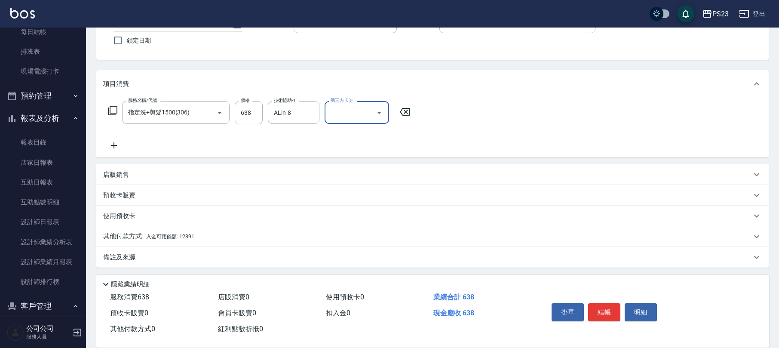
click at [132, 261] on div "備註及來源" at bounding box center [432, 257] width 672 height 21
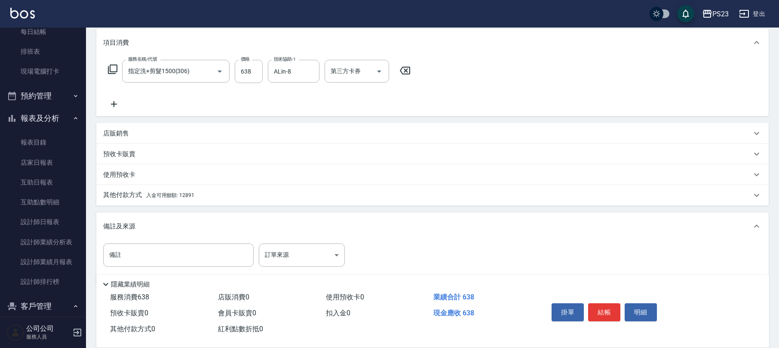
scroll to position [126, 0]
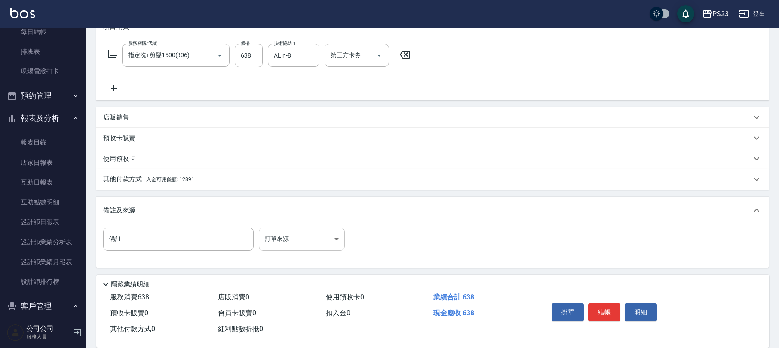
click at [282, 236] on body "PS23 登出 櫃檯作業 打帳單 帳單列表 現金收支登錄 材料自購登錄 每日結帳 排班表 現場電腦打卡 預約管理 預約管理 單日預約紀錄 單週預約紀錄 報表及…" at bounding box center [389, 111] width 779 height 475
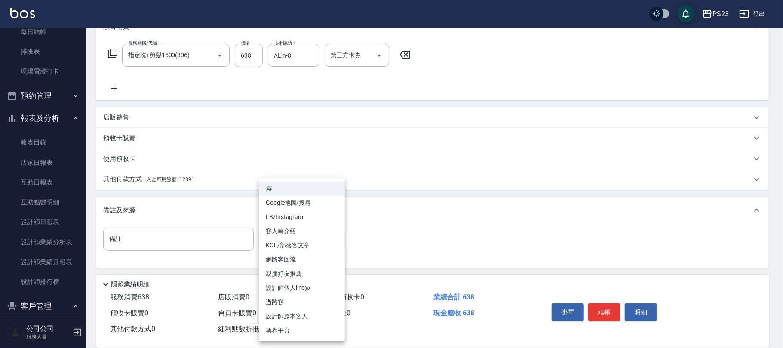
click at [304, 315] on li "設計師原本客人" at bounding box center [302, 316] width 86 height 14
type input "設計師原本客人"
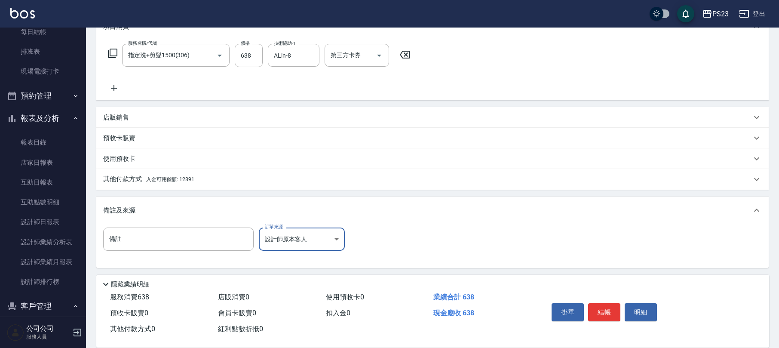
click at [168, 178] on span "入金可用餘額: 12891" at bounding box center [170, 179] width 48 height 6
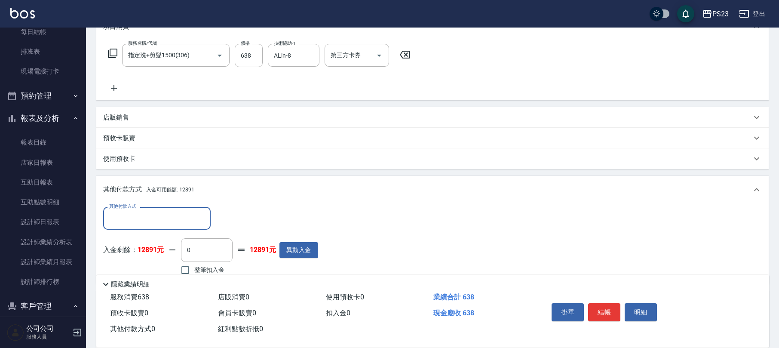
scroll to position [0, 0]
click at [186, 265] on input "整筆扣入金" at bounding box center [185, 270] width 18 height 18
checkbox input "true"
type input "638"
click at [609, 312] on button "結帳" at bounding box center [604, 312] width 32 height 18
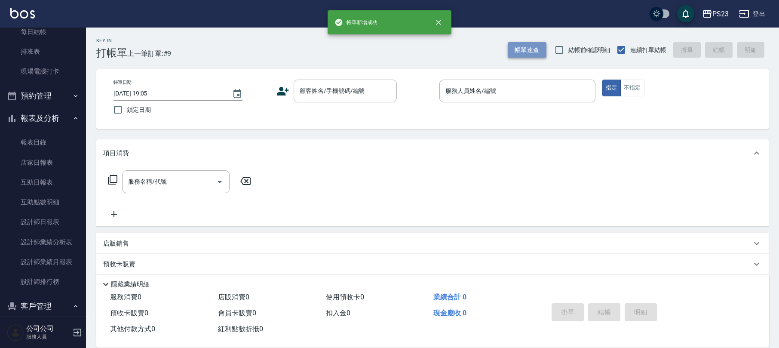
click at [539, 47] on button "帳單速查" at bounding box center [527, 50] width 39 height 16
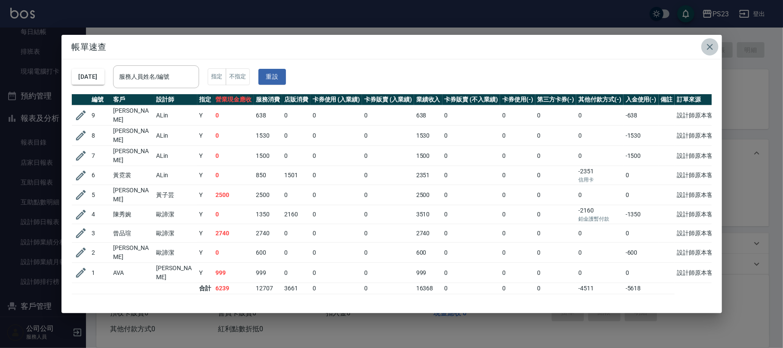
click at [711, 46] on icon "button" at bounding box center [710, 47] width 10 height 10
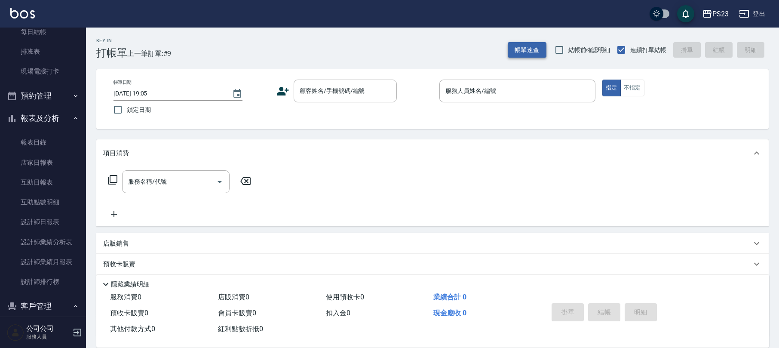
click at [544, 51] on button "帳單速查" at bounding box center [527, 50] width 39 height 16
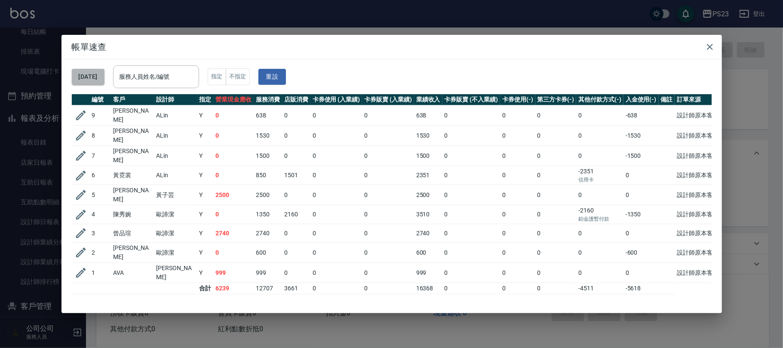
click at [92, 76] on button "[DATE]" at bounding box center [88, 77] width 33 height 16
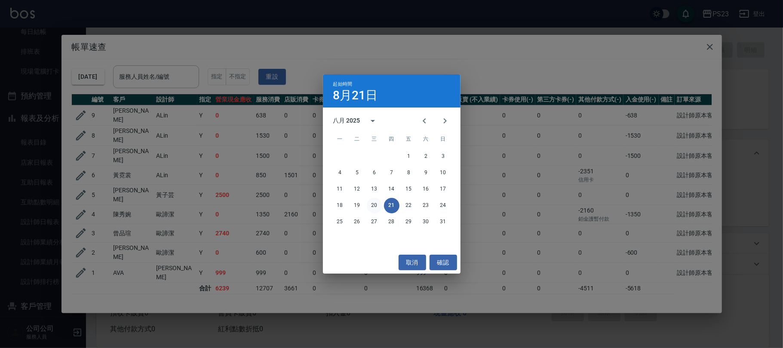
click at [372, 205] on button "20" at bounding box center [374, 205] width 15 height 15
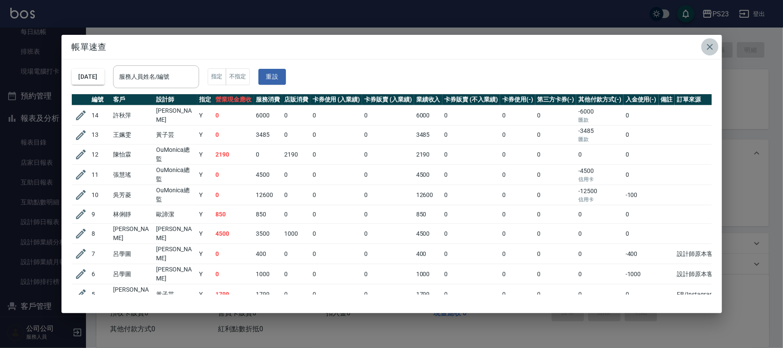
click at [707, 46] on icon "button" at bounding box center [710, 47] width 10 height 10
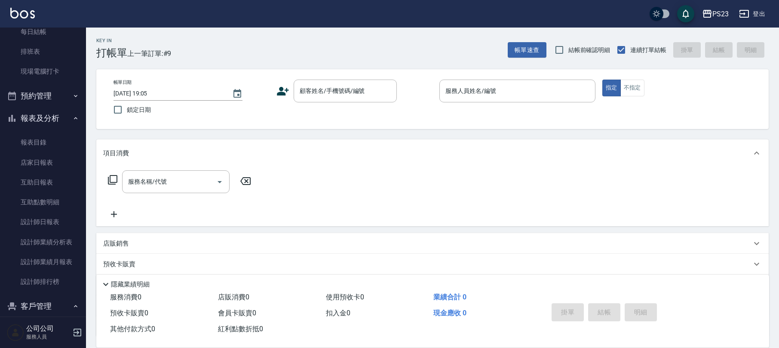
click at [62, 112] on button "報表及分析" at bounding box center [42, 118] width 79 height 22
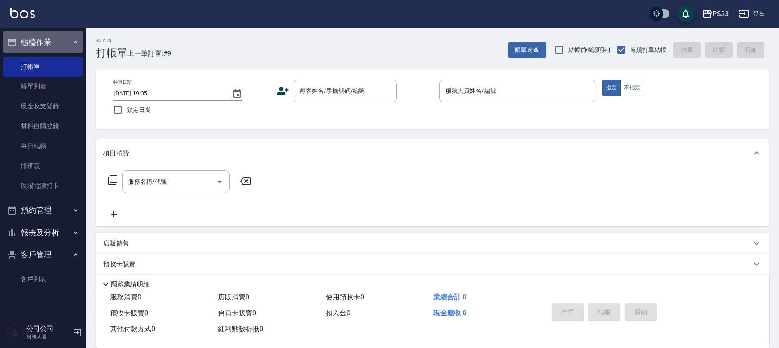
click at [57, 34] on button "櫃檯作業" at bounding box center [42, 42] width 79 height 22
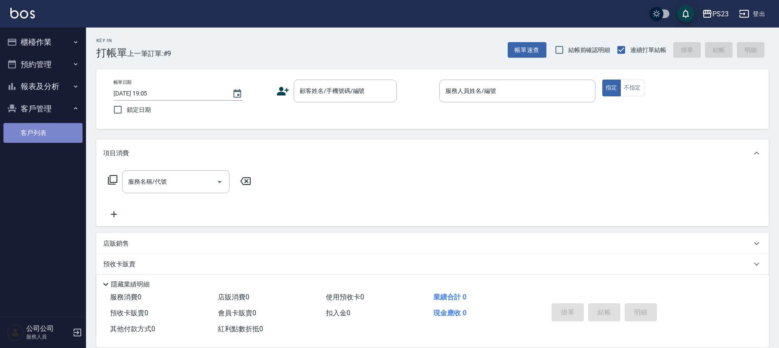
click at [44, 131] on link "客戶列表" at bounding box center [42, 133] width 79 height 20
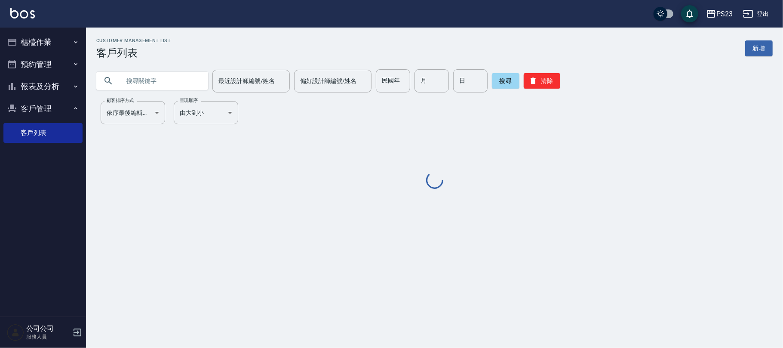
click at [152, 77] on input "text" at bounding box center [160, 80] width 81 height 23
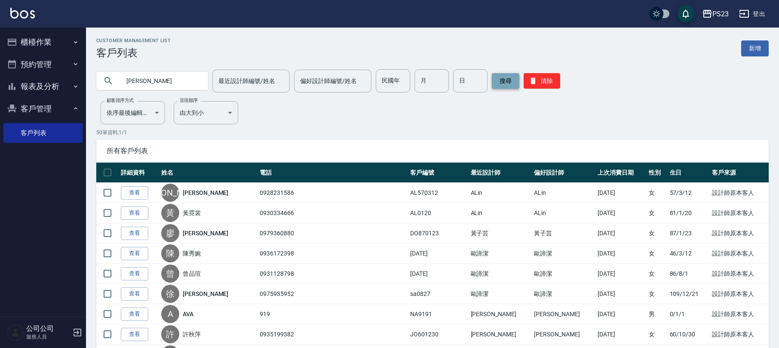
type input "[PERSON_NAME]"
click at [510, 80] on button "搜尋" at bounding box center [506, 80] width 28 height 15
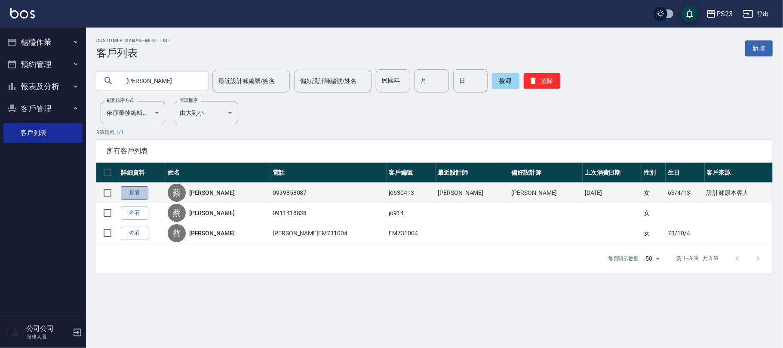
click at [143, 191] on link "查看" at bounding box center [135, 192] width 28 height 13
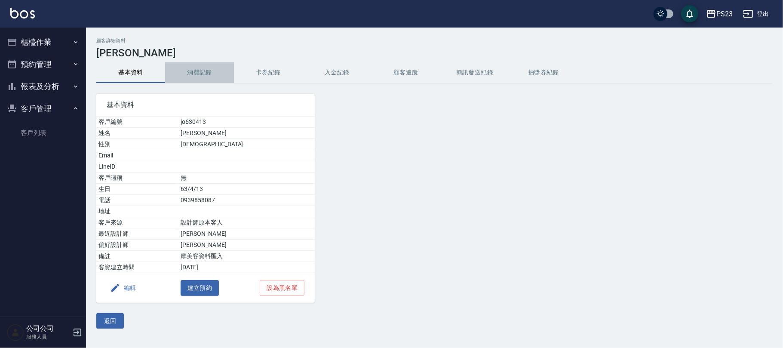
click at [203, 68] on button "消費記錄" at bounding box center [199, 72] width 69 height 21
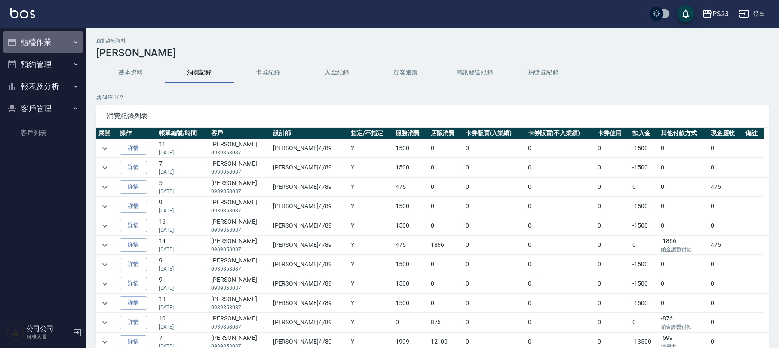
click at [31, 40] on button "櫃檯作業" at bounding box center [42, 42] width 79 height 22
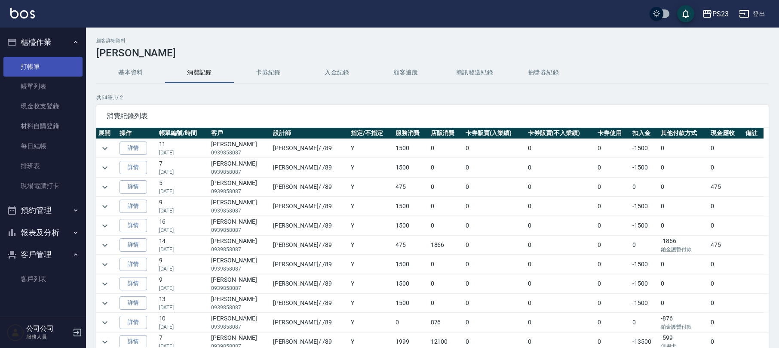
click at [47, 67] on link "打帳單" at bounding box center [42, 67] width 79 height 20
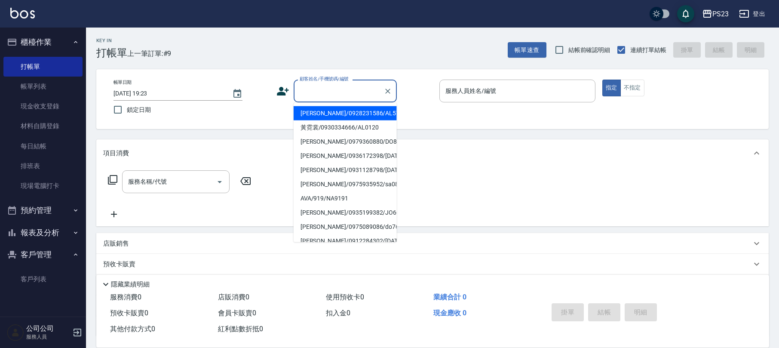
click at [352, 92] on input "顧客姓名/手機號碼/編號" at bounding box center [338, 90] width 83 height 15
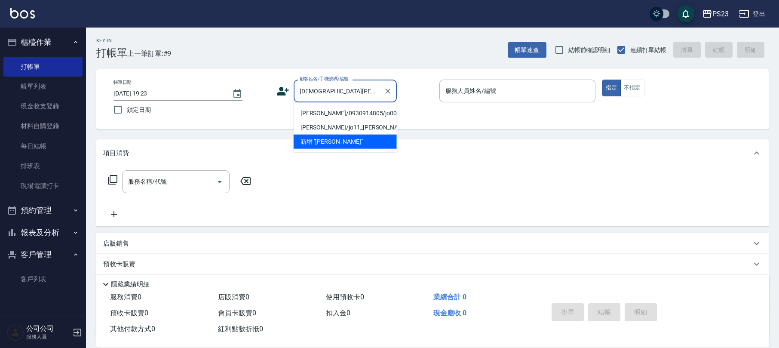
click at [338, 112] on li "[PERSON_NAME]/0930914805/jo00624" at bounding box center [345, 113] width 103 height 14
type input "[PERSON_NAME]/0930914805/jo00624"
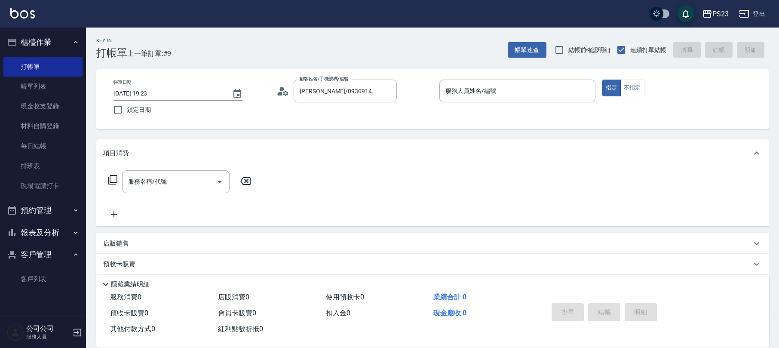
click at [281, 90] on circle at bounding box center [282, 89] width 4 height 4
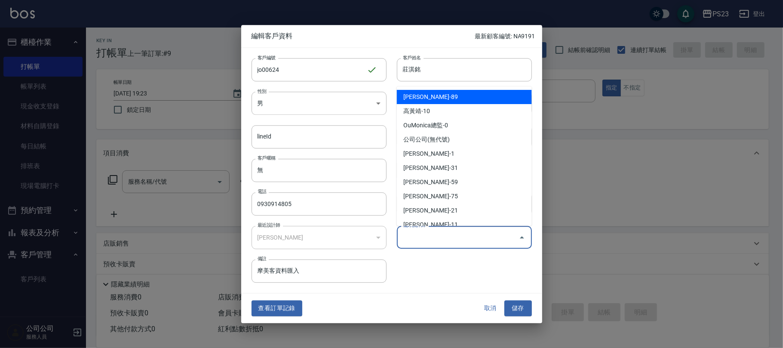
click at [441, 236] on input "偏好設計師" at bounding box center [458, 237] width 114 height 15
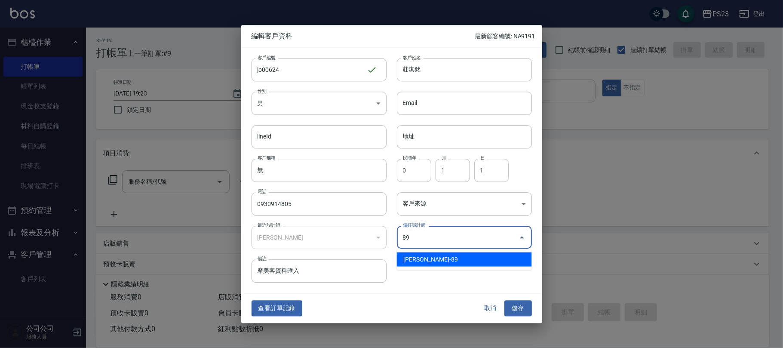
type input "[PERSON_NAME]"
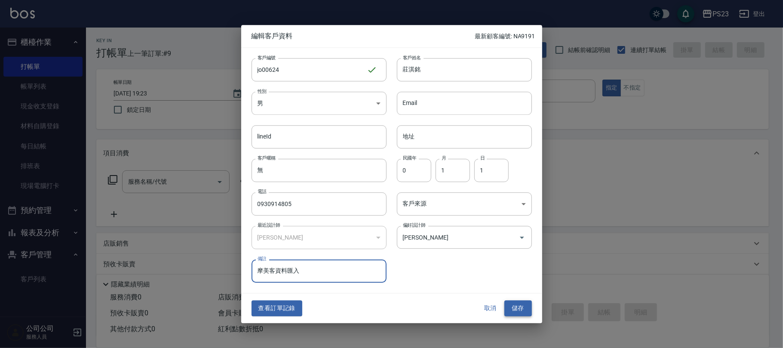
click at [521, 312] on button "儲存" at bounding box center [518, 308] width 28 height 16
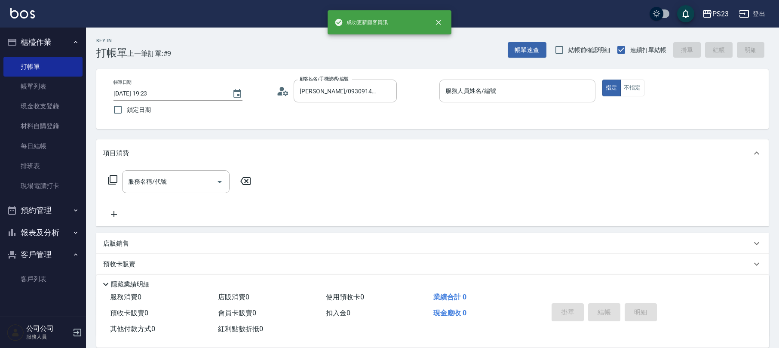
click at [475, 95] on input "服務人員姓名/編號" at bounding box center [517, 90] width 148 height 15
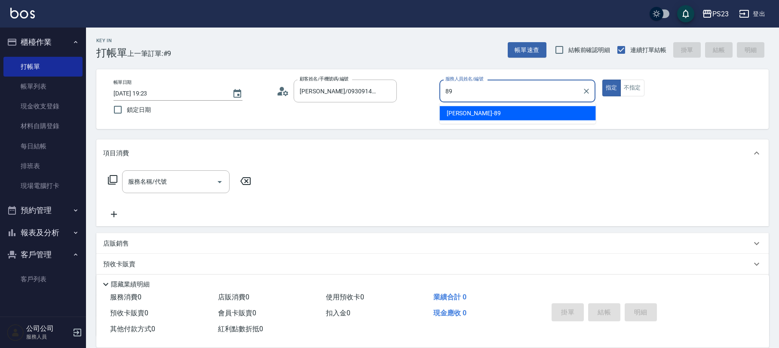
type input "[PERSON_NAME]-89"
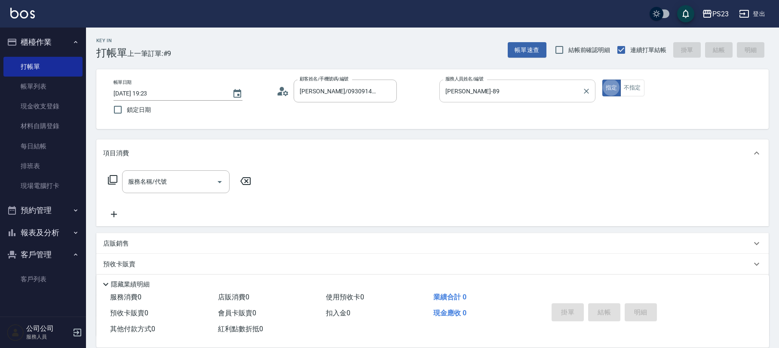
type button "true"
click at [112, 178] on icon at bounding box center [112, 180] width 10 height 10
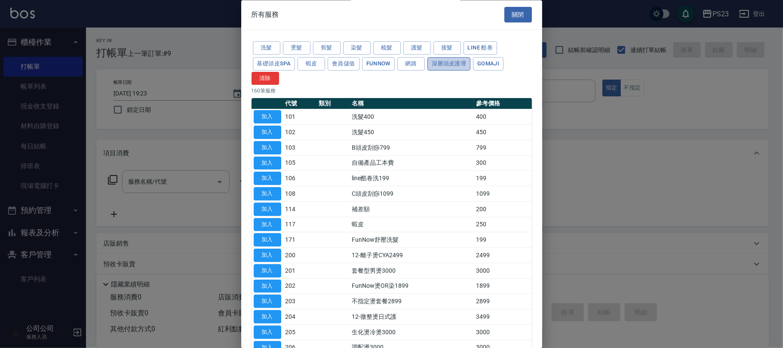
click at [453, 67] on button "深層頭皮護理" at bounding box center [448, 63] width 43 height 13
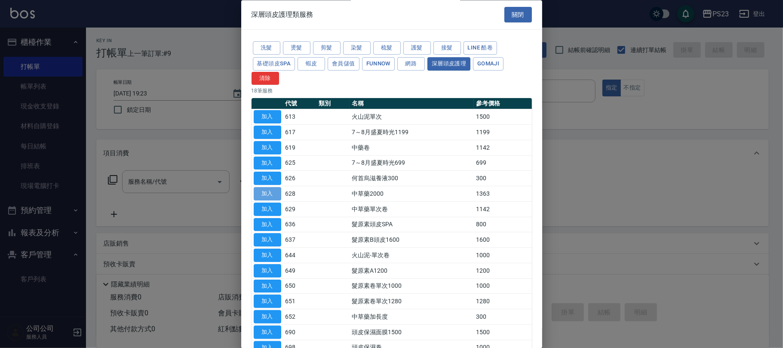
click at [263, 192] on button "加入" at bounding box center [268, 193] width 28 height 13
type input "中草藥2000(628)"
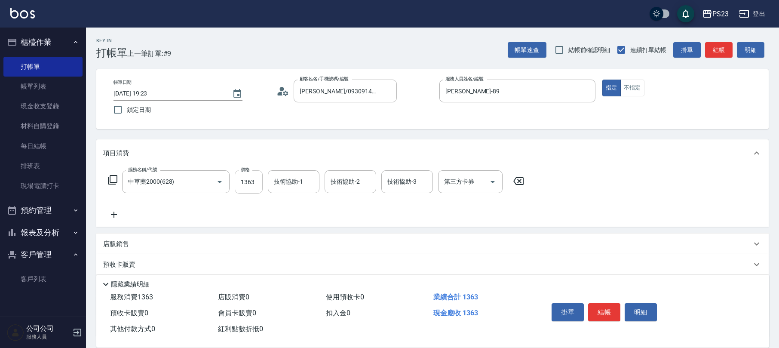
click at [248, 180] on input "1363" at bounding box center [249, 181] width 28 height 23
type input "1955"
type input "[PERSON_NAME]-89"
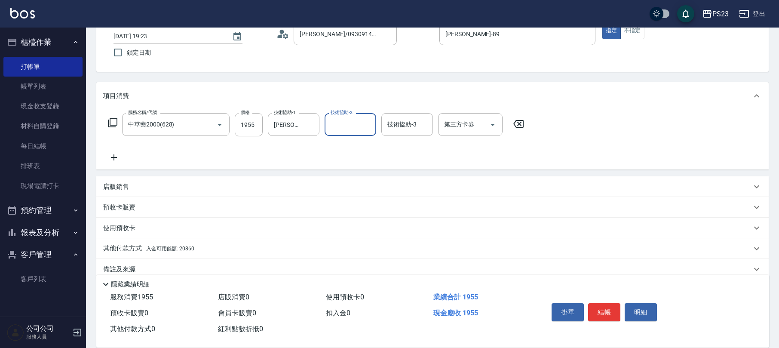
scroll to position [69, 0]
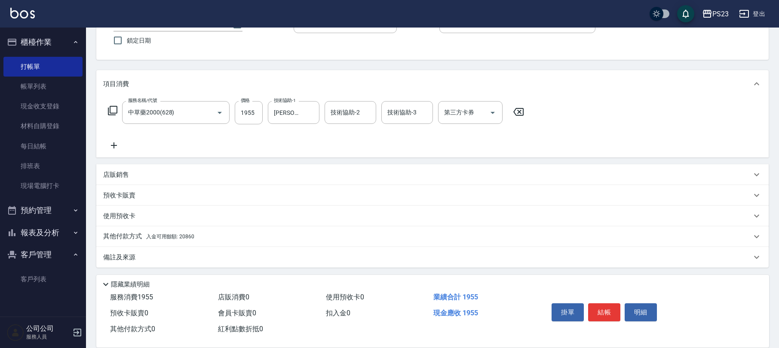
click at [224, 255] on div "備註及來源" at bounding box center [427, 257] width 648 height 9
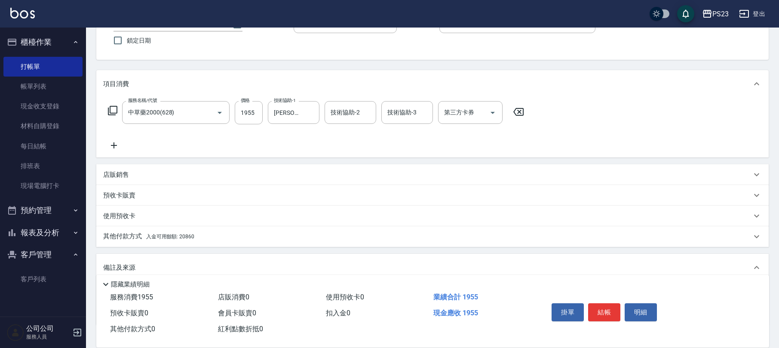
scroll to position [127, 0]
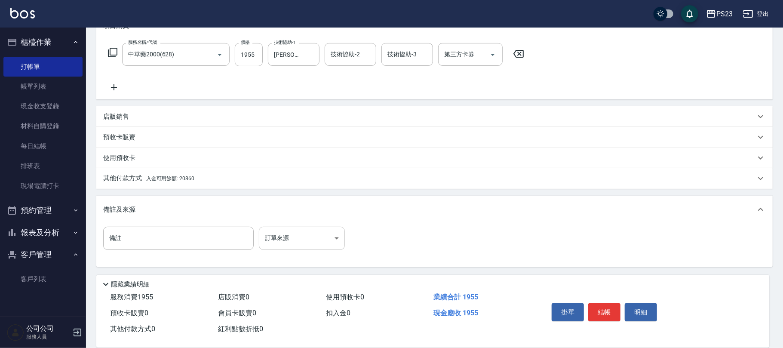
click at [286, 238] on body "PS23 登出 櫃檯作業 打帳單 帳單列表 現金收支登錄 材料自購登錄 每日結帳 排班表 現場電腦打卡 預約管理 預約管理 單日預約紀錄 單週預約紀錄 報表及…" at bounding box center [391, 110] width 783 height 475
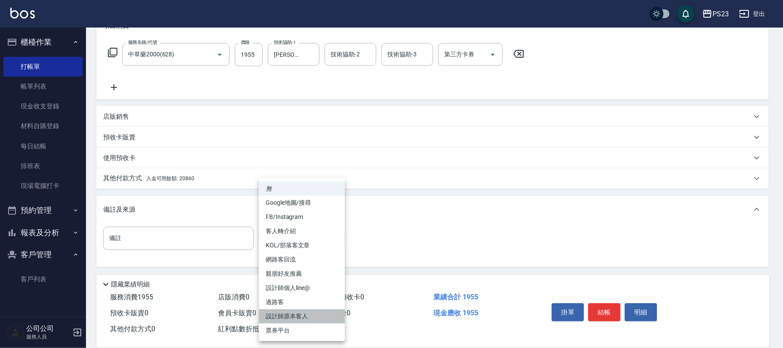
click at [283, 315] on li "設計師原本客人" at bounding box center [302, 316] width 86 height 14
type input "設計師原本客人"
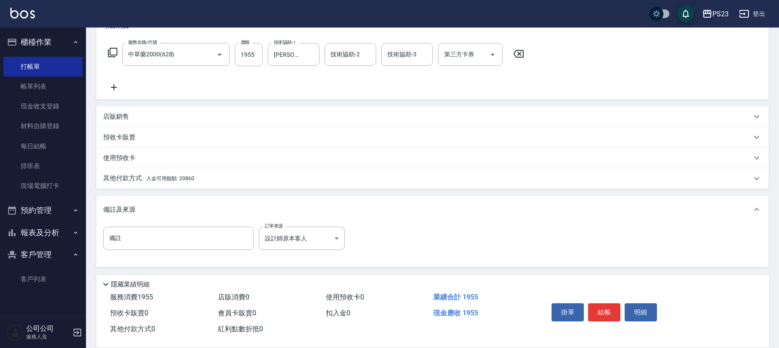
click at [210, 176] on div "其他付款方式 入金可用餘額: 20860" at bounding box center [427, 178] width 648 height 9
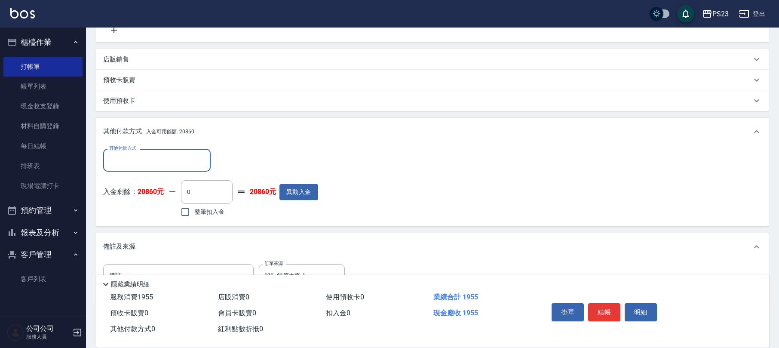
scroll to position [221, 0]
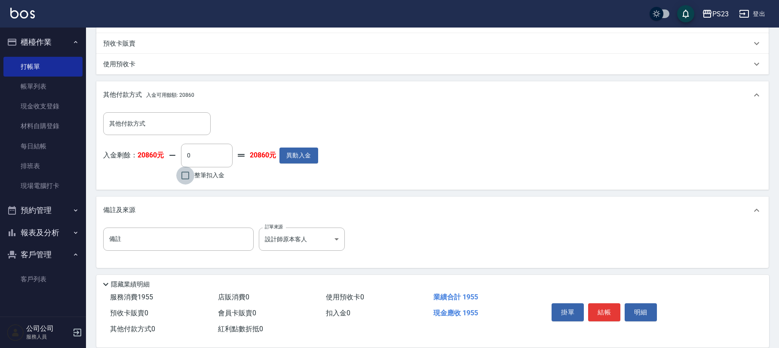
click at [190, 179] on input "整筆扣入金" at bounding box center [185, 175] width 18 height 18
checkbox input "true"
type input "1955"
click at [607, 309] on button "結帳" at bounding box center [604, 312] width 32 height 18
type input "[DATE] 19:24"
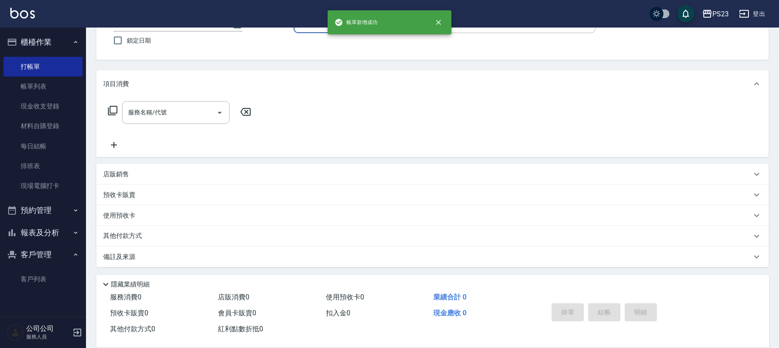
scroll to position [0, 0]
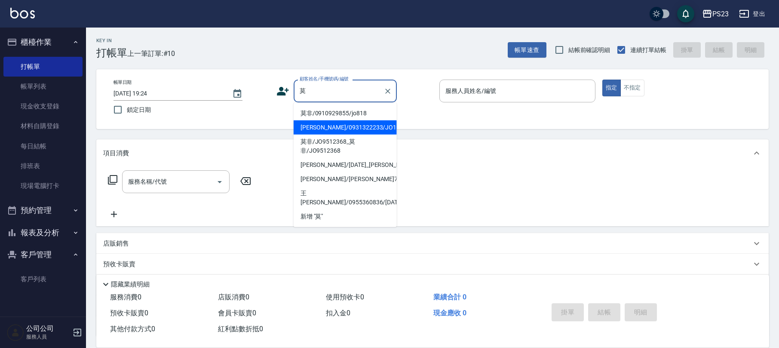
click at [358, 132] on li "[PERSON_NAME]/0931322233/JO19630910" at bounding box center [345, 127] width 103 height 14
type input "[PERSON_NAME]/0931322233/JO19630910"
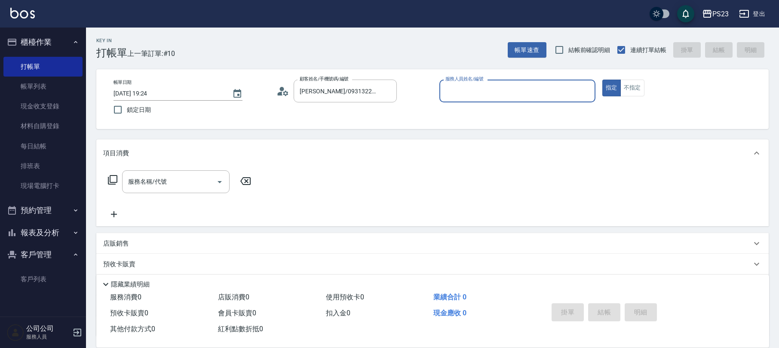
click at [279, 94] on icon at bounding box center [280, 94] width 5 height 4
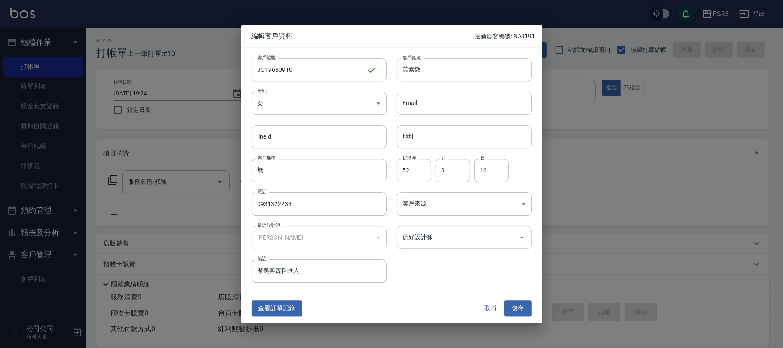
click at [437, 239] on input "偏好設計師" at bounding box center [458, 237] width 114 height 15
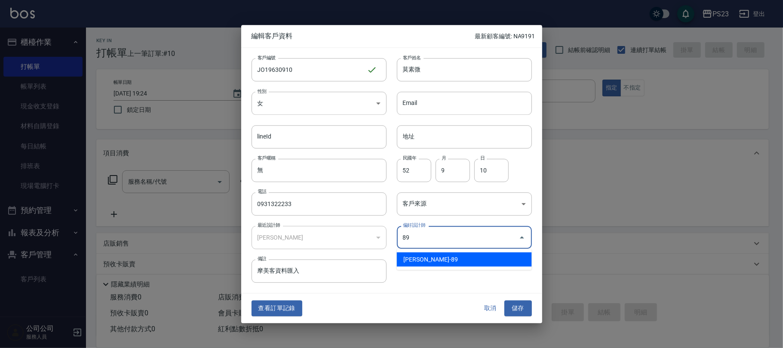
type input "[PERSON_NAME]"
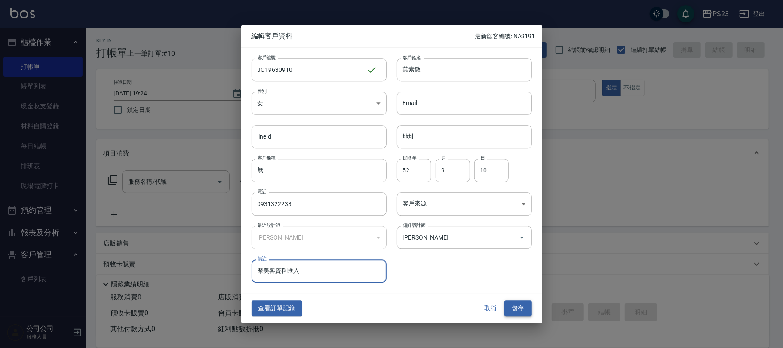
click at [515, 312] on button "儲存" at bounding box center [518, 308] width 28 height 16
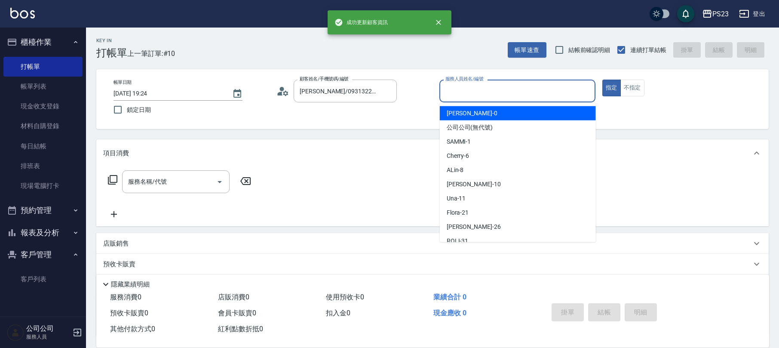
click at [468, 86] on input "服務人員姓名/編號" at bounding box center [517, 90] width 148 height 15
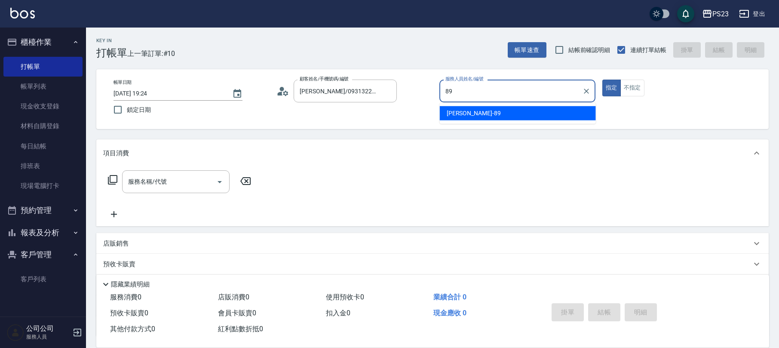
type input "[PERSON_NAME]-89"
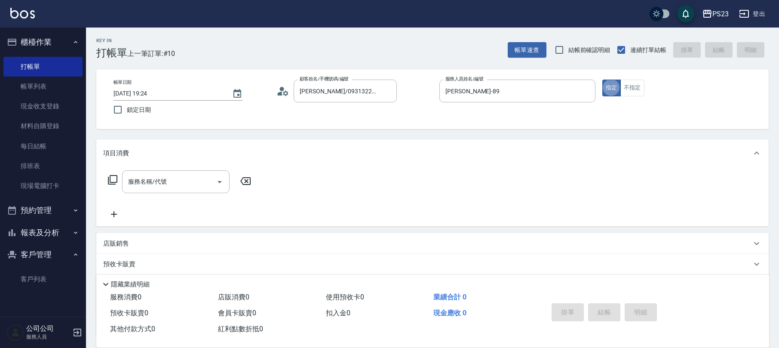
scroll to position [69, 0]
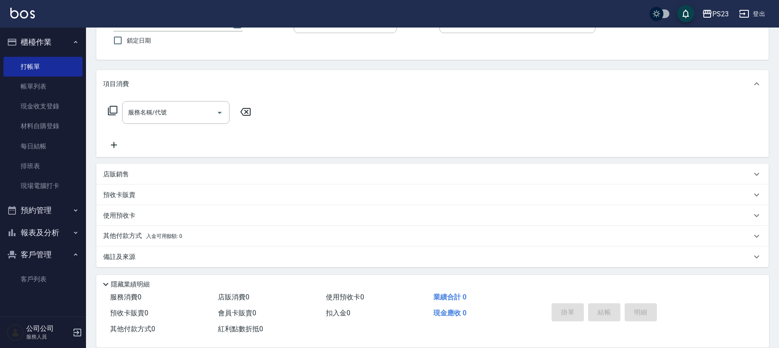
click at [238, 252] on div "備註及來源" at bounding box center [427, 256] width 648 height 9
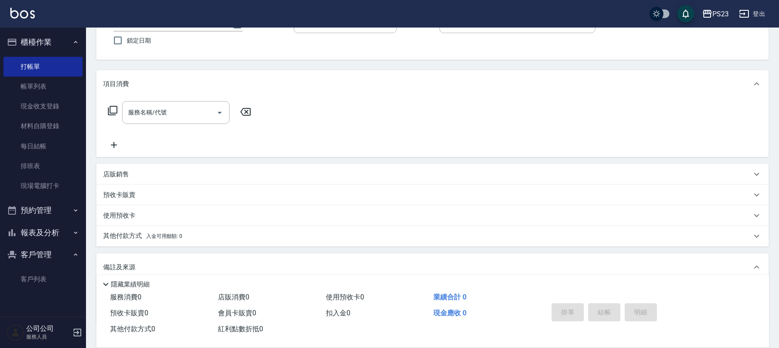
scroll to position [126, 0]
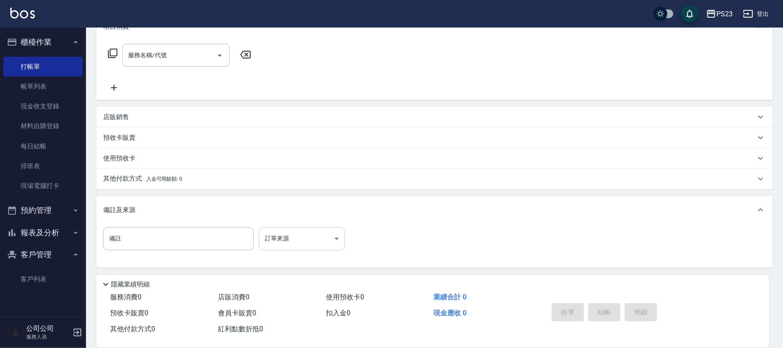
click at [329, 237] on body "PS23 登出 櫃檯作業 打帳單 帳單列表 現金收支登錄 材料自購登錄 每日結帳 排班表 現場電腦打卡 預約管理 預約管理 單日預約紀錄 單週預約紀錄 報表及…" at bounding box center [391, 111] width 783 height 475
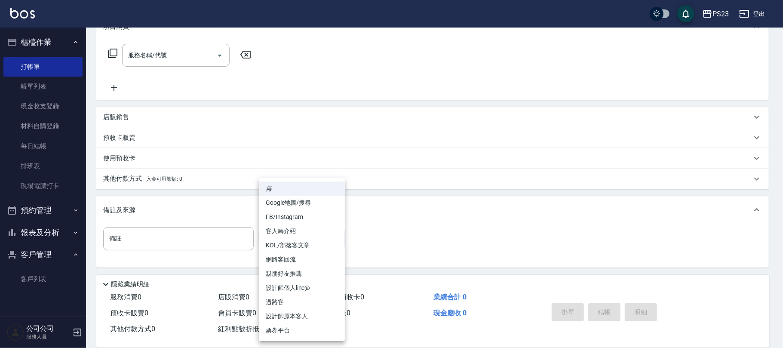
click at [287, 315] on li "設計師原本客人" at bounding box center [302, 316] width 86 height 14
type input "設計師原本客人"
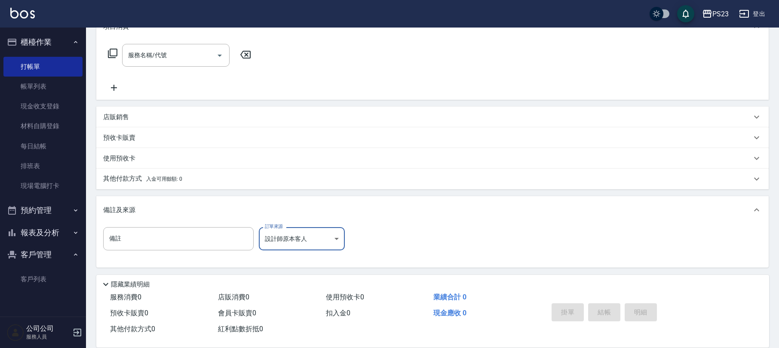
click at [274, 150] on div "使用預收卡" at bounding box center [432, 158] width 672 height 21
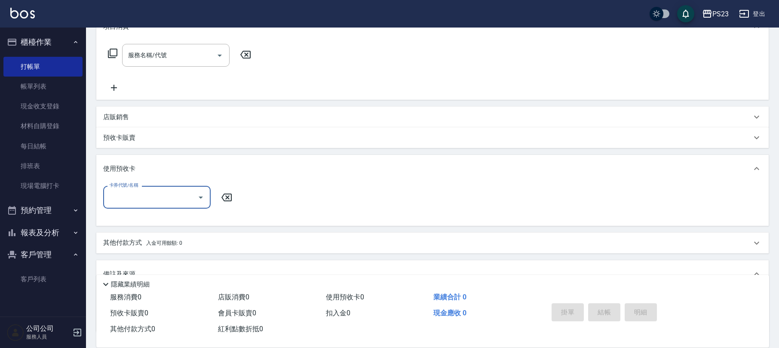
scroll to position [0, 0]
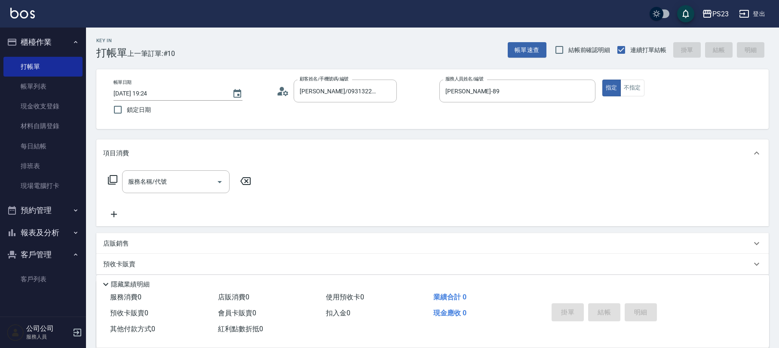
click at [112, 178] on icon at bounding box center [112, 180] width 10 height 10
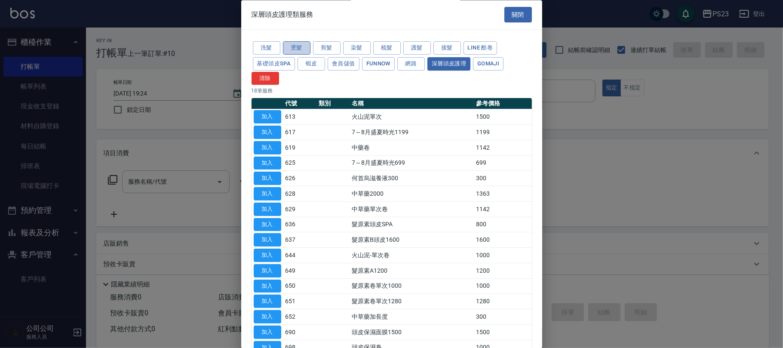
click at [300, 49] on button "燙髮" at bounding box center [297, 48] width 28 height 13
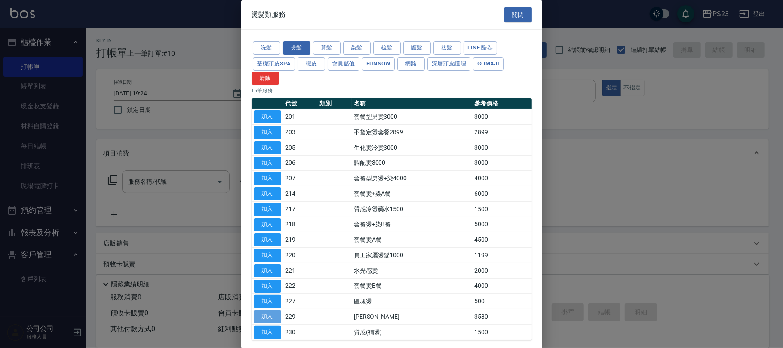
click at [274, 322] on button "加入" at bounding box center [268, 316] width 28 height 13
type input "[PERSON_NAME]燙(229)"
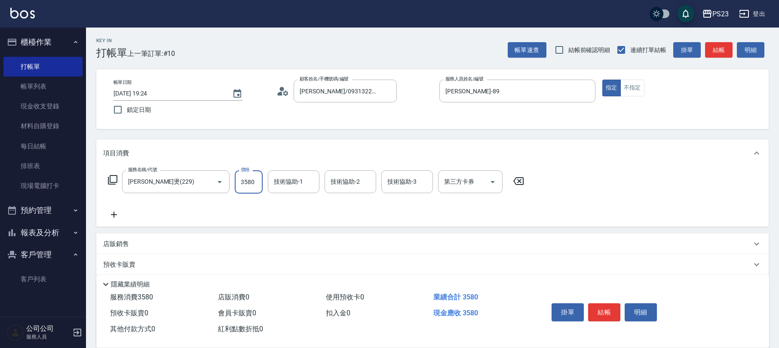
drag, startPoint x: 243, startPoint y: 181, endPoint x: 257, endPoint y: 181, distance: 13.8
click at [245, 181] on input "3580" at bounding box center [249, 181] width 28 height 23
type input "4000"
type input "[PERSON_NAME]-89"
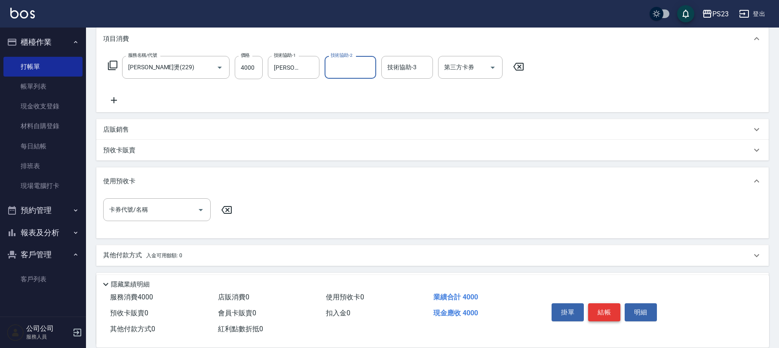
click at [603, 310] on button "結帳" at bounding box center [604, 312] width 32 height 18
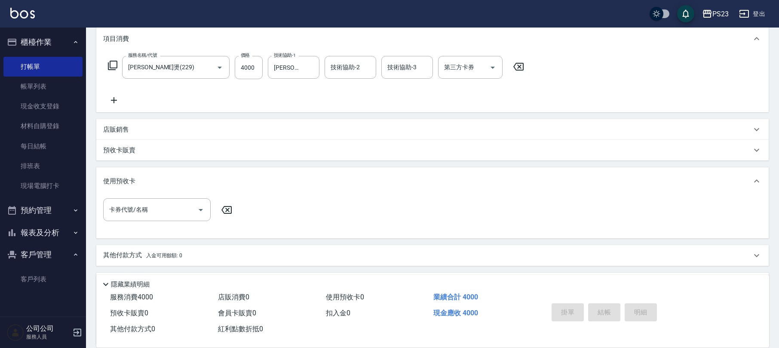
type input "[DATE] 19:25"
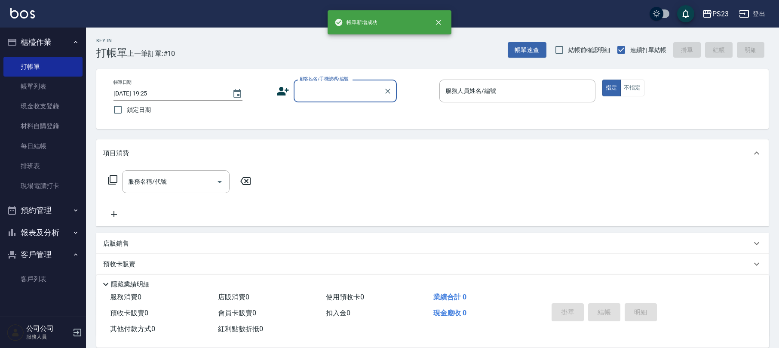
scroll to position [0, 0]
click at [334, 101] on div "顧客姓名/手機號碼/編號" at bounding box center [345, 91] width 103 height 23
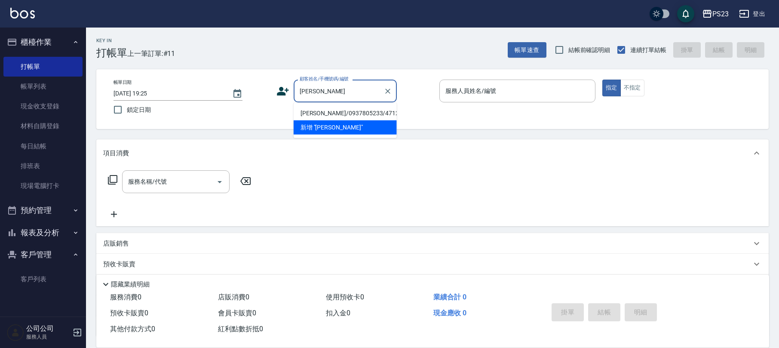
click at [344, 113] on li "[PERSON_NAME]/0937805233/471201" at bounding box center [345, 113] width 103 height 14
type input "[PERSON_NAME]/0937805233/471201"
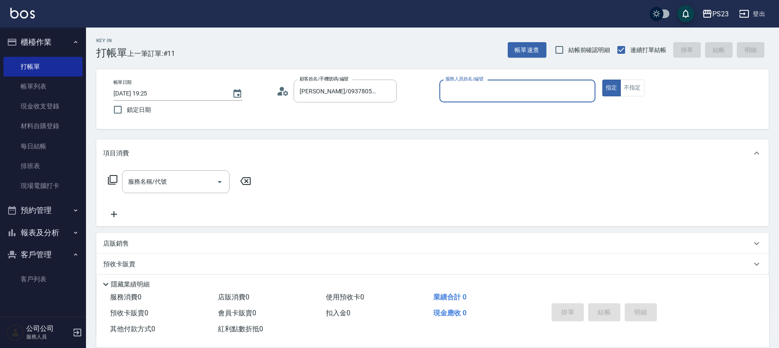
type input "[PERSON_NAME]-89"
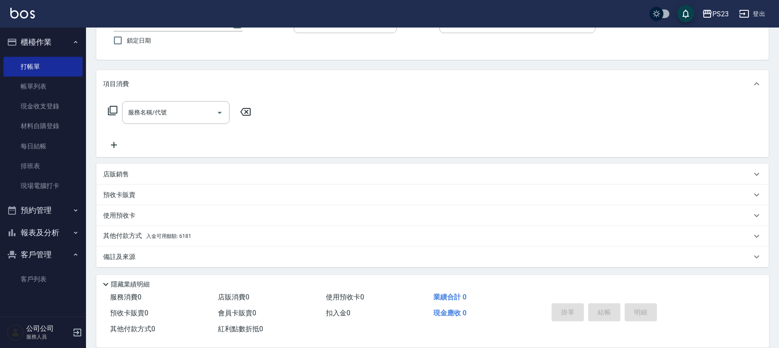
click at [112, 113] on icon at bounding box center [112, 110] width 9 height 9
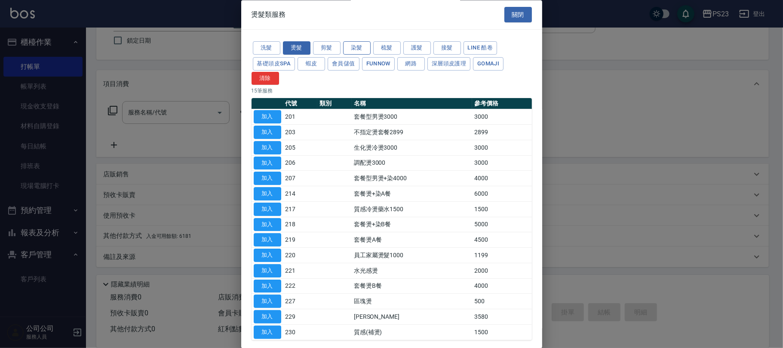
click at [352, 50] on button "染髮" at bounding box center [357, 48] width 28 height 13
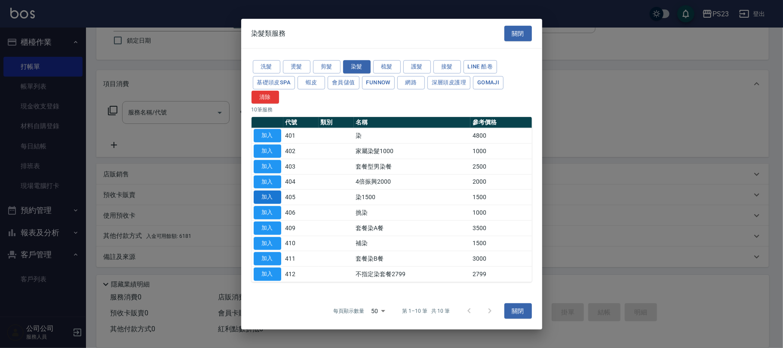
click at [271, 193] on button "加入" at bounding box center [268, 196] width 28 height 13
type input "染1500(405)"
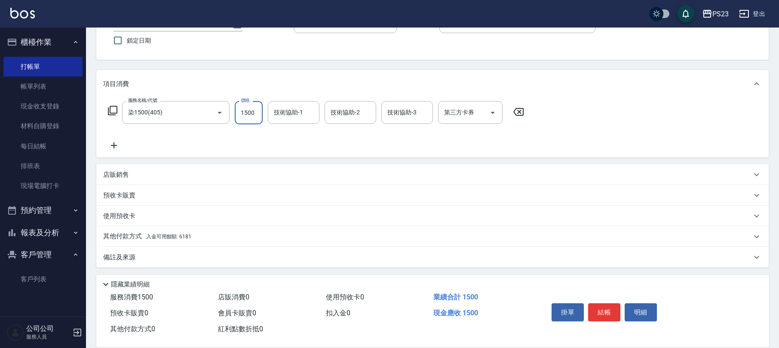
click at [257, 114] on input "1500" at bounding box center [249, 112] width 28 height 23
type input "3000"
click at [153, 175] on div "店販銷售" at bounding box center [427, 174] width 648 height 9
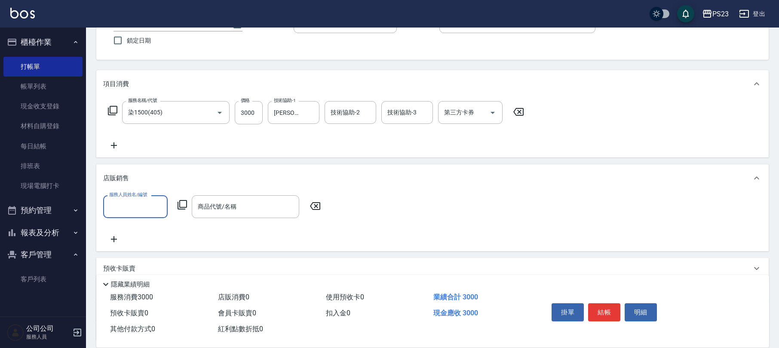
scroll to position [143, 0]
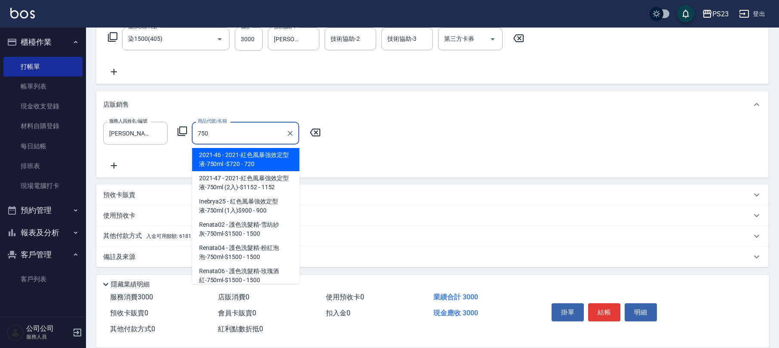
click at [267, 133] on input "750" at bounding box center [239, 133] width 87 height 15
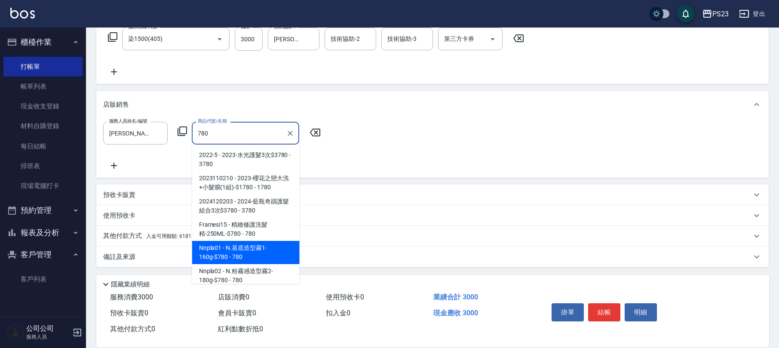
click at [277, 253] on span "Nnpla01 - N.基底造型霧1-160g-$780 - 780" at bounding box center [245, 252] width 107 height 23
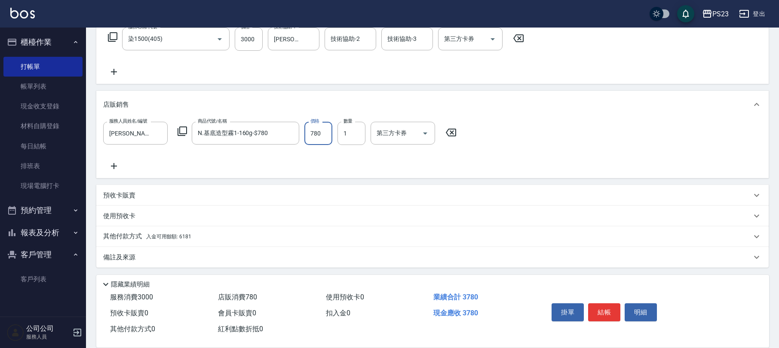
click at [328, 133] on input "780" at bounding box center [318, 133] width 28 height 23
click at [205, 234] on div "其他付款方式 入金可用餘額: 6181" at bounding box center [427, 236] width 648 height 9
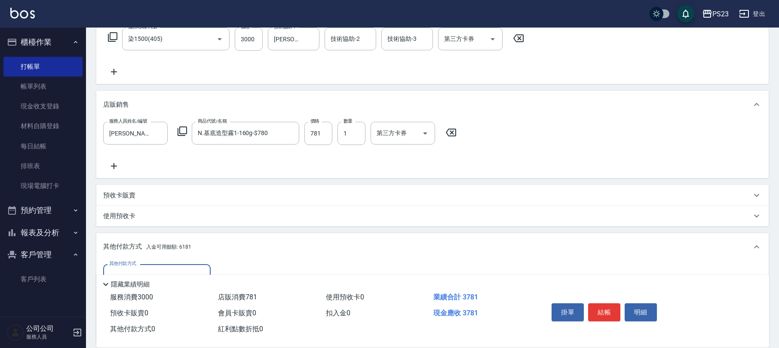
scroll to position [244, 0]
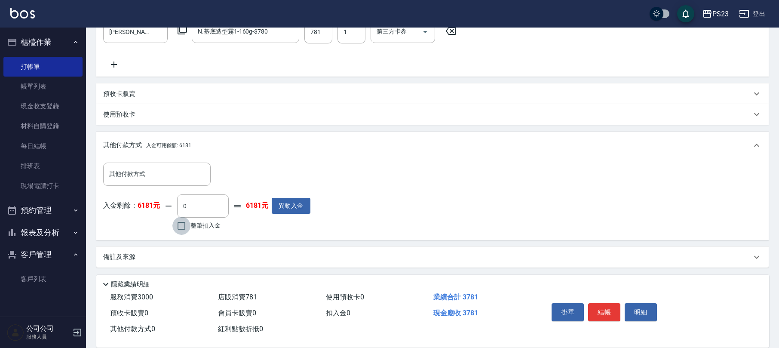
click at [179, 224] on input "整筆扣入金" at bounding box center [181, 226] width 18 height 18
click at [607, 313] on button "結帳" at bounding box center [604, 312] width 32 height 18
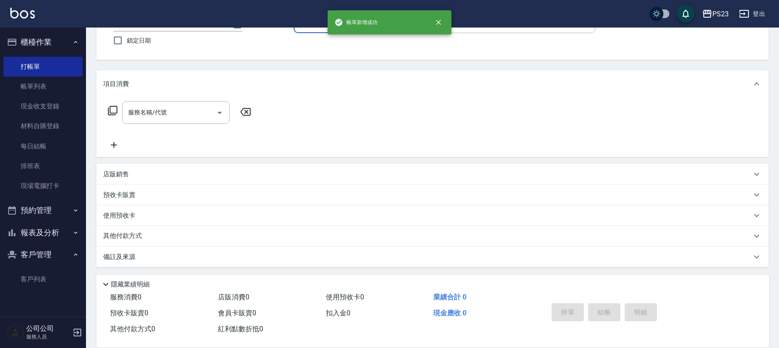
scroll to position [0, 0]
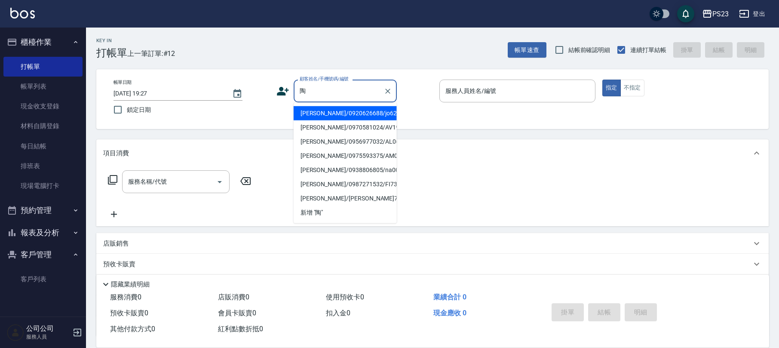
click at [340, 107] on li "[PERSON_NAME]/0920626688/jo620606" at bounding box center [345, 113] width 103 height 14
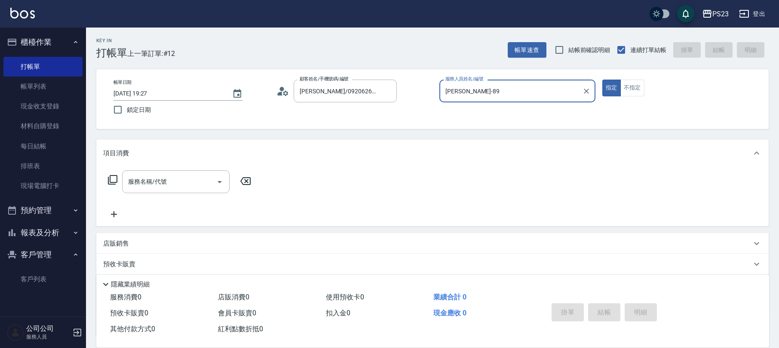
click at [110, 176] on icon at bounding box center [112, 180] width 10 height 10
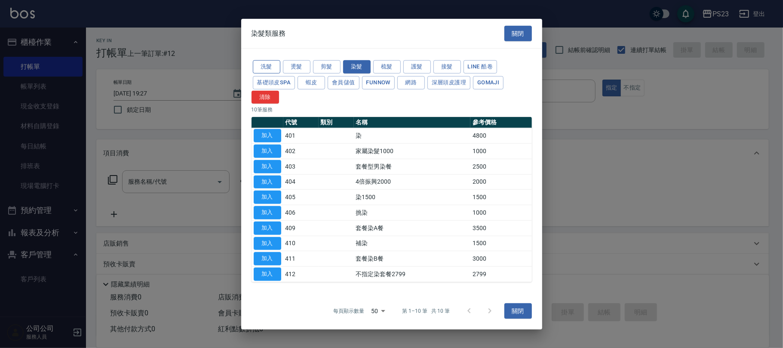
click at [265, 67] on button "洗髮" at bounding box center [267, 66] width 28 height 13
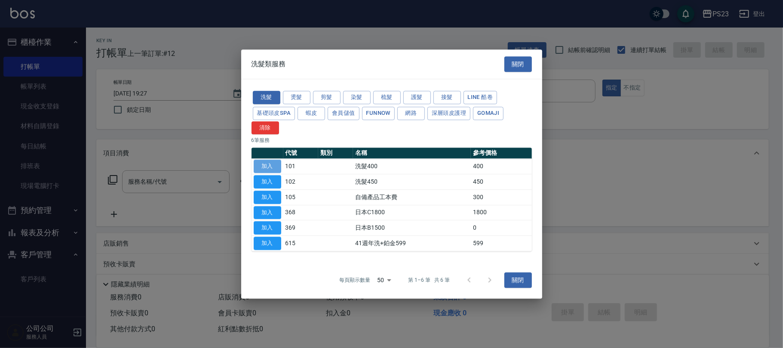
click at [272, 165] on button "加入" at bounding box center [268, 166] width 28 height 13
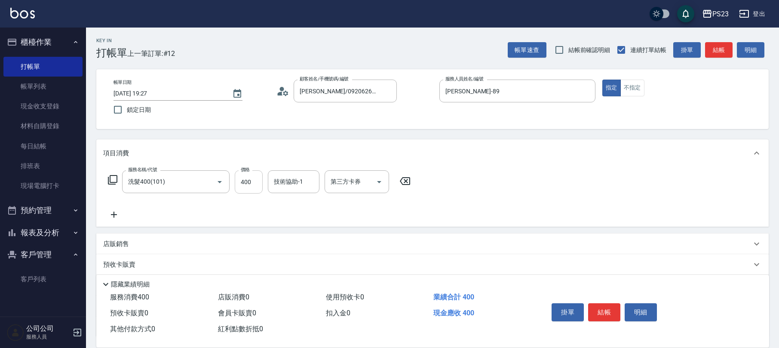
click at [248, 183] on input "400" at bounding box center [249, 181] width 28 height 23
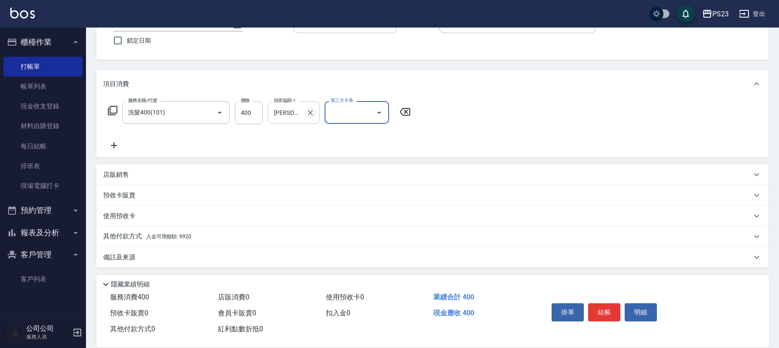
click at [312, 110] on icon "Clear" at bounding box center [310, 112] width 5 height 5
click at [281, 110] on input "技術協助-1" at bounding box center [294, 112] width 44 height 15
click at [205, 239] on div "其他付款方式 入金可用餘額: 9920" at bounding box center [427, 236] width 648 height 9
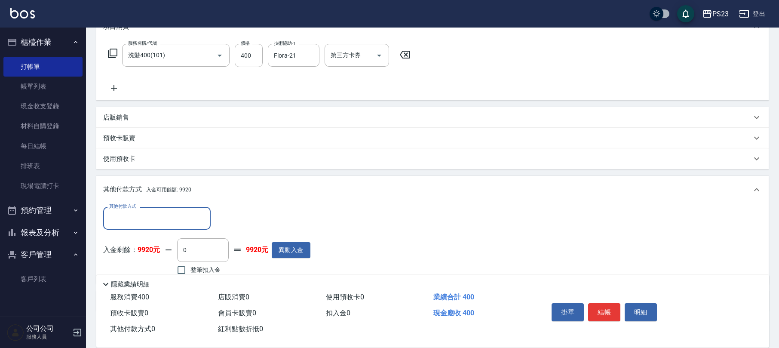
scroll to position [171, 0]
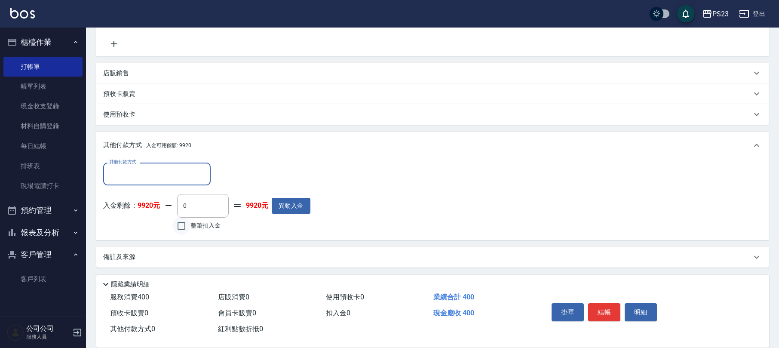
click at [183, 224] on input "整筆扣入金" at bounding box center [181, 226] width 18 height 18
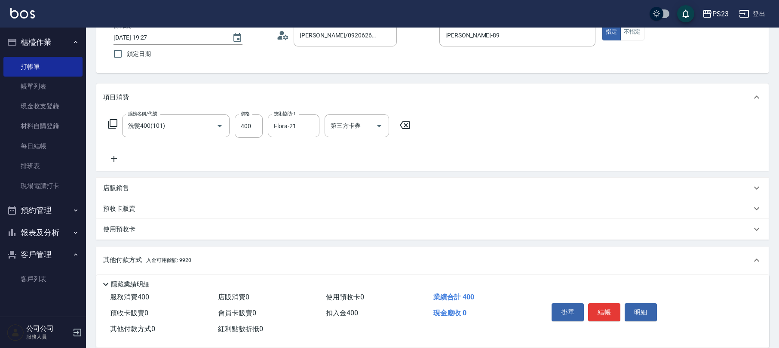
scroll to position [0, 0]
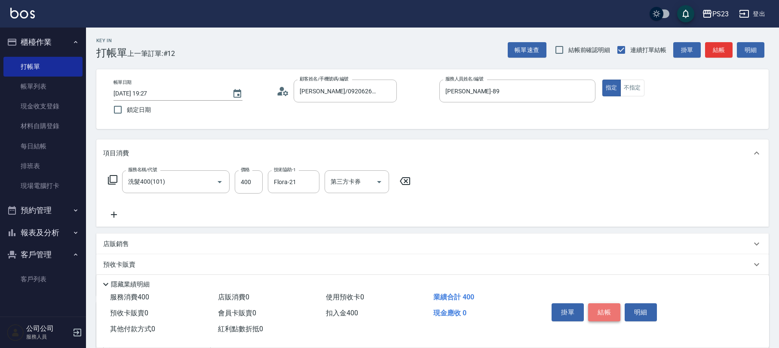
click at [607, 314] on button "結帳" at bounding box center [604, 312] width 32 height 18
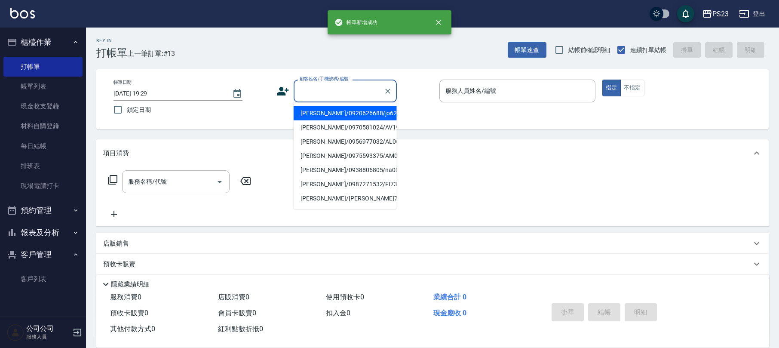
click at [340, 94] on input "顧客姓名/手機號碼/編號" at bounding box center [338, 90] width 83 height 15
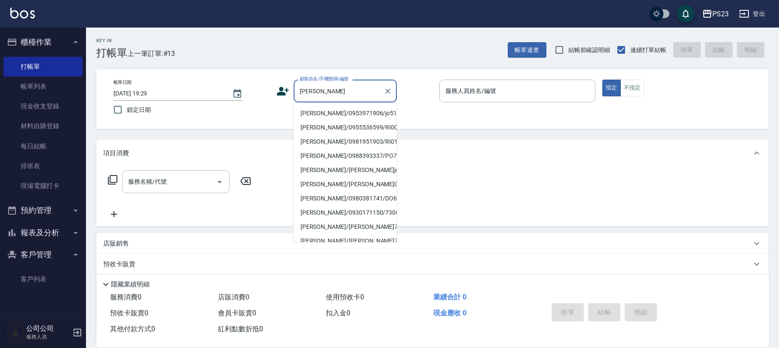
click at [334, 114] on li "[PERSON_NAME]/0953971906/jo510112" at bounding box center [345, 113] width 103 height 14
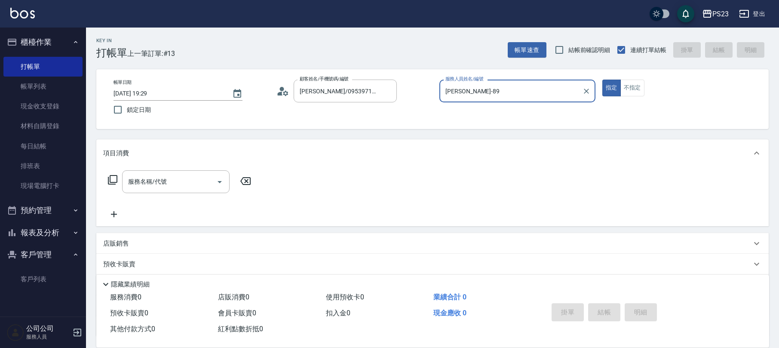
click at [109, 178] on icon at bounding box center [112, 180] width 10 height 10
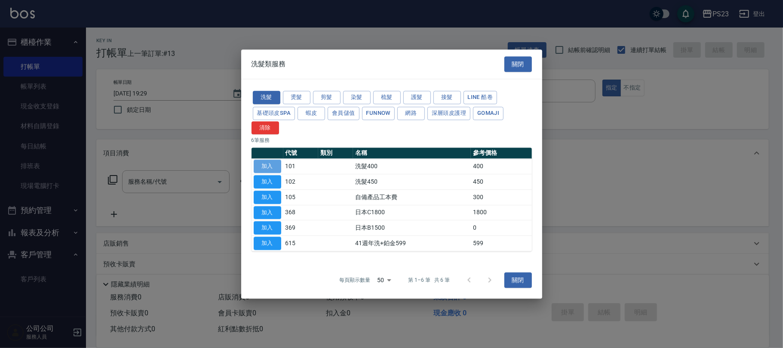
click at [266, 167] on button "加入" at bounding box center [268, 166] width 28 height 13
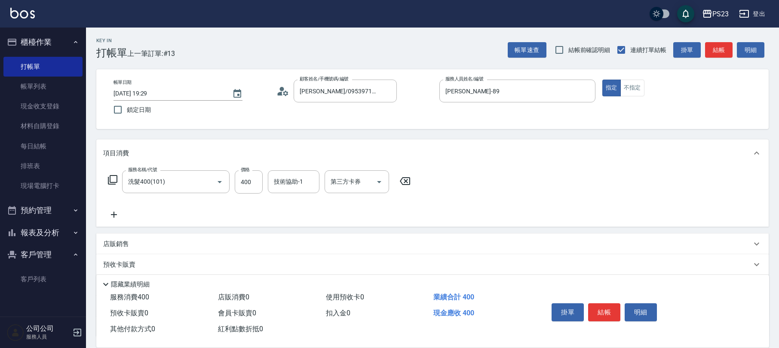
click at [112, 177] on icon at bounding box center [112, 180] width 10 height 10
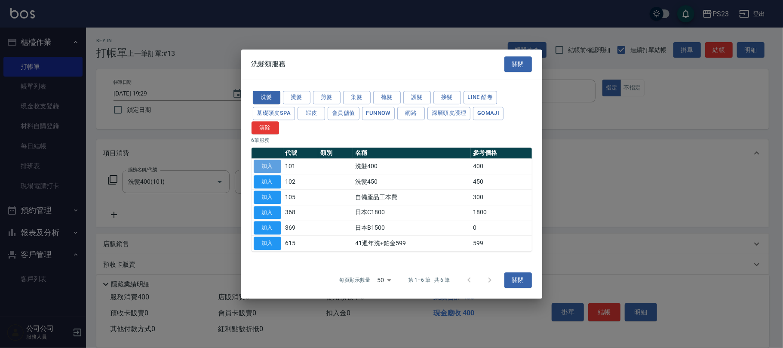
click at [263, 167] on button "加入" at bounding box center [268, 166] width 28 height 13
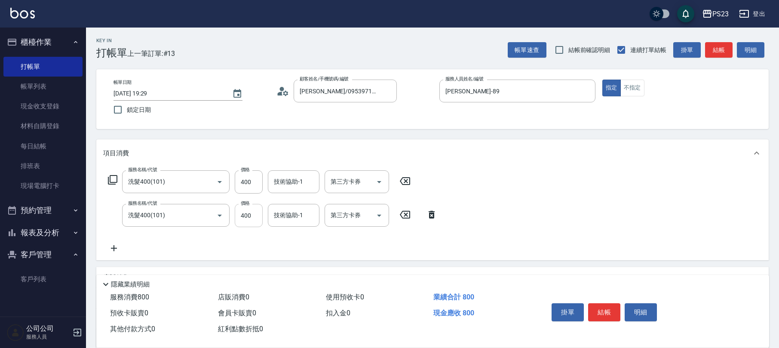
click at [246, 217] on input "400" at bounding box center [249, 215] width 28 height 23
click at [250, 182] on input "400" at bounding box center [249, 181] width 28 height 23
click at [288, 224] on div "技術協助-1" at bounding box center [294, 215] width 52 height 23
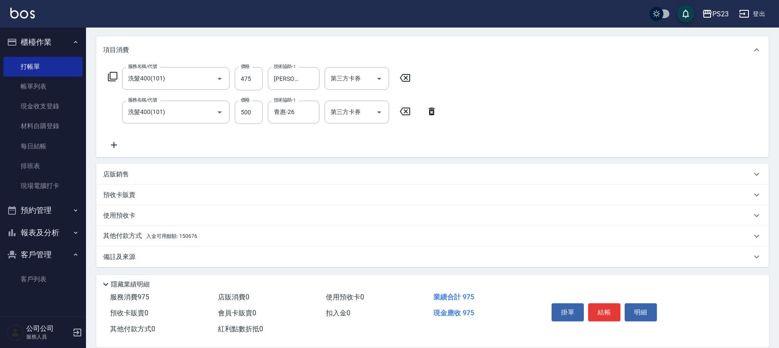
click at [221, 233] on div "其他付款方式 入金可用餘額: 150676" at bounding box center [427, 235] width 648 height 9
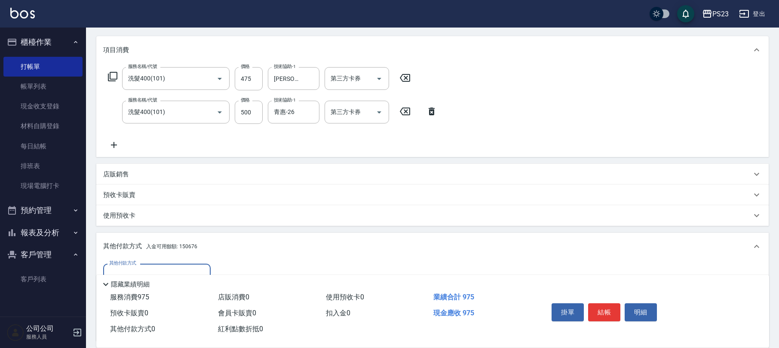
scroll to position [204, 0]
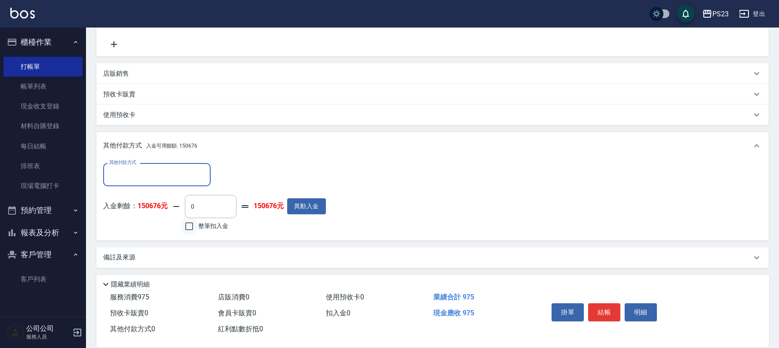
click at [195, 234] on input "整筆扣入金" at bounding box center [189, 226] width 18 height 18
click at [601, 308] on button "結帳" at bounding box center [604, 312] width 32 height 18
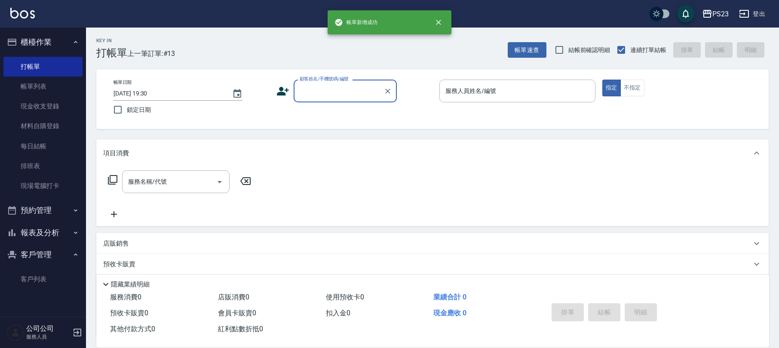
scroll to position [0, 0]
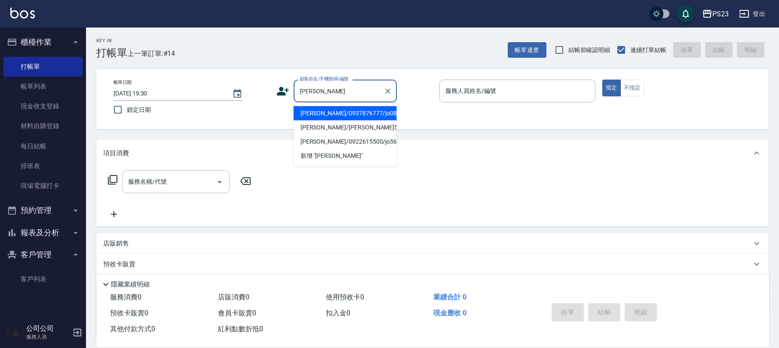
click at [349, 109] on li "[PERSON_NAME]/0937876777/jo0802" at bounding box center [345, 113] width 103 height 14
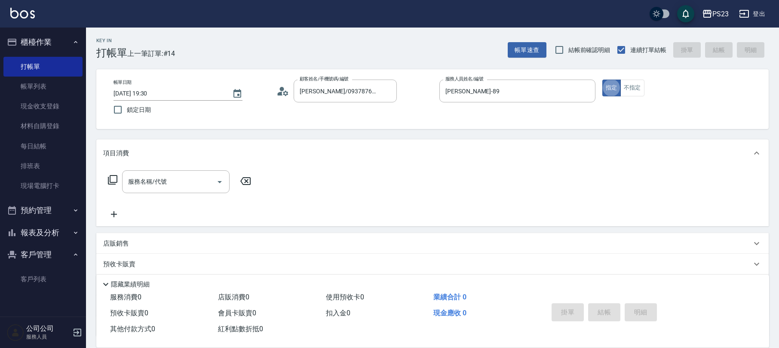
click at [280, 90] on circle at bounding box center [282, 89] width 4 height 4
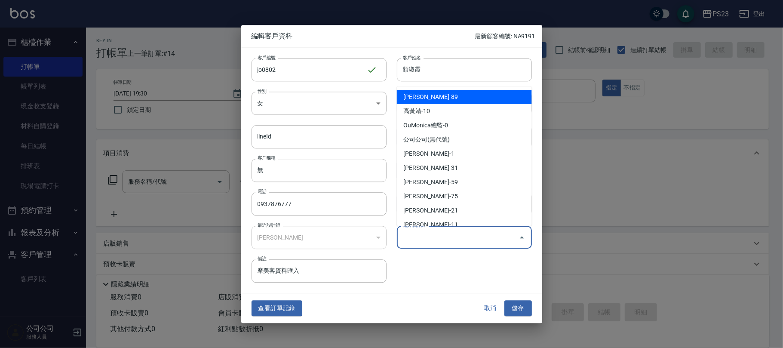
click at [426, 241] on input "偏好設計師" at bounding box center [458, 237] width 114 height 15
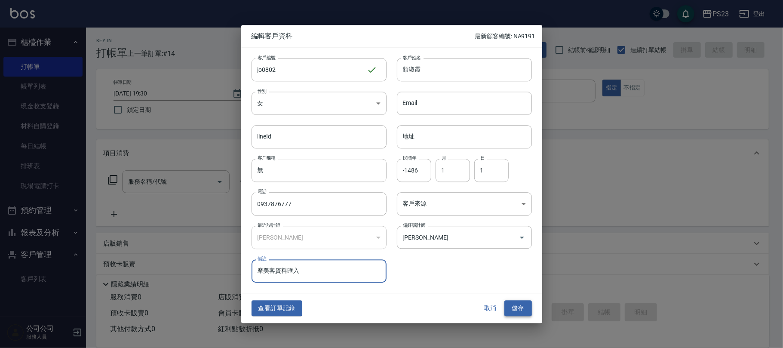
click at [513, 312] on button "儲存" at bounding box center [518, 308] width 28 height 16
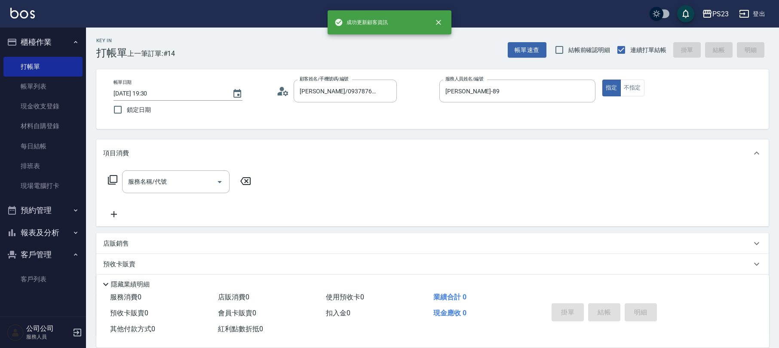
scroll to position [69, 0]
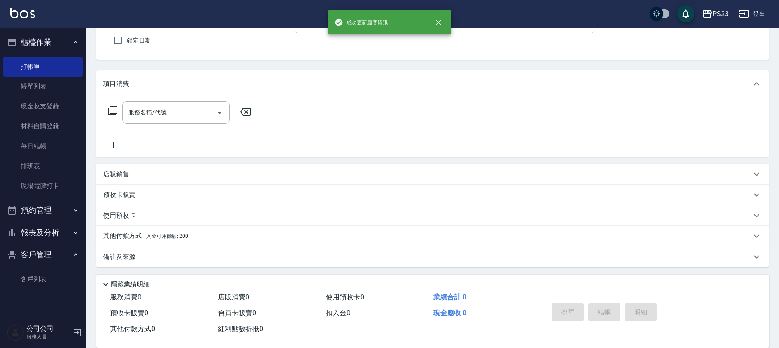
click at [230, 255] on div "備註及來源" at bounding box center [427, 256] width 648 height 9
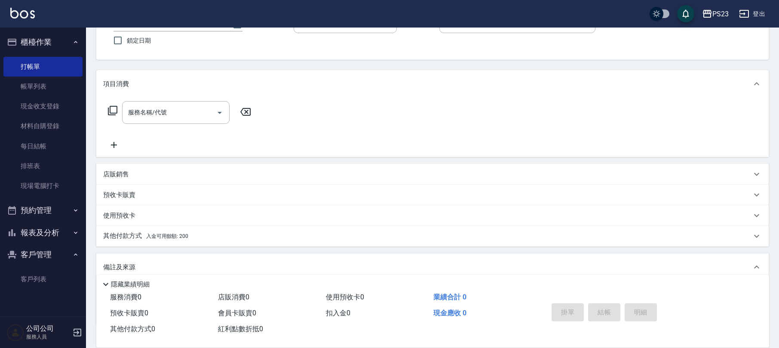
scroll to position [126, 0]
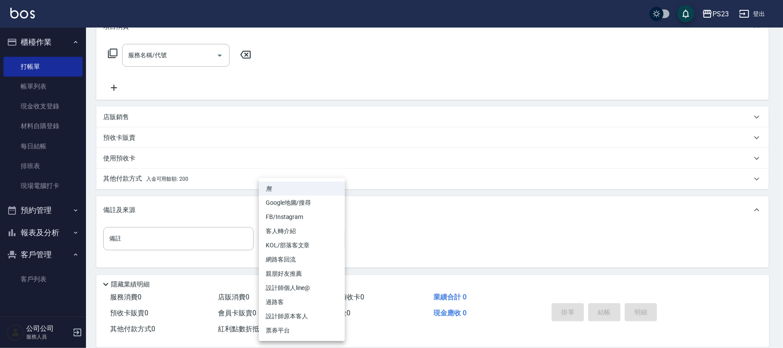
click at [290, 244] on body "PS23 登出 櫃檯作業 打帳單 帳單列表 現金收支登錄 材料自購登錄 每日結帳 排班表 現場電腦打卡 預約管理 預約管理 單日預約紀錄 單週預約紀錄 報表及…" at bounding box center [391, 111] width 783 height 475
click at [284, 315] on li "設計師原本客人" at bounding box center [302, 316] width 86 height 14
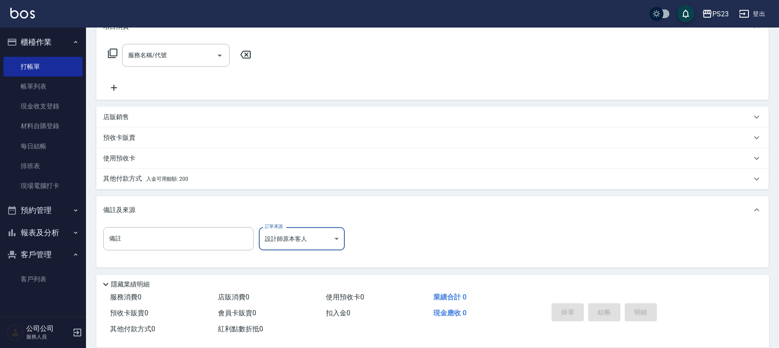
click at [253, 148] on div "使用預收卡" at bounding box center [432, 158] width 672 height 21
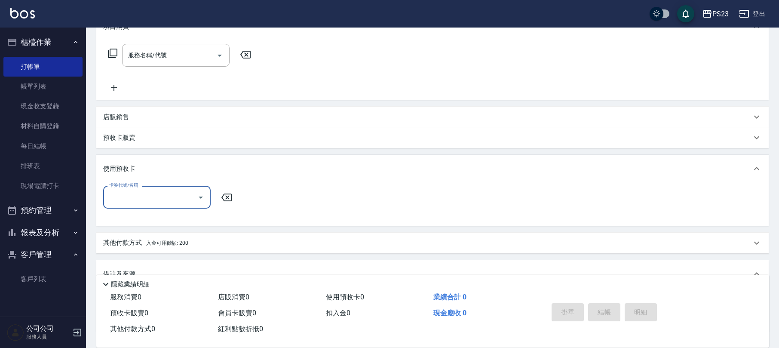
scroll to position [12, 0]
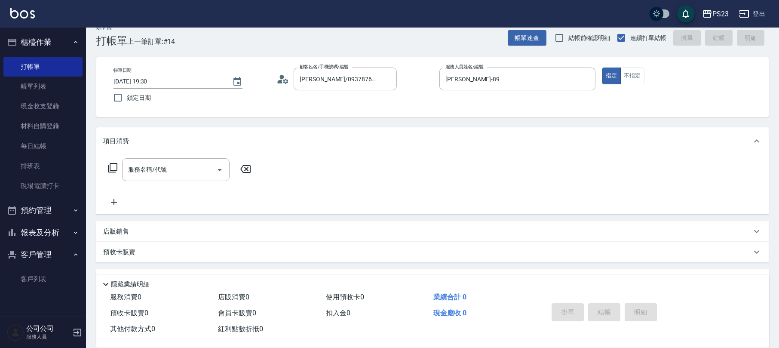
click at [112, 169] on icon at bounding box center [112, 167] width 10 height 10
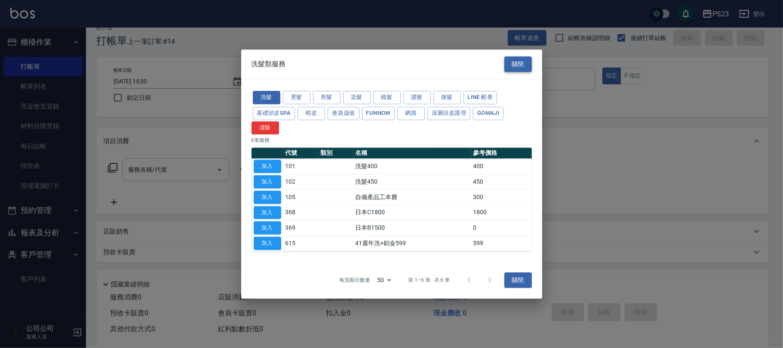
click at [524, 63] on button "關閉" at bounding box center [518, 64] width 28 height 16
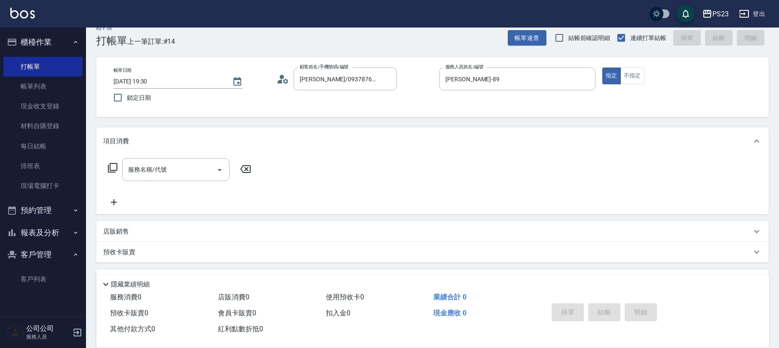
click at [127, 234] on p "店販銷售" at bounding box center [116, 231] width 26 height 9
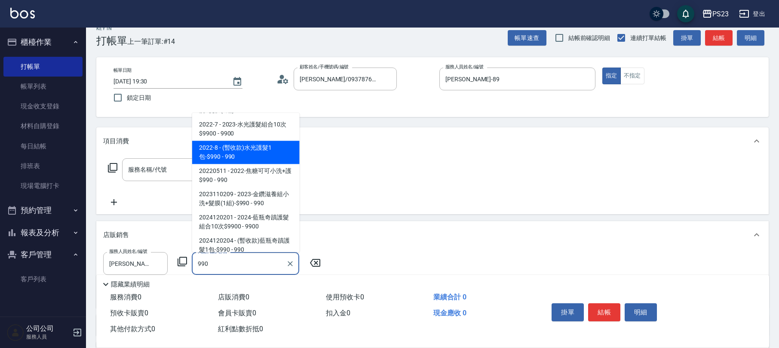
scroll to position [51, 0]
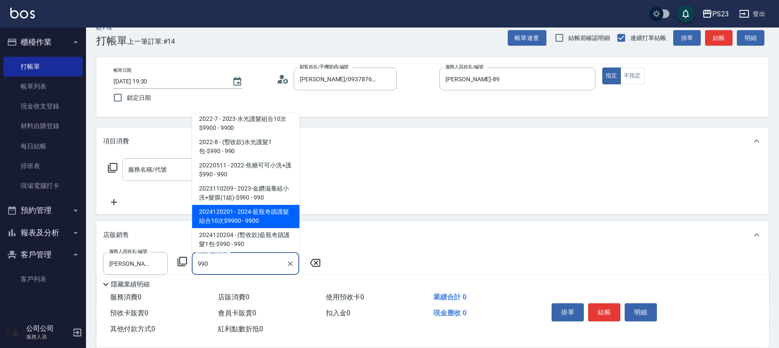
click at [277, 219] on span "2024120201 - 2024-藍瓶奇蹟護髮組合10次$9900 - 9900" at bounding box center [245, 216] width 107 height 23
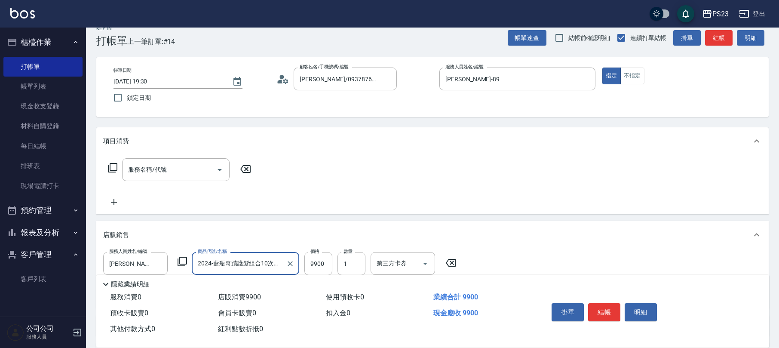
click at [451, 261] on icon at bounding box center [450, 262] width 21 height 10
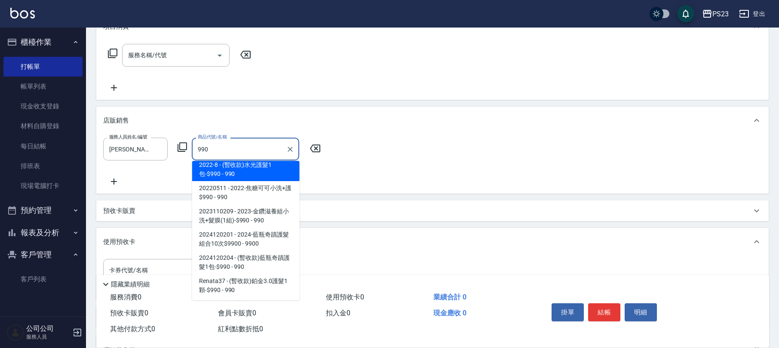
scroll to position [77, 0]
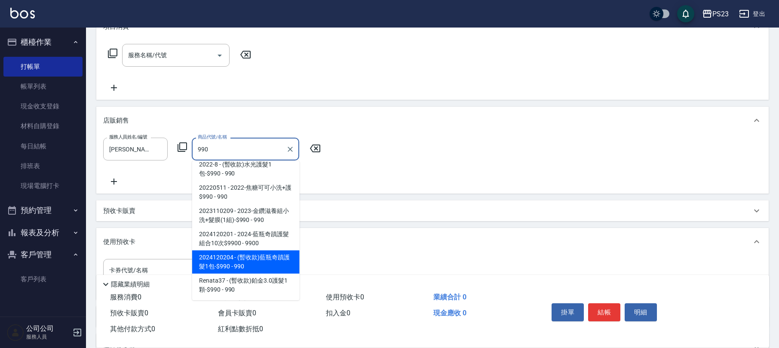
click at [280, 259] on span "2024120204 - (暫收款)藍瓶奇蹟護髮1包-$990 - 990" at bounding box center [245, 261] width 107 height 23
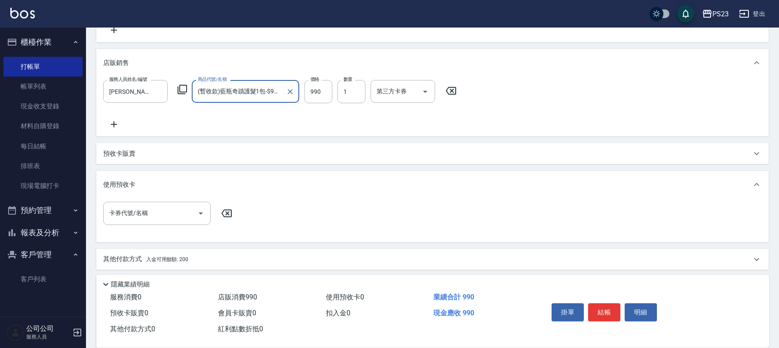
scroll to position [241, 0]
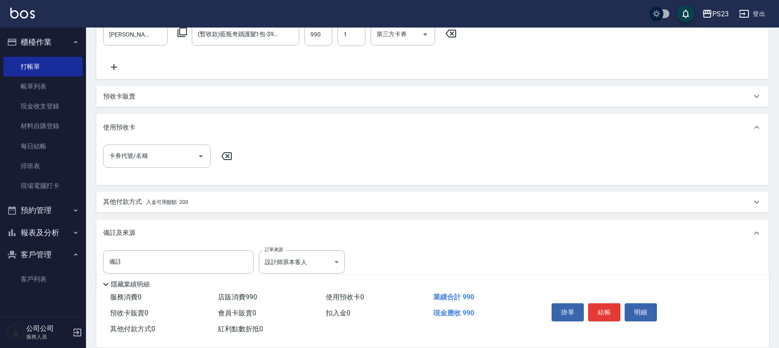
click at [193, 205] on div "其他付款方式 入金可用餘額: 200" at bounding box center [427, 201] width 648 height 9
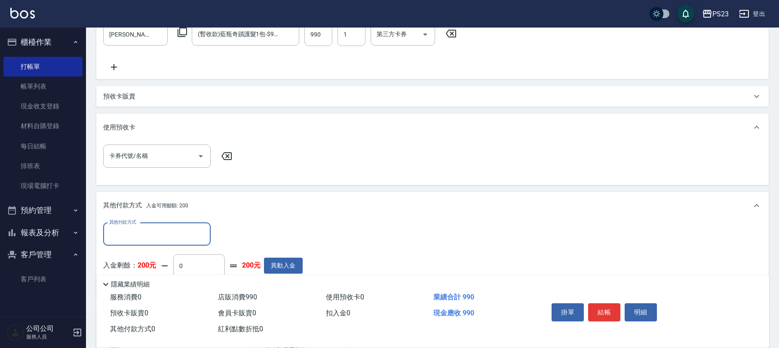
scroll to position [0, 0]
click at [196, 236] on input "其他付款方式" at bounding box center [157, 234] width 100 height 15
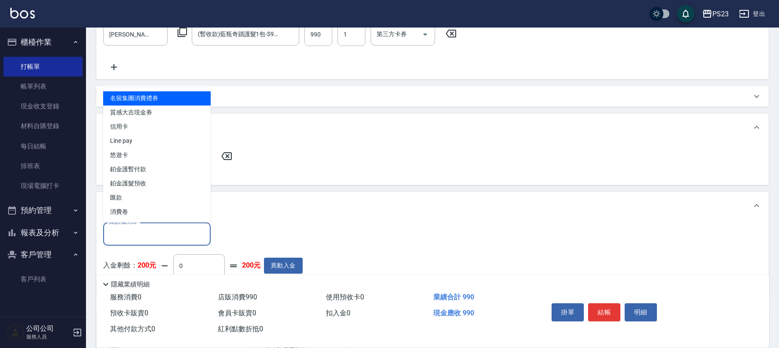
scroll to position [352, 0]
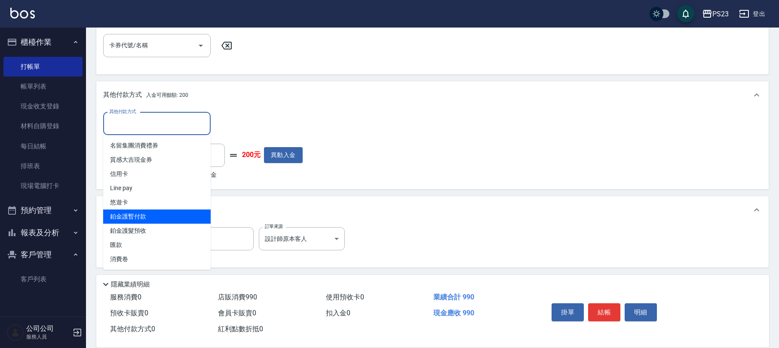
click at [157, 215] on span "鉑金護暫付款" at bounding box center [156, 216] width 107 height 14
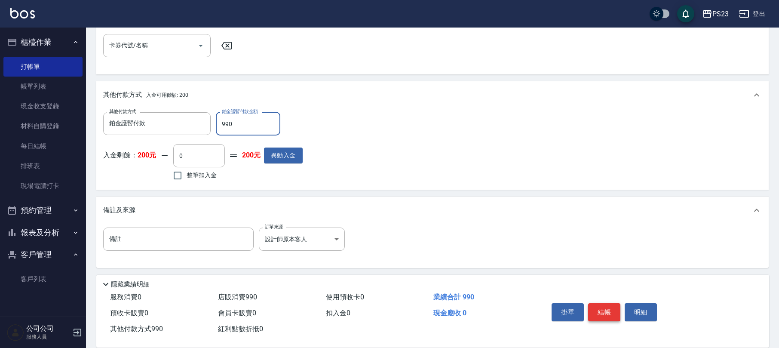
click at [608, 315] on button "結帳" at bounding box center [604, 312] width 32 height 18
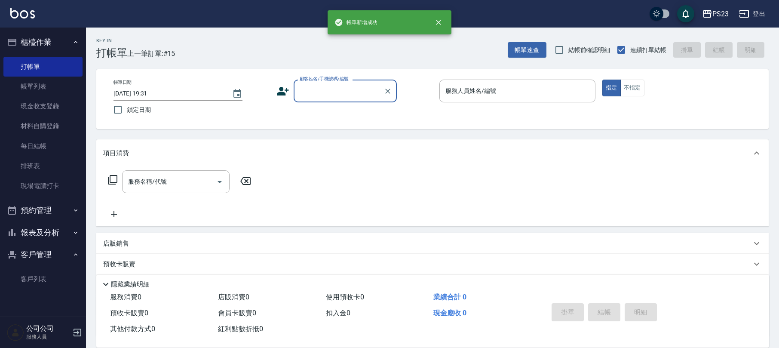
scroll to position [0, 0]
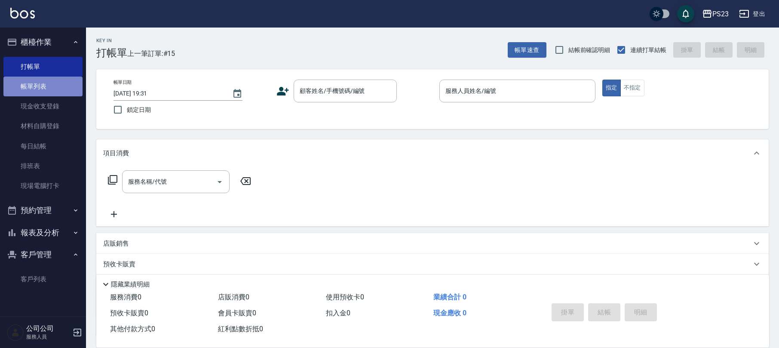
click at [53, 88] on link "帳單列表" at bounding box center [42, 87] width 79 height 20
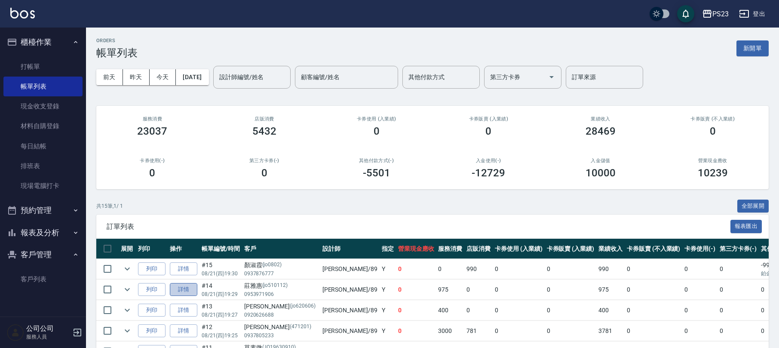
click at [188, 296] on link "詳情" at bounding box center [184, 289] width 28 height 13
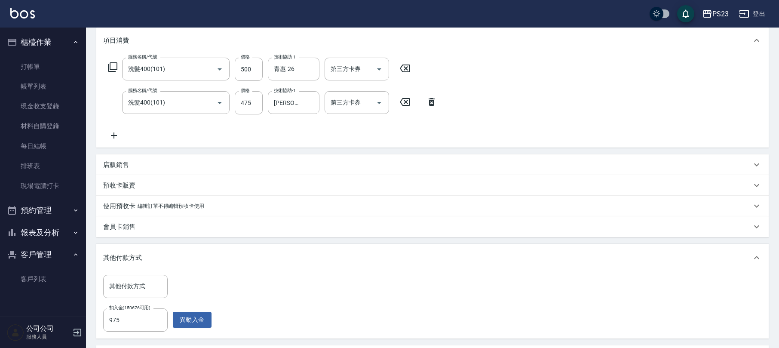
scroll to position [223, 0]
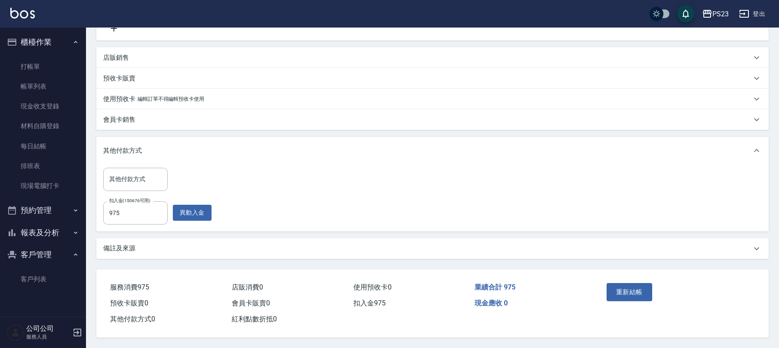
click at [290, 246] on div "備註及來源" at bounding box center [427, 248] width 648 height 9
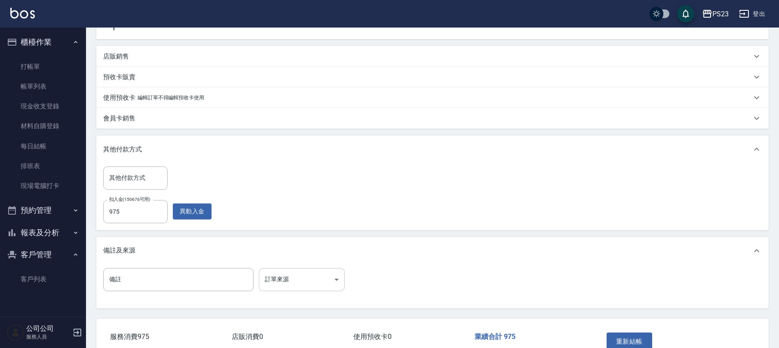
scroll to position [274, 0]
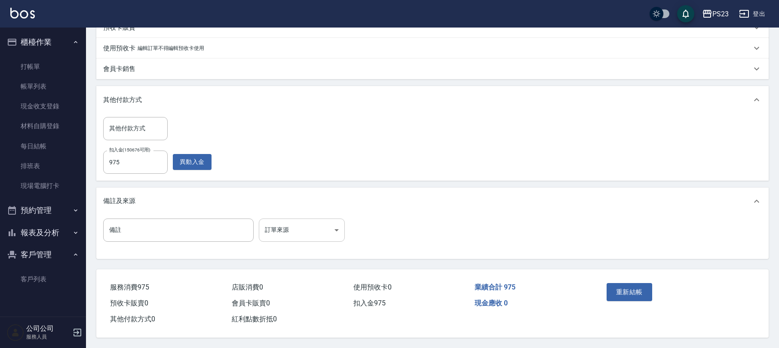
click at [325, 230] on body "PS23 登出 櫃檯作業 打帳單 帳單列表 現金收支登錄 材料自購登錄 每日結帳 排班表 現場電腦打卡 預約管理 預約管理 單日預約紀錄 單週預約紀錄 報表及…" at bounding box center [389, 38] width 779 height 620
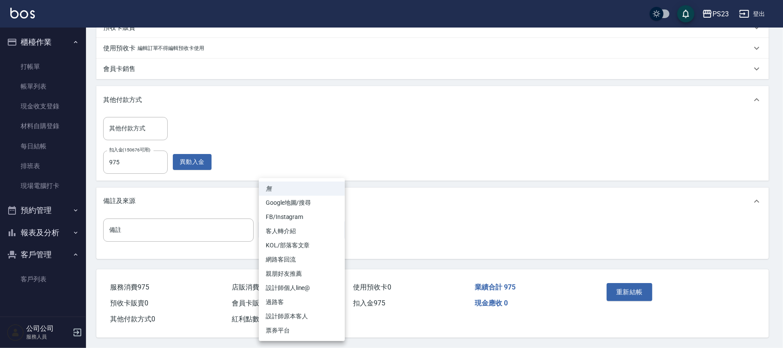
click at [286, 312] on li "設計師原本客人" at bounding box center [302, 316] width 86 height 14
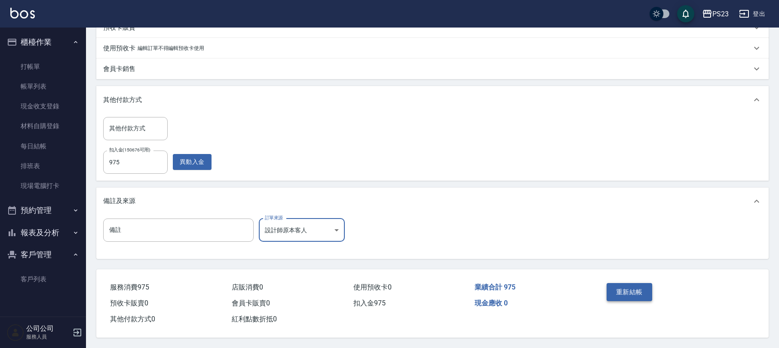
click at [626, 292] on button "重新結帳" at bounding box center [630, 292] width 46 height 18
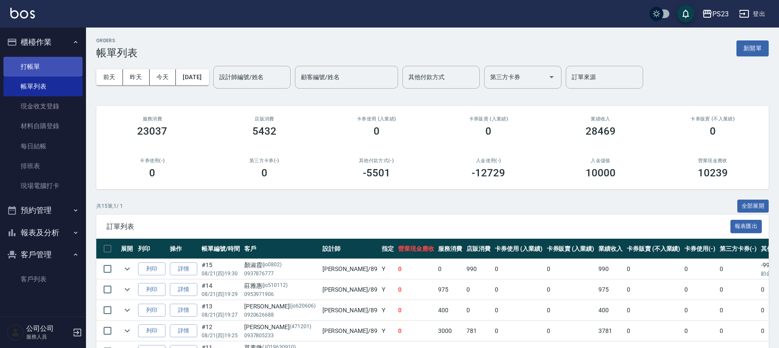
click at [55, 61] on link "打帳單" at bounding box center [42, 67] width 79 height 20
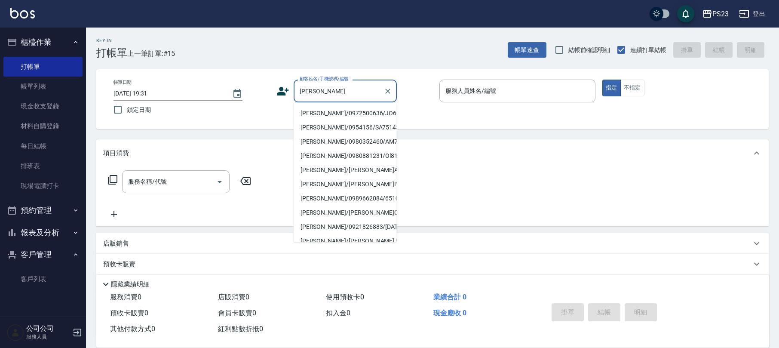
click at [345, 114] on li "[PERSON_NAME]/0972500636/JO600625" at bounding box center [345, 113] width 103 height 14
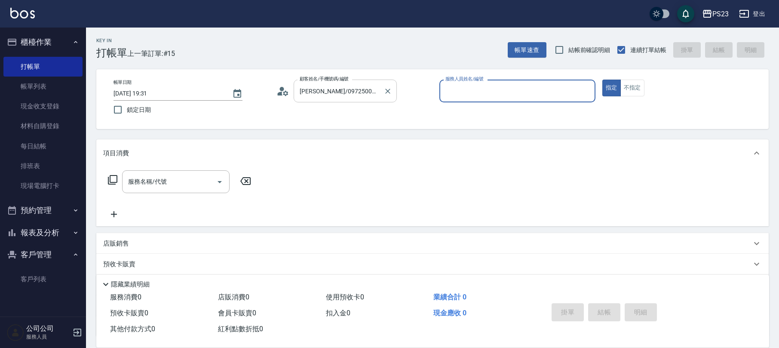
click at [337, 83] on input "[PERSON_NAME]/0972500636/JO600625" at bounding box center [338, 90] width 83 height 15
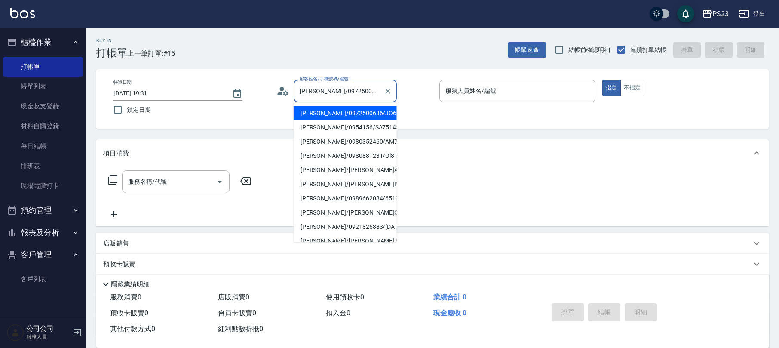
click at [365, 111] on li "[PERSON_NAME]/0972500636/JO600625" at bounding box center [345, 113] width 103 height 14
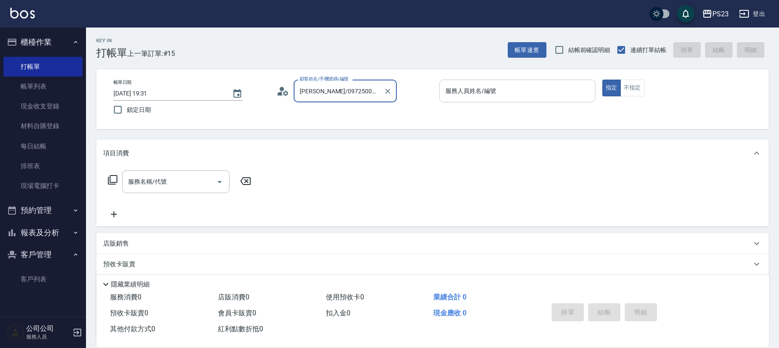
click at [444, 97] on input "服務人員姓名/編號" at bounding box center [517, 90] width 148 height 15
click at [113, 176] on icon at bounding box center [112, 180] width 10 height 10
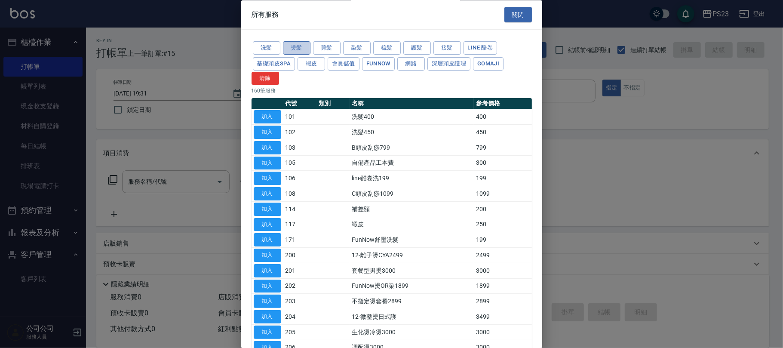
click at [295, 52] on button "燙髮" at bounding box center [297, 48] width 28 height 13
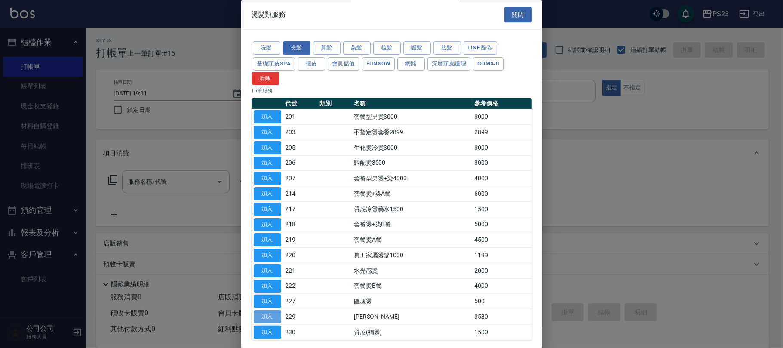
click at [265, 322] on button "加入" at bounding box center [268, 316] width 28 height 13
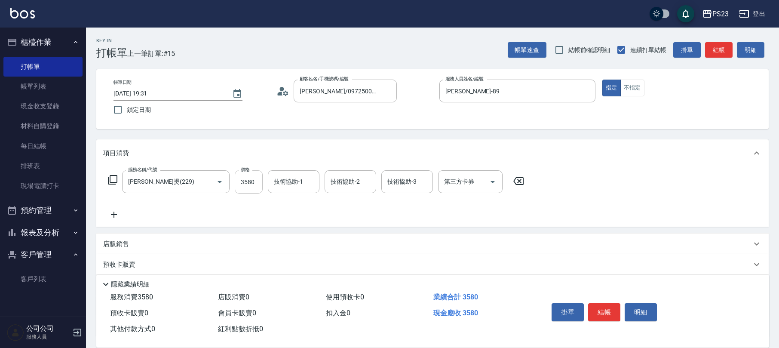
click at [257, 182] on input "3580" at bounding box center [249, 181] width 28 height 23
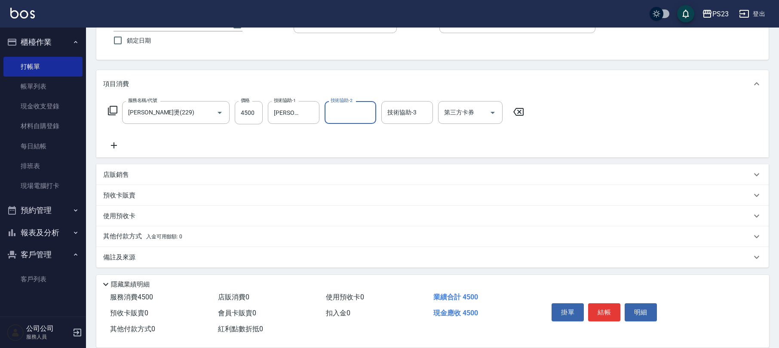
click at [195, 236] on div "其他付款方式 入金可用餘額: 0" at bounding box center [427, 236] width 648 height 9
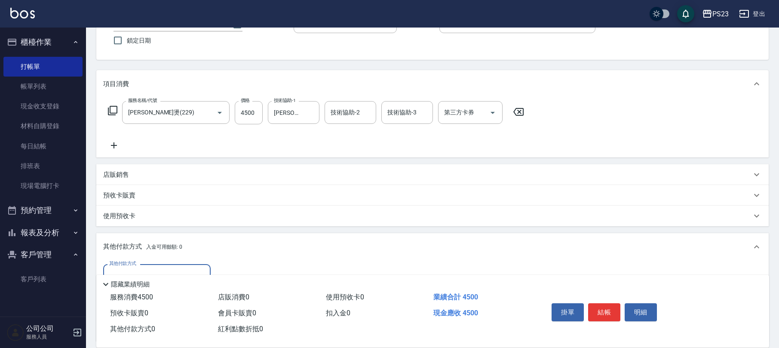
scroll to position [171, 0]
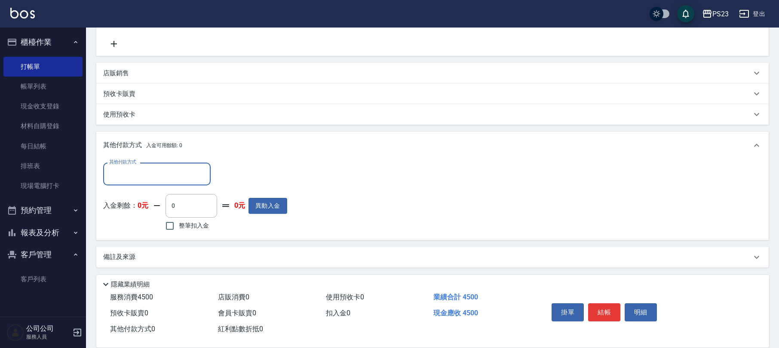
click at [179, 177] on input "其他付款方式" at bounding box center [157, 173] width 100 height 15
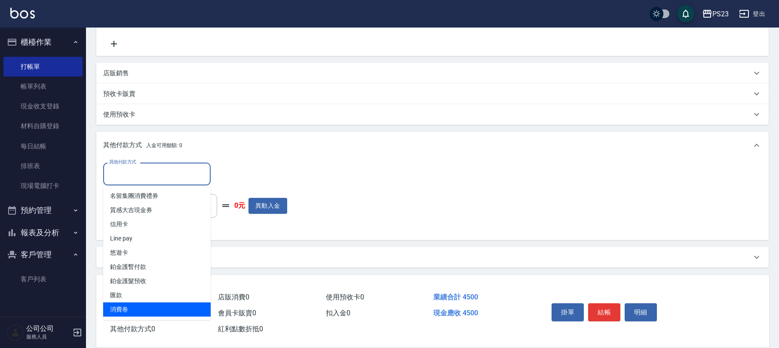
drag, startPoint x: 201, startPoint y: 332, endPoint x: 207, endPoint y: 348, distance: 17.4
click at [207, 347] on html "PS23 登出 櫃檯作業 打帳單 帳單列表 現金收支登錄 材料自購登錄 每日結帳 排班表 現場電腦打卡 預約管理 預約管理 單日預約紀錄 單週預約紀錄 報表及…" at bounding box center [389, 88] width 779 height 519
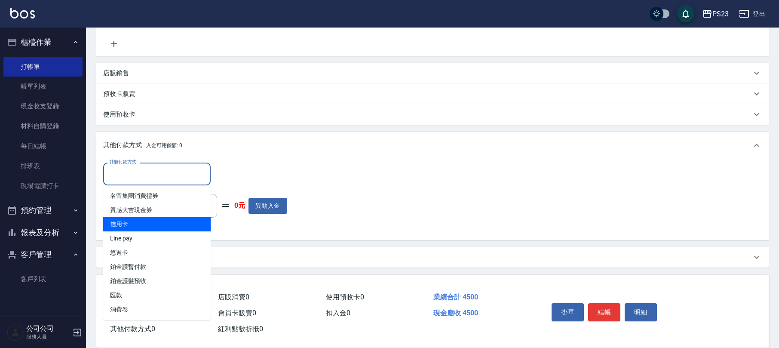
click at [138, 220] on span "信用卡" at bounding box center [156, 224] width 107 height 14
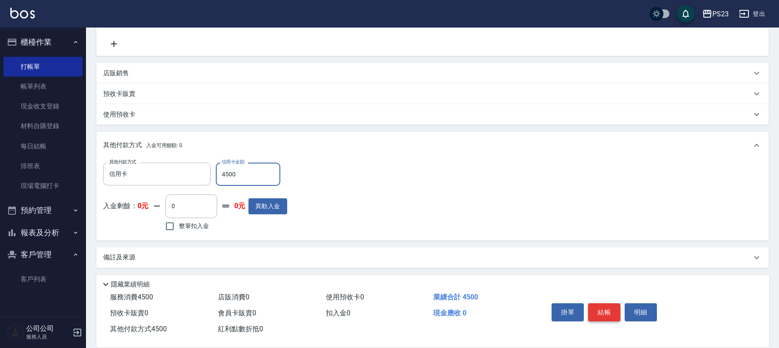
click at [605, 313] on button "結帳" at bounding box center [604, 312] width 32 height 18
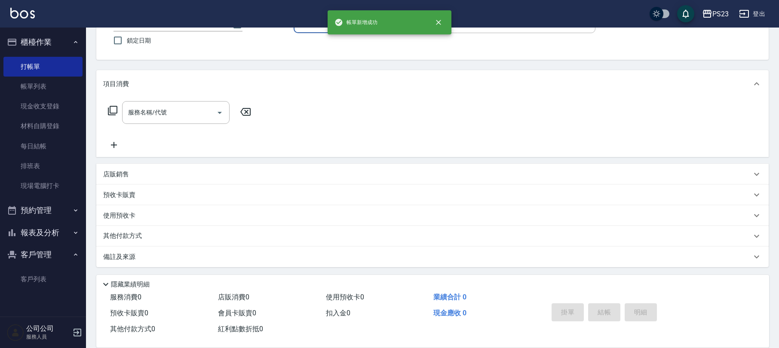
scroll to position [0, 0]
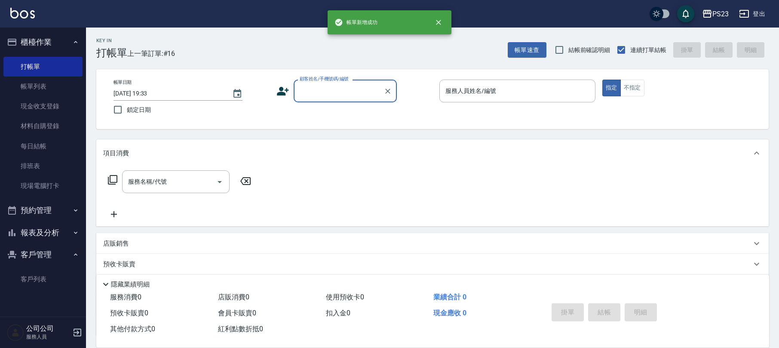
click at [333, 92] on input "顧客姓名/手機號碼/編號" at bounding box center [338, 90] width 83 height 15
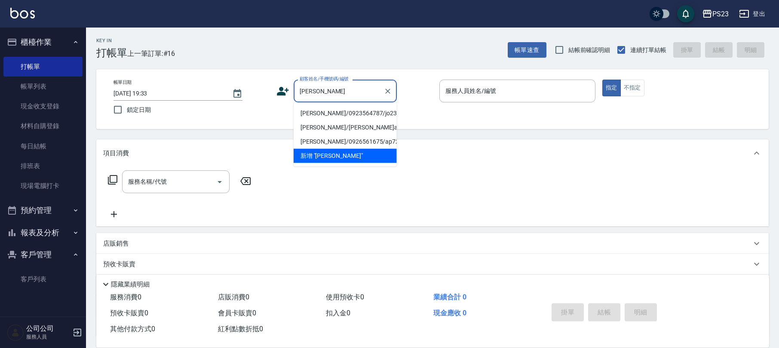
click at [330, 112] on li "[PERSON_NAME]/0923564787/jo2314" at bounding box center [345, 113] width 103 height 14
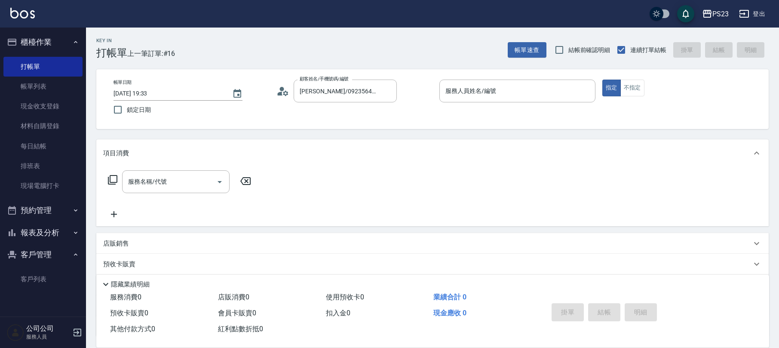
click at [285, 92] on icon at bounding box center [285, 92] width 5 height 5
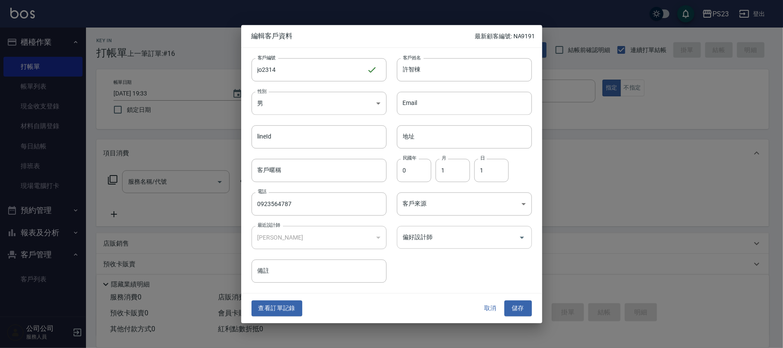
click at [436, 240] on input "偏好設計師" at bounding box center [458, 237] width 114 height 15
click at [508, 310] on button "儲存" at bounding box center [518, 308] width 28 height 16
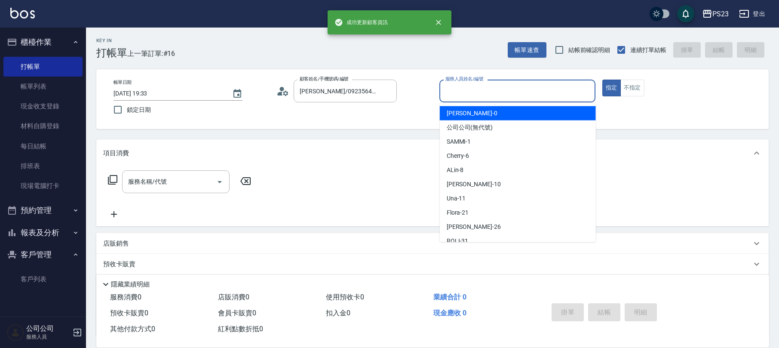
click at [450, 92] on input "服務人員姓名/編號" at bounding box center [517, 90] width 148 height 15
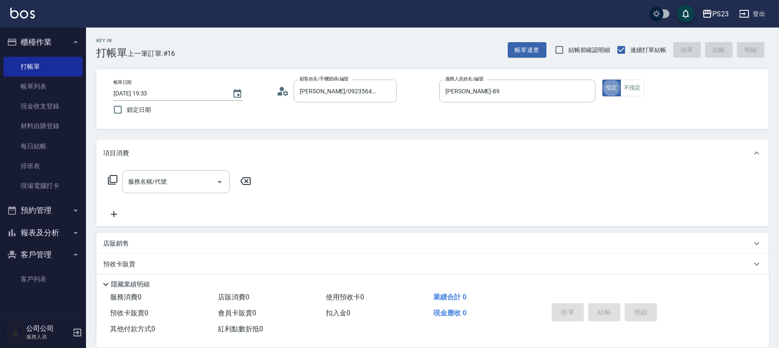
scroll to position [69, 0]
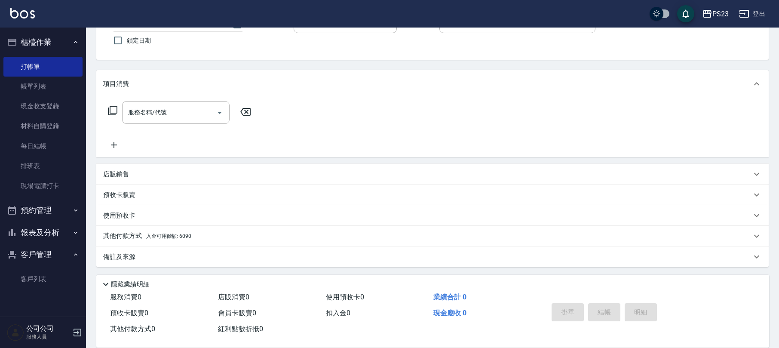
click at [231, 258] on div "備註及來源" at bounding box center [427, 256] width 648 height 9
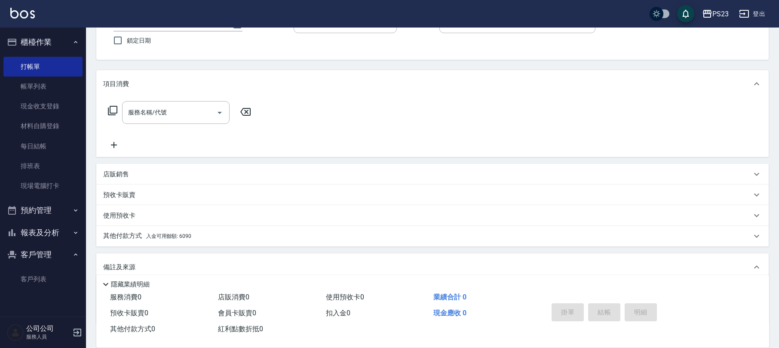
scroll to position [126, 0]
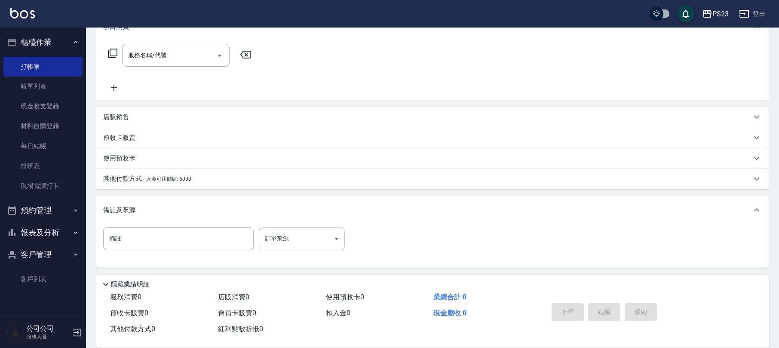
click at [279, 236] on body "PS23 登出 櫃檯作業 打帳單 帳單列表 現金收支登錄 材料自購登錄 每日結帳 排班表 現場電腦打卡 預約管理 預約管理 單日預約紀錄 單週預約紀錄 報表及…" at bounding box center [389, 111] width 779 height 475
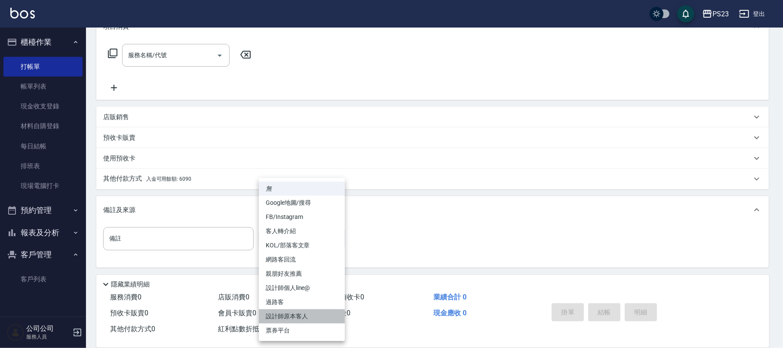
click at [285, 313] on li "設計師原本客人" at bounding box center [302, 316] width 86 height 14
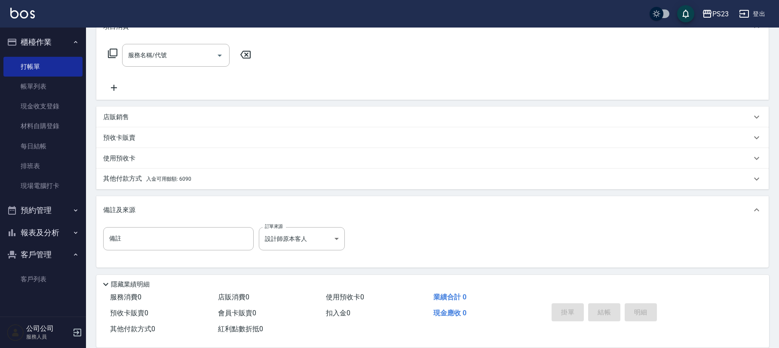
click at [113, 52] on icon at bounding box center [112, 53] width 10 height 10
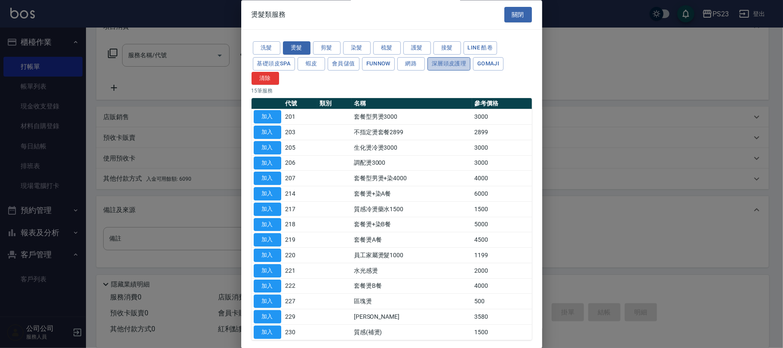
click at [451, 64] on button "深層頭皮護理" at bounding box center [448, 63] width 43 height 13
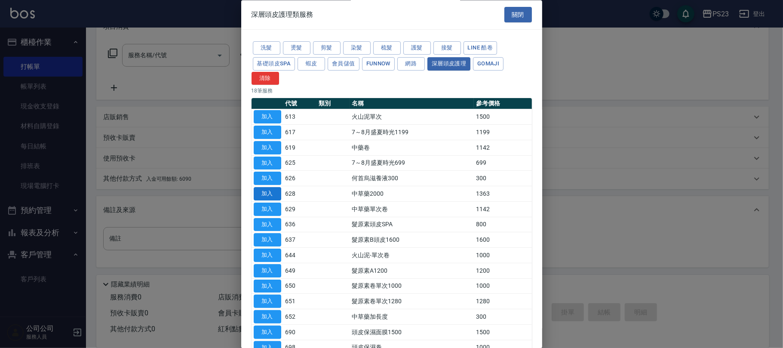
click at [262, 193] on button "加入" at bounding box center [268, 193] width 28 height 13
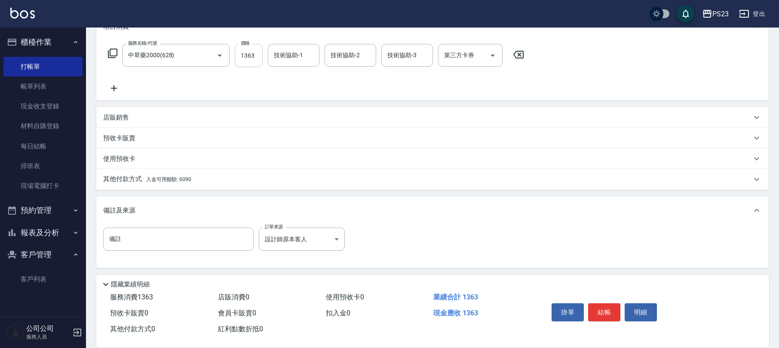
click at [245, 52] on input "1363" at bounding box center [249, 55] width 28 height 23
click at [206, 181] on div "其他付款方式 入金可用餘額: 6090" at bounding box center [427, 178] width 648 height 9
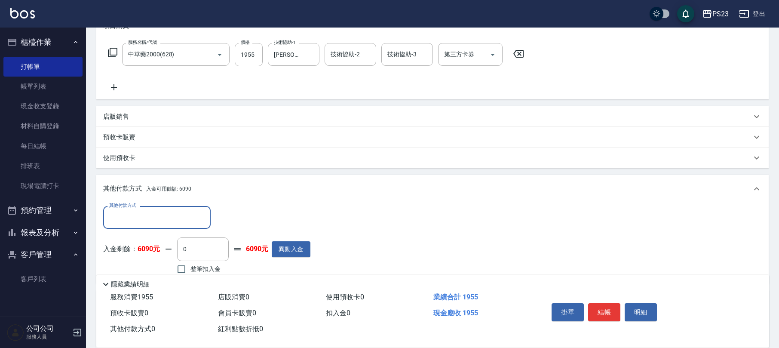
scroll to position [221, 0]
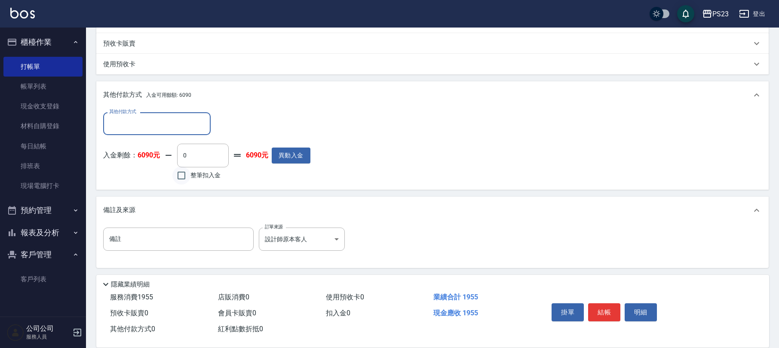
click at [183, 181] on input "整筆扣入金" at bounding box center [181, 175] width 18 height 18
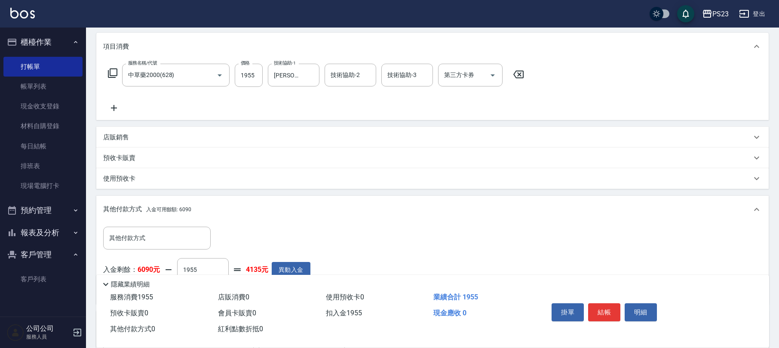
scroll to position [0, 0]
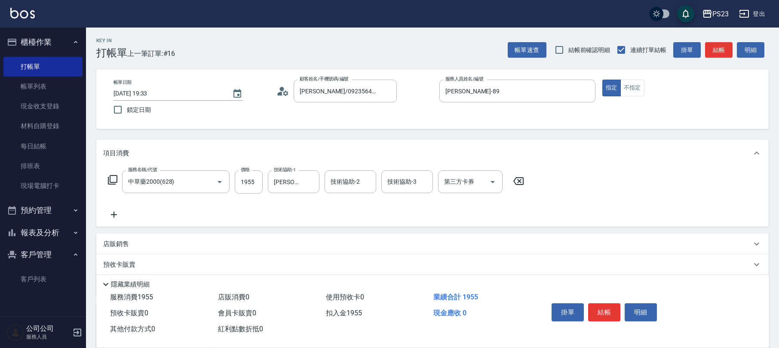
click at [599, 307] on button "結帳" at bounding box center [604, 312] width 32 height 18
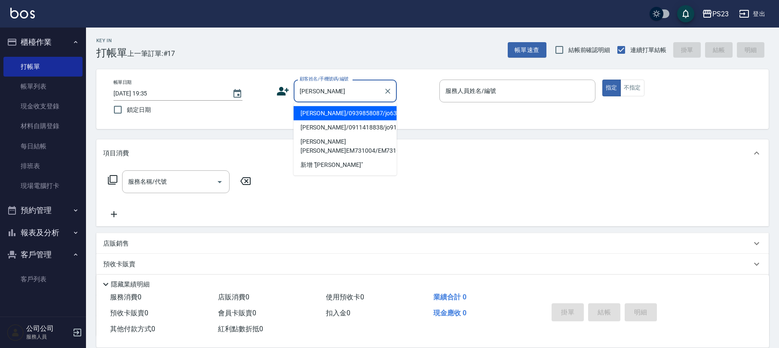
click at [375, 110] on li "[PERSON_NAME]/0939858087/jo630413" at bounding box center [345, 113] width 103 height 14
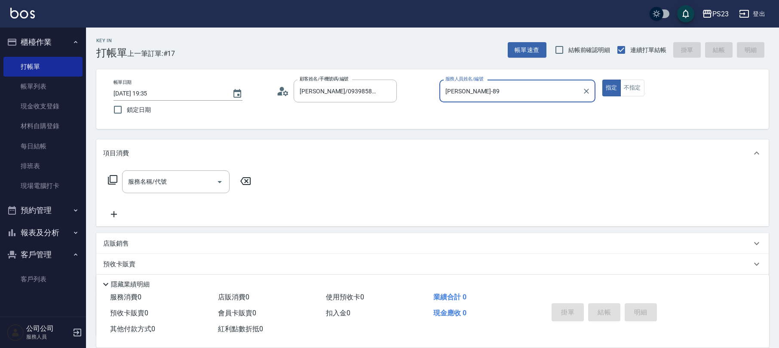
scroll to position [69, 0]
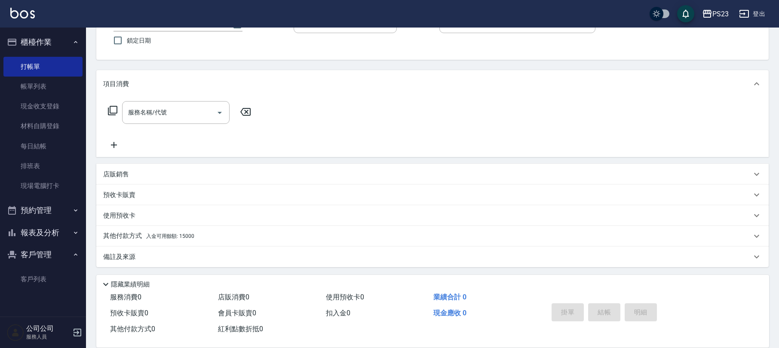
click at [121, 173] on p "店販銷售" at bounding box center [116, 174] width 26 height 9
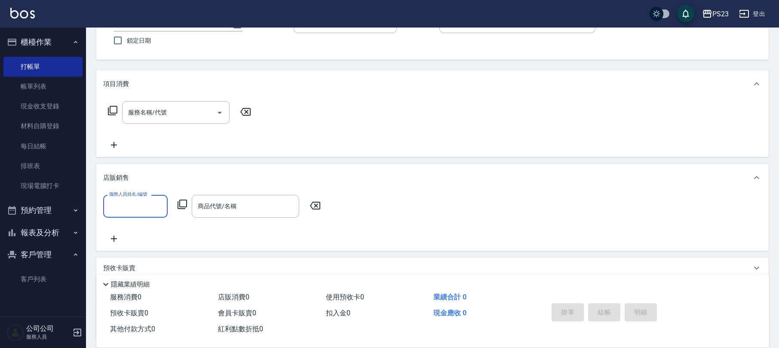
scroll to position [0, 0]
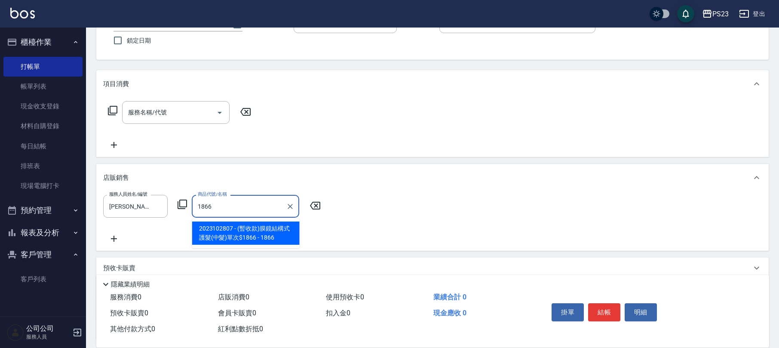
click at [224, 230] on span "2023102807 - (暫收款)膜鏡結構式護髮(中髮)單次$1866 - 1866" at bounding box center [245, 232] width 107 height 23
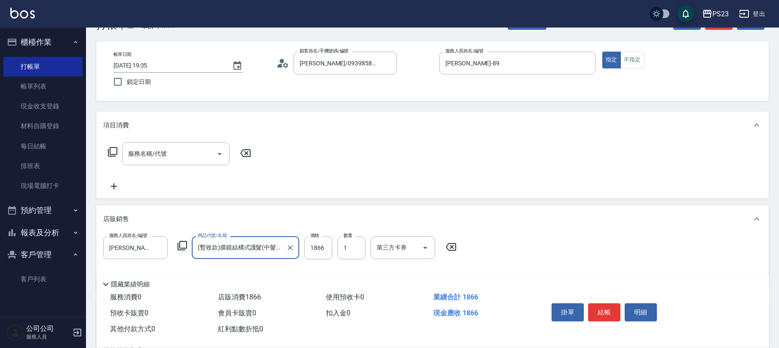
scroll to position [143, 0]
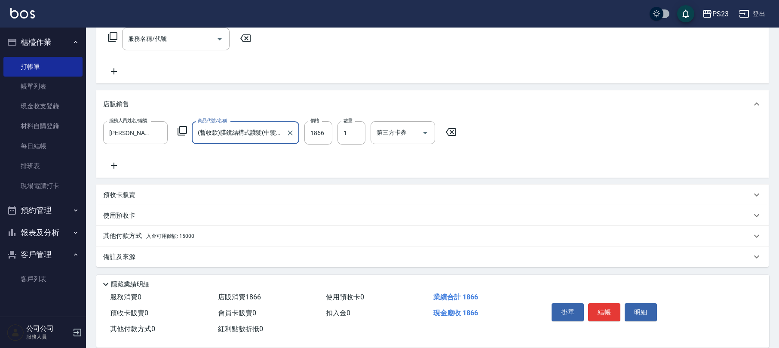
click at [262, 239] on div "其他付款方式 入金可用餘額: 15000" at bounding box center [427, 235] width 648 height 9
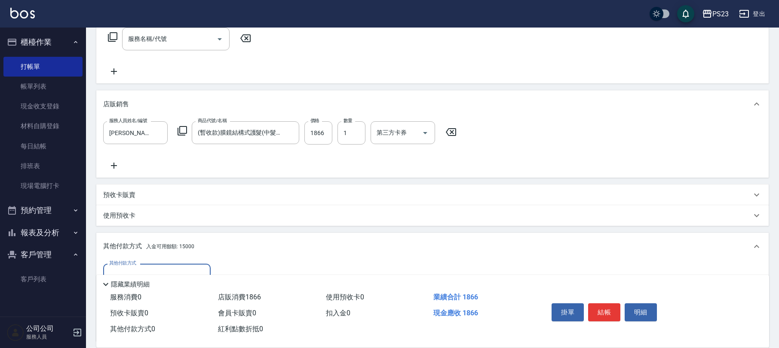
scroll to position [243, 0]
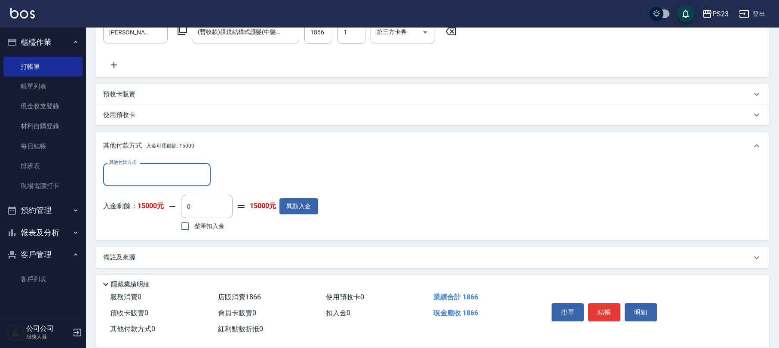
click at [176, 178] on input "其他付款方式" at bounding box center [157, 174] width 100 height 15
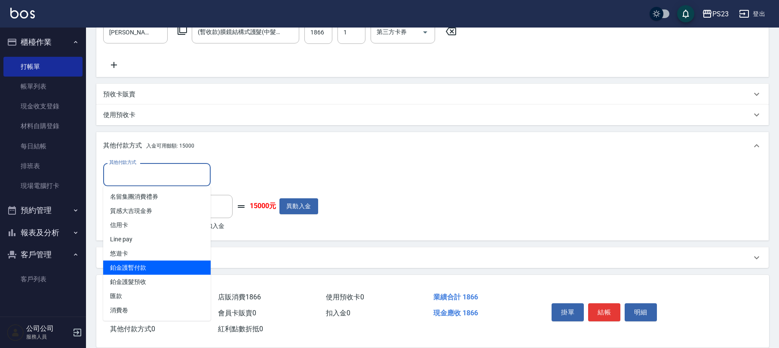
click at [141, 270] on span "鉑金護暫付款" at bounding box center [156, 267] width 107 height 14
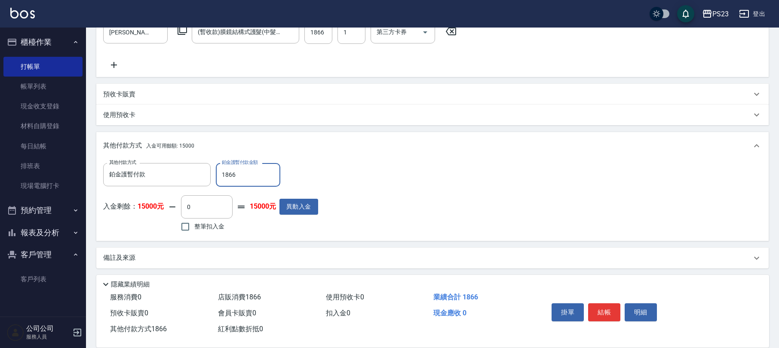
click at [155, 262] on div "備註及來源" at bounding box center [427, 257] width 648 height 9
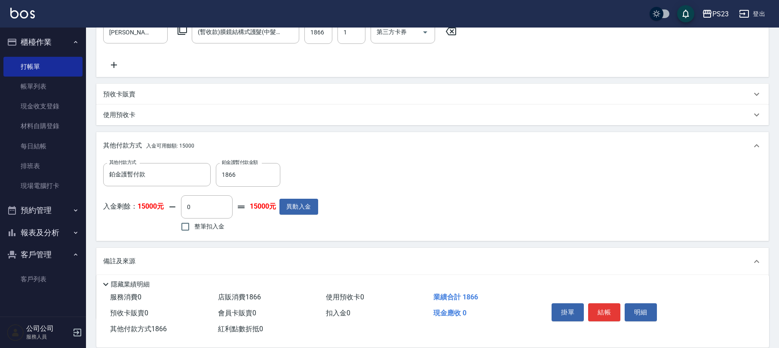
scroll to position [295, 0]
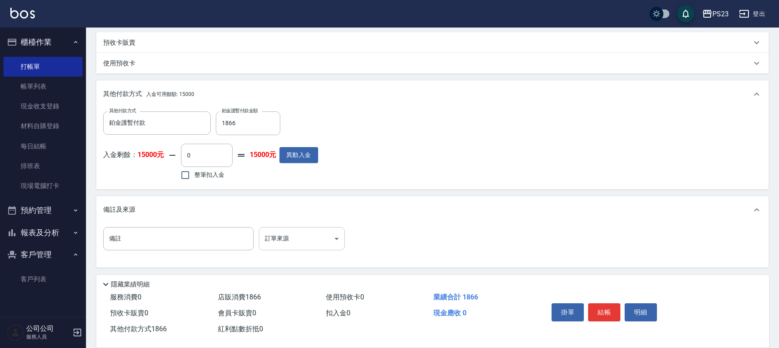
click at [331, 240] on body "PS23 登出 櫃檯作業 打帳單 帳單列表 現金收支登錄 材料自購登錄 每日結帳 排班表 現場電腦打卡 預約管理 預約管理 單日預約紀錄 單週預約紀錄 報表及…" at bounding box center [389, 26] width 779 height 643
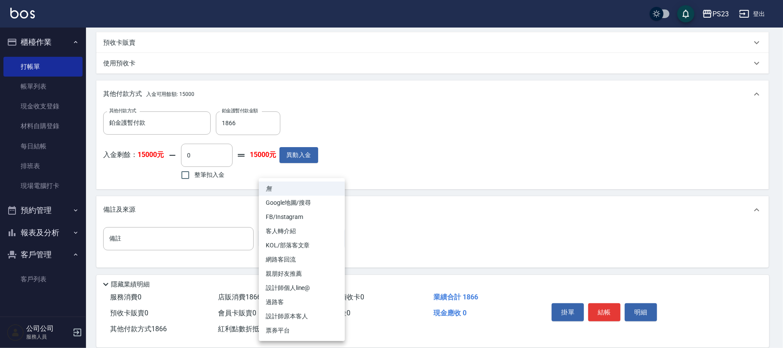
click at [296, 319] on li "設計師原本客人" at bounding box center [302, 316] width 86 height 14
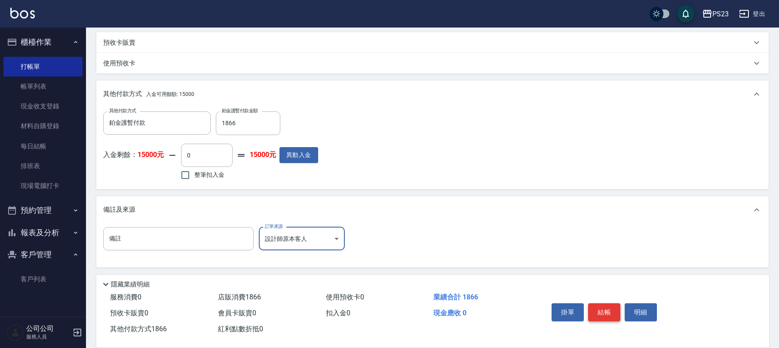
click at [598, 316] on button "結帳" at bounding box center [604, 312] width 32 height 18
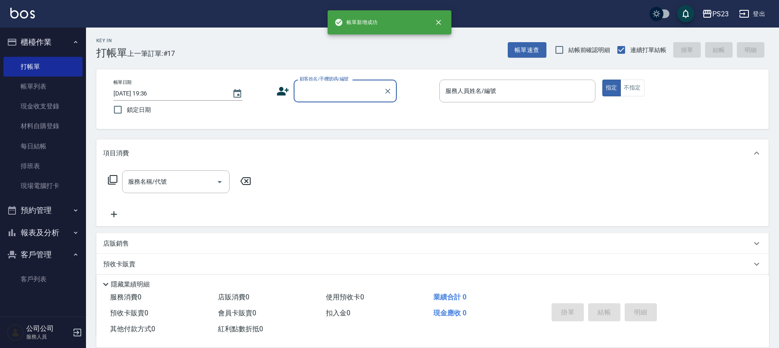
scroll to position [0, 0]
